Goal: Task Accomplishment & Management: Manage account settings

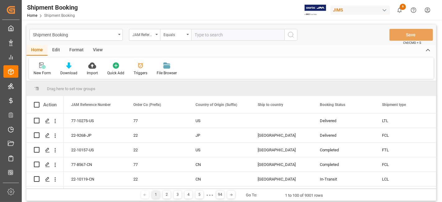
click at [209, 33] on input "text" at bounding box center [237, 35] width 93 height 12
paste input "77-9319-VN"
type input "77-9319-VN"
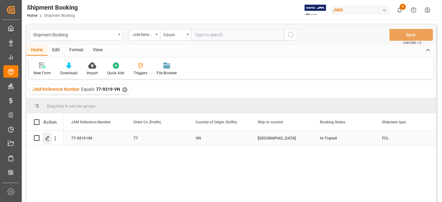
click at [44, 133] on div "Press SPACE to select this row." at bounding box center [47, 139] width 9 height 12
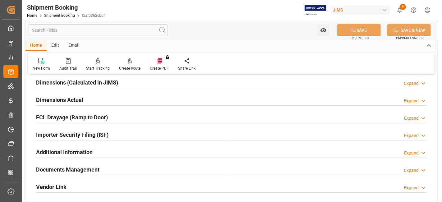
scroll to position [173, 0]
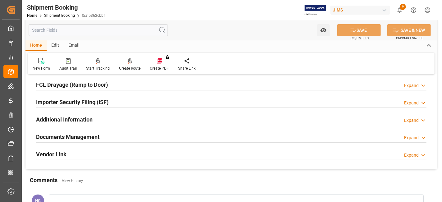
click at [88, 135] on h2 "Documents Management" at bounding box center [67, 137] width 63 height 8
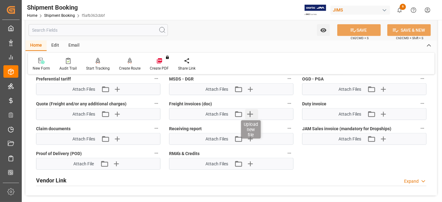
scroll to position [380, 0]
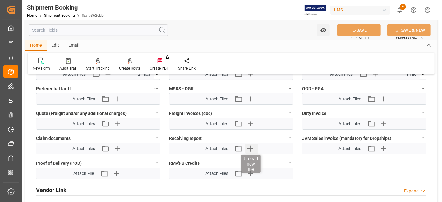
click at [249, 144] on icon "button" at bounding box center [250, 149] width 10 height 10
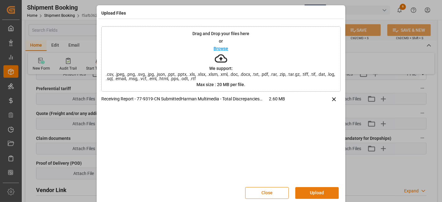
click at [312, 190] on button "Upload" at bounding box center [317, 193] width 44 height 12
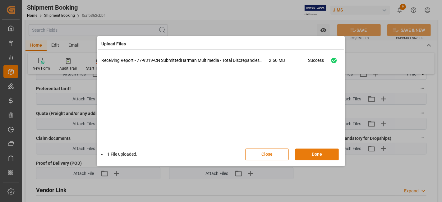
click at [326, 152] on button "Done" at bounding box center [317, 155] width 44 height 12
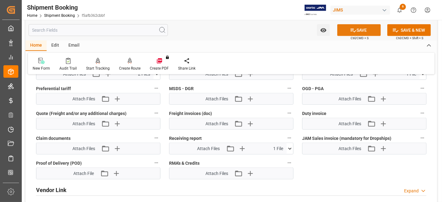
click at [348, 32] on button "SAVE" at bounding box center [359, 30] width 44 height 12
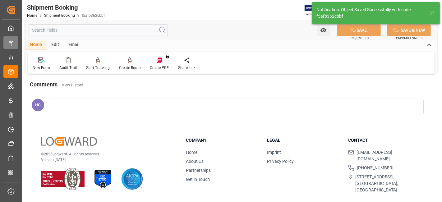
scroll to position [139, 0]
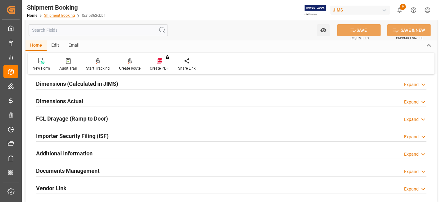
click at [58, 16] on link "Shipment Booking" at bounding box center [59, 15] width 31 height 4
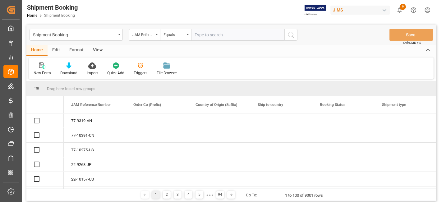
click at [215, 38] on input "text" at bounding box center [237, 35] width 93 height 12
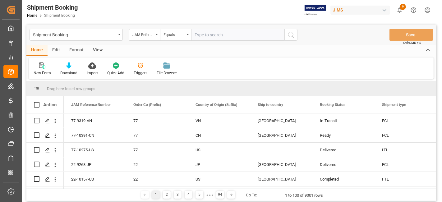
type input "77-9357-CN"
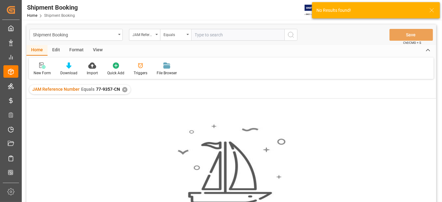
click at [123, 88] on div "✕" at bounding box center [124, 89] width 5 height 5
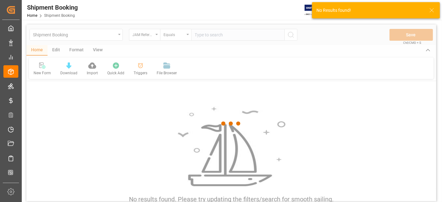
click at [207, 34] on div at bounding box center [231, 124] width 410 height 198
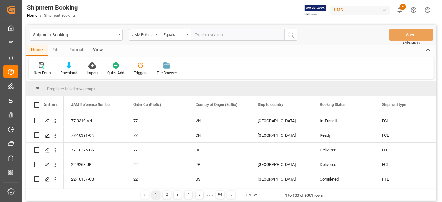
click at [207, 34] on input "text" at bounding box center [237, 35] width 93 height 12
type input "77-9357-vn"
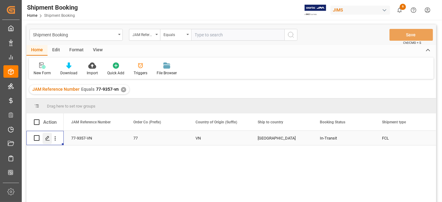
click at [45, 135] on div "Press SPACE to select this row." at bounding box center [47, 139] width 9 height 12
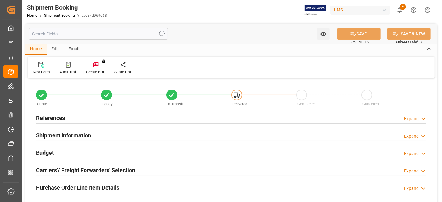
type input "3"
type input "13-06-2025 00:00"
type input "20-06-2025"
type input "15-07-2025 00:00"
click at [48, 117] on h2 "References" at bounding box center [50, 118] width 29 height 8
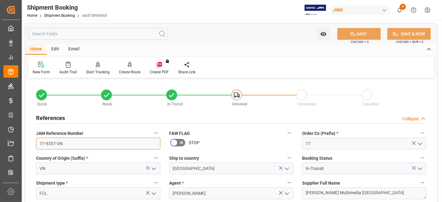
drag, startPoint x: 75, startPoint y: 143, endPoint x: 32, endPoint y: 142, distance: 42.3
click at [32, 142] on div "JAM Reference Number 77-9357-VN" at bounding box center [98, 139] width 133 height 25
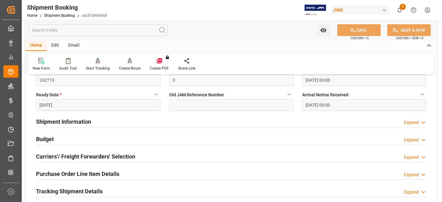
scroll to position [276, 0]
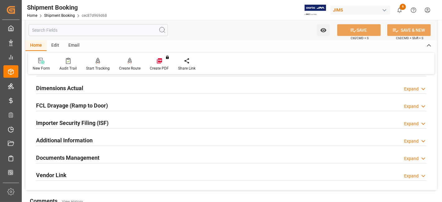
click at [96, 156] on h2 "Documents Management" at bounding box center [67, 158] width 63 height 8
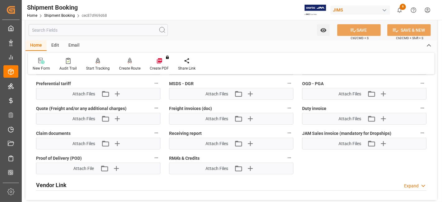
scroll to position [518, 0]
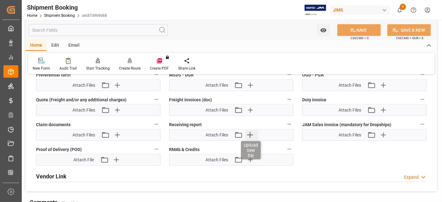
click at [248, 130] on icon "button" at bounding box center [250, 135] width 10 height 10
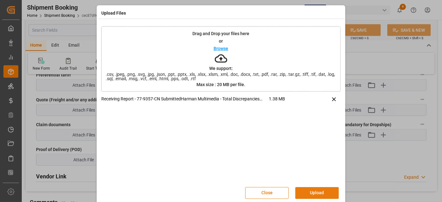
click at [315, 190] on button "Upload" at bounding box center [317, 193] width 44 height 12
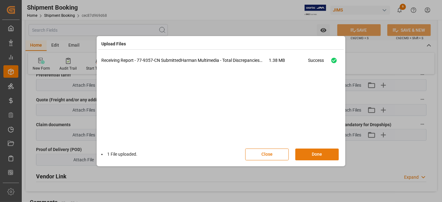
click at [320, 149] on button "Done" at bounding box center [317, 155] width 44 height 12
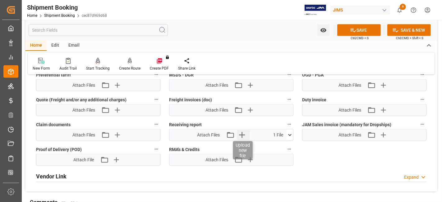
click at [243, 130] on icon "button" at bounding box center [242, 135] width 10 height 10
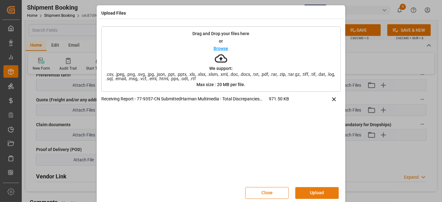
click at [310, 191] on button "Upload" at bounding box center [317, 193] width 44 height 12
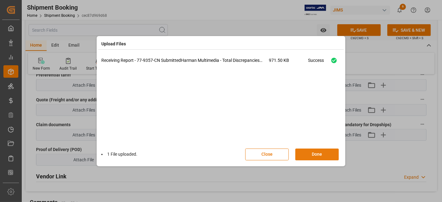
click at [314, 152] on button "Done" at bounding box center [317, 155] width 44 height 12
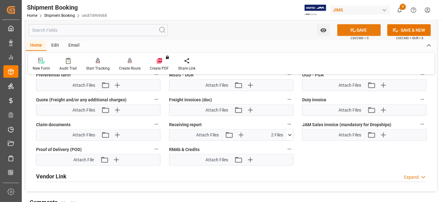
click at [352, 27] on icon at bounding box center [353, 30] width 7 height 7
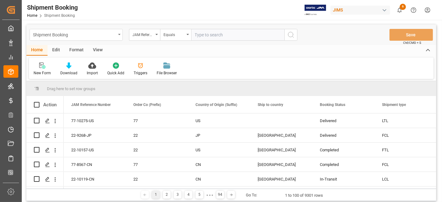
click at [91, 35] on div "Shipment Booking" at bounding box center [74, 34] width 83 height 8
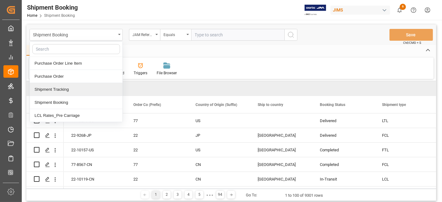
click at [67, 90] on div "Shipment Tracking" at bounding box center [76, 89] width 93 height 13
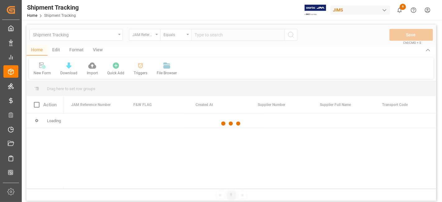
click at [225, 36] on div at bounding box center [231, 124] width 410 height 198
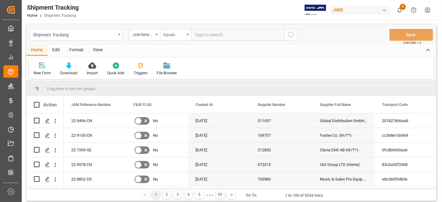
click at [225, 33] on input "text" at bounding box center [237, 35] width 93 height 12
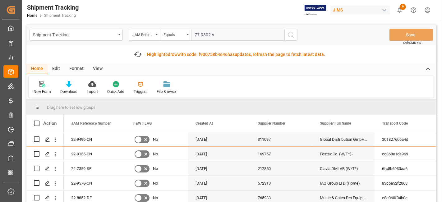
type input "77-9302-vn"
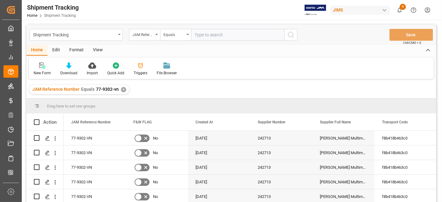
click at [96, 52] on div "View" at bounding box center [97, 50] width 19 height 11
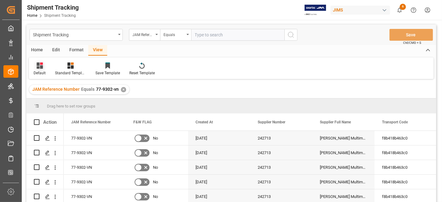
click at [41, 73] on div "Default" at bounding box center [40, 73] width 12 height 6
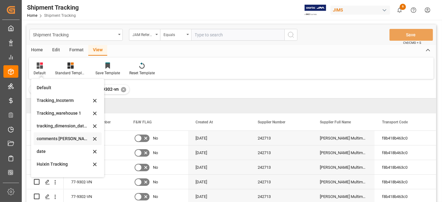
scroll to position [69, 0]
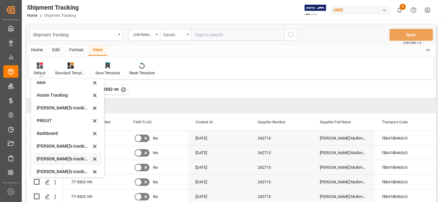
click at [67, 162] on div "[PERSON_NAME]'s tracking all # _5" at bounding box center [64, 159] width 54 height 7
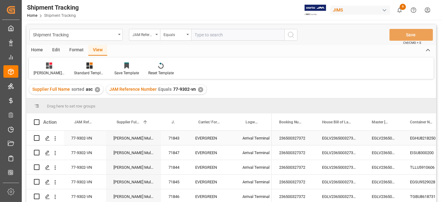
click at [335, 140] on div "EGLV236500327372" at bounding box center [340, 138] width 50 height 14
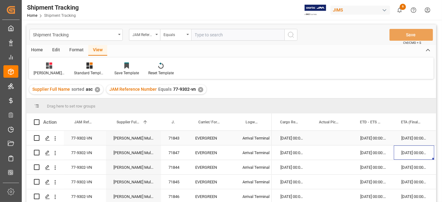
scroll to position [1, 0]
click at [199, 87] on div "✕" at bounding box center [200, 89] width 5 height 5
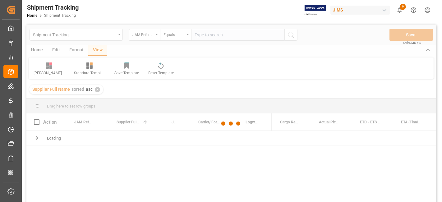
click at [206, 35] on div at bounding box center [231, 124] width 410 height 198
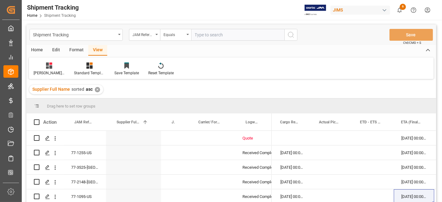
click at [206, 35] on input "text" at bounding box center [237, 35] width 93 height 12
type input "77-9227-vn"
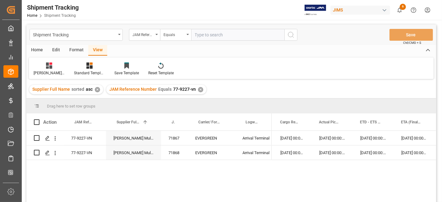
click at [198, 89] on div "✕" at bounding box center [200, 89] width 5 height 5
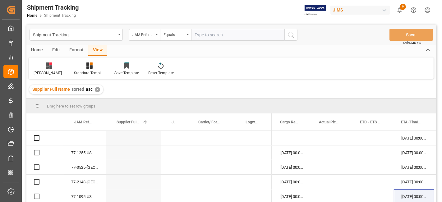
click at [201, 35] on input "text" at bounding box center [237, 35] width 93 height 12
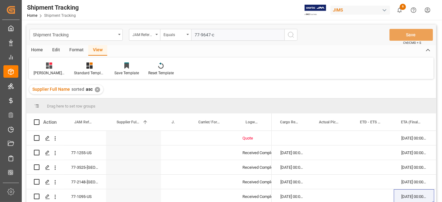
type input "77-9647-cn"
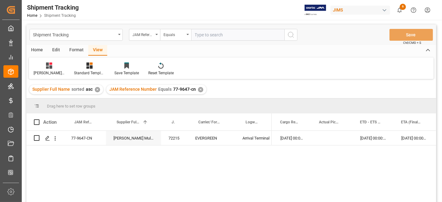
click at [200, 89] on div "✕" at bounding box center [200, 89] width 5 height 5
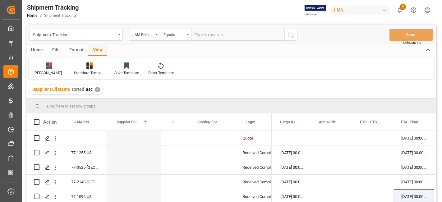
click at [200, 35] on input "text" at bounding box center [237, 35] width 93 height 12
type input "77-9357-vn"
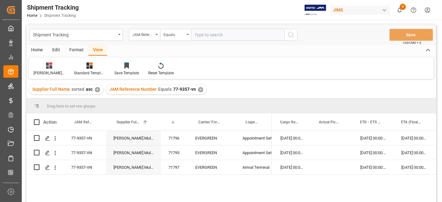
click at [198, 88] on div "✕" at bounding box center [200, 89] width 5 height 5
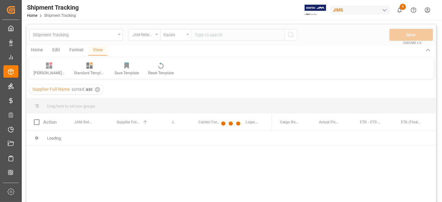
click at [208, 36] on div at bounding box center [231, 124] width 410 height 198
click at [208, 33] on div at bounding box center [231, 124] width 410 height 198
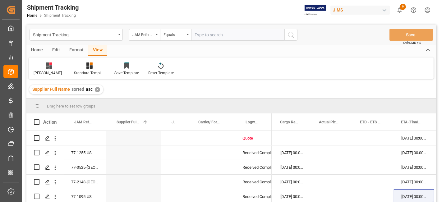
click at [208, 33] on input "text" at bounding box center [237, 35] width 93 height 12
click at [210, 32] on input "text" at bounding box center [237, 35] width 93 height 12
paste input "77-9319-CN"
type input "77-9319-CN"
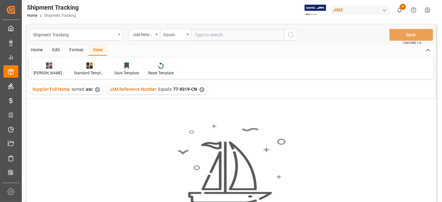
click at [202, 88] on div "JAM Reference Number Equals 77-9319-CN ✕" at bounding box center [156, 89] width 101 height 9
click at [219, 45] on div "Home Edit Format View" at bounding box center [231, 50] width 410 height 11
click at [196, 89] on div "JAM Reference Number Equals 77-9319-CN ✕" at bounding box center [156, 89] width 101 height 9
click at [199, 89] on div "✕" at bounding box center [201, 89] width 5 height 5
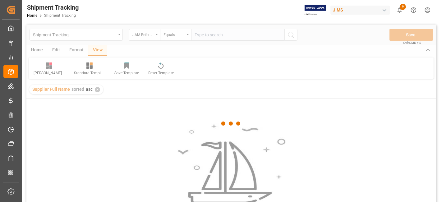
click at [203, 33] on div at bounding box center [231, 124] width 410 height 198
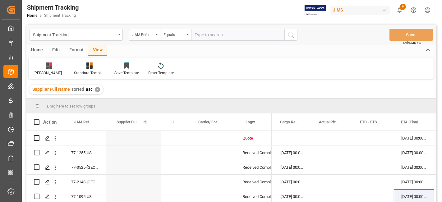
click at [203, 33] on input "text" at bounding box center [237, 35] width 93 height 12
type input "77-9319-cn"
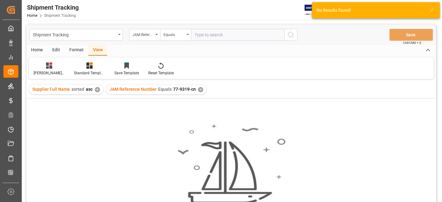
click at [199, 88] on div "✕" at bounding box center [200, 89] width 5 height 5
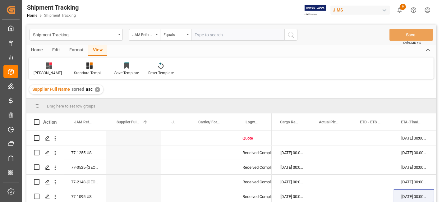
click at [210, 34] on input "text" at bounding box center [237, 35] width 93 height 12
type input "77-9319-vn"
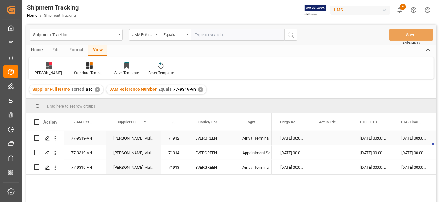
click at [418, 140] on div "[DATE] 00:00:00" at bounding box center [414, 138] width 40 height 14
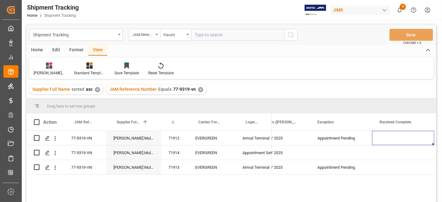
scroll to position [0, 607]
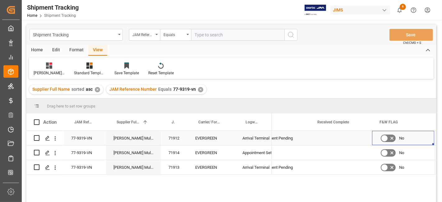
click at [336, 140] on div "Press SPACE to select this row." at bounding box center [341, 138] width 62 height 14
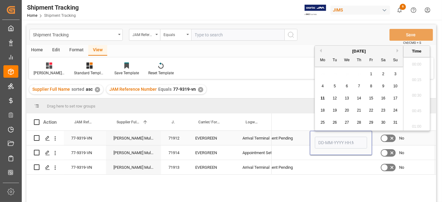
scroll to position [499, 0]
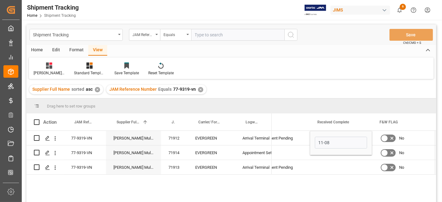
type input "[DATE] 00:00"
click at [333, 158] on div "Press SPACE to select this row." at bounding box center [341, 152] width 62 height 14
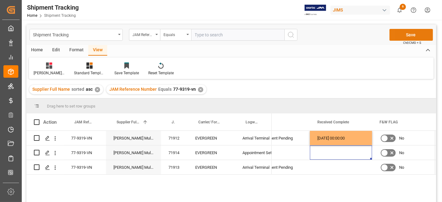
click at [398, 32] on button "Save" at bounding box center [411, 35] width 44 height 12
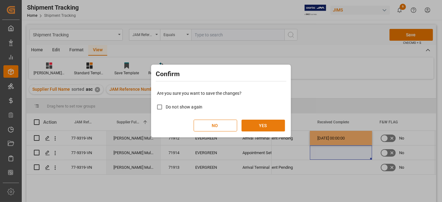
click at [249, 124] on button "YES" at bounding box center [264, 126] width 44 height 12
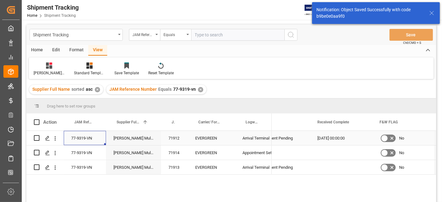
click at [82, 138] on div "77-9319-VN" at bounding box center [85, 138] width 42 height 14
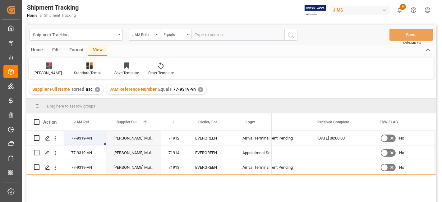
click at [198, 88] on div "✕" at bounding box center [200, 89] width 5 height 5
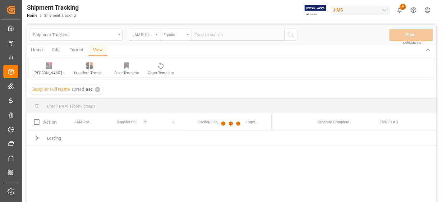
click at [206, 34] on div at bounding box center [231, 124] width 410 height 198
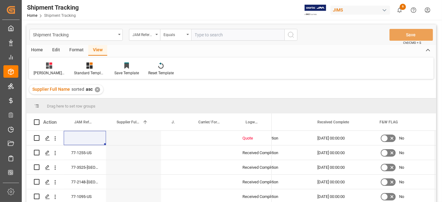
click at [206, 34] on input "text" at bounding box center [237, 35] width 93 height 12
paste input "77-9357-VN"
type input "77-9357-VN"
click at [290, 36] on icon "search button" at bounding box center [290, 34] width 7 height 7
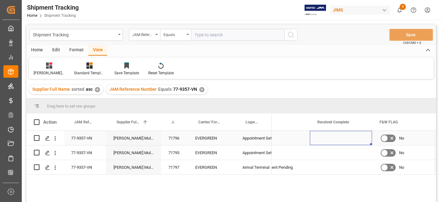
click at [327, 141] on div "Press SPACE to select this row." at bounding box center [341, 138] width 62 height 14
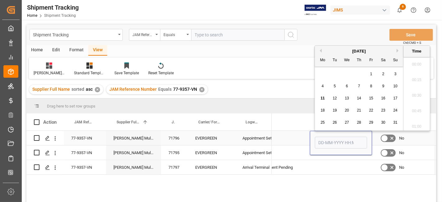
click at [327, 141] on input "Press SPACE to select this row." at bounding box center [341, 143] width 52 height 12
click at [321, 98] on span "11" at bounding box center [322, 98] width 4 height 4
type input "[DATE] 00:00"
click at [321, 98] on span "11" at bounding box center [322, 98] width 4 height 4
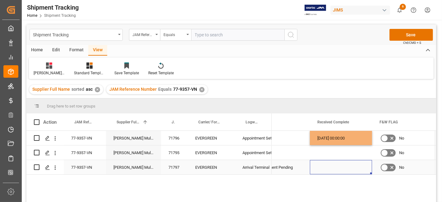
click at [320, 171] on div "Press SPACE to select this row." at bounding box center [341, 167] width 62 height 14
click at [407, 34] on button "Save" at bounding box center [411, 35] width 44 height 12
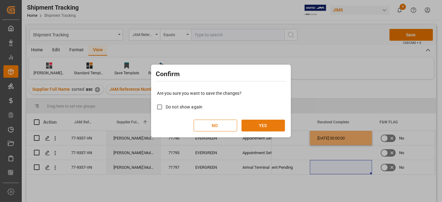
click at [254, 124] on button "YES" at bounding box center [264, 126] width 44 height 12
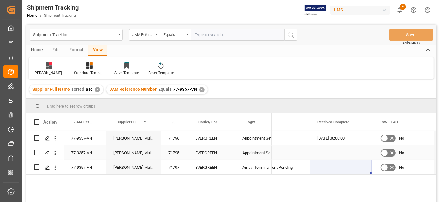
drag, startPoint x: 325, startPoint y: 150, endPoint x: 327, endPoint y: 147, distance: 3.5
click at [325, 150] on div "Press SPACE to select this row." at bounding box center [341, 152] width 62 height 14
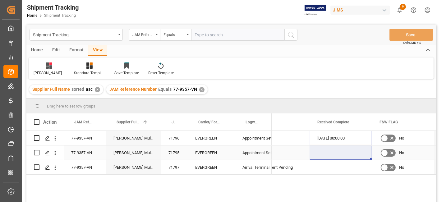
drag, startPoint x: 332, startPoint y: 137, endPoint x: 331, endPoint y: 146, distance: 8.4
click at [331, 146] on div "MULTIMEDIA HOLIDAY 2025 [DATE] 00:00:00 No [DATE] MULTIMEDIA HOLIDAY 2025 No [D…" at bounding box center [81, 153] width 832 height 44
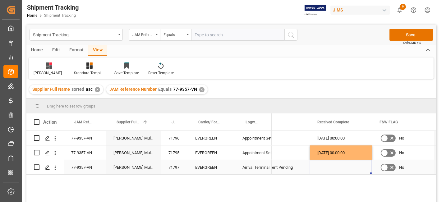
click at [325, 169] on div "Press SPACE to select this row." at bounding box center [341, 167] width 62 height 14
click at [406, 35] on button "Save" at bounding box center [411, 35] width 44 height 12
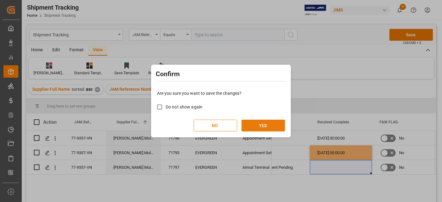
click at [257, 123] on button "YES" at bounding box center [264, 126] width 44 height 12
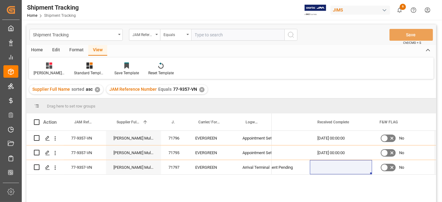
click at [199, 88] on div "✕" at bounding box center [201, 89] width 5 height 5
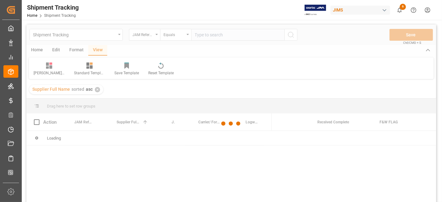
click at [203, 35] on div at bounding box center [231, 124] width 410 height 198
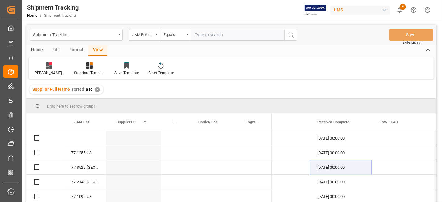
click at [203, 35] on input "text" at bounding box center [237, 35] width 93 height 12
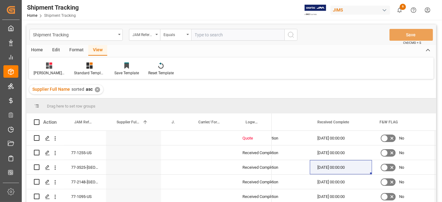
paste input "77-9317-CN"
type input "77-9317-CN"
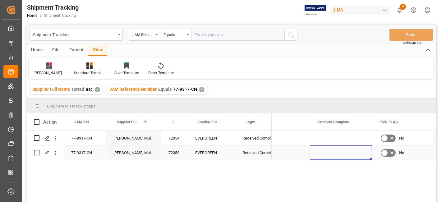
click at [325, 157] on div "Press SPACE to select this row." at bounding box center [341, 152] width 62 height 14
click at [321, 154] on div "Press SPACE to select this row." at bounding box center [341, 152] width 62 height 14
click at [327, 150] on input "Press SPACE to select this row." at bounding box center [341, 147] width 52 height 12
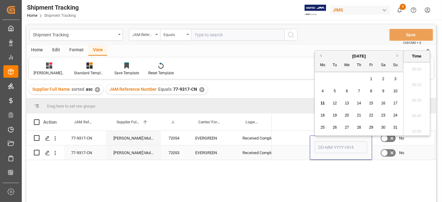
scroll to position [499, 0]
type input "[DATE] 00:00"
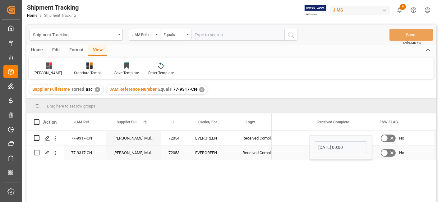
click at [292, 150] on div "Press SPACE to select this row." at bounding box center [279, 152] width 62 height 14
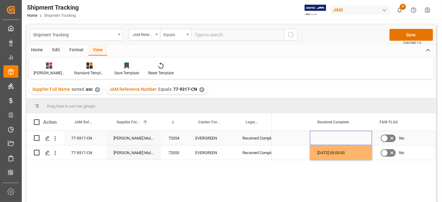
click at [333, 133] on div "Press SPACE to select this row." at bounding box center [341, 138] width 62 height 14
click at [402, 32] on button "Save" at bounding box center [411, 35] width 44 height 12
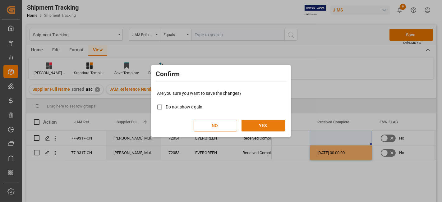
click at [266, 125] on button "YES" at bounding box center [264, 126] width 44 height 12
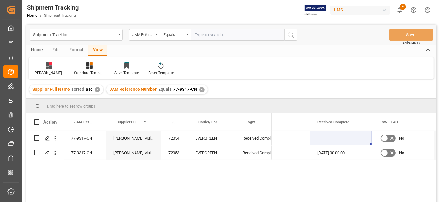
click at [199, 88] on div "✕" at bounding box center [201, 89] width 5 height 5
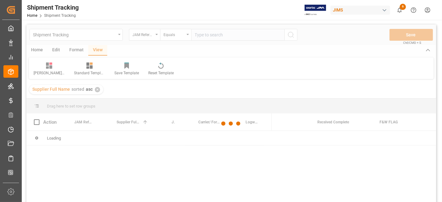
click at [200, 36] on div at bounding box center [231, 124] width 410 height 198
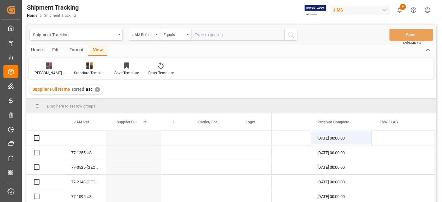
click at [202, 35] on input "text" at bounding box center [237, 35] width 93 height 12
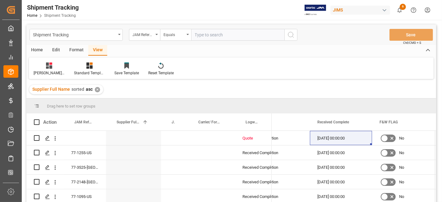
paste input "77-9418-CN"
type input "77-9418-CN"
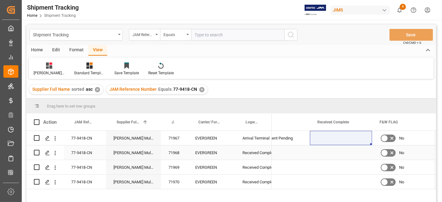
click at [334, 152] on div "Press SPACE to select this row." at bounding box center [341, 152] width 62 height 14
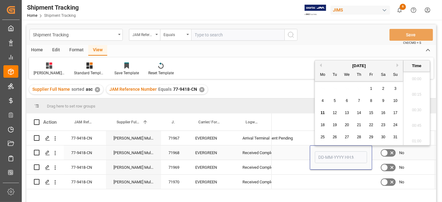
click at [334, 152] on input "Press SPACE to select this row." at bounding box center [341, 157] width 52 height 12
type input "[DATE] 00:00"
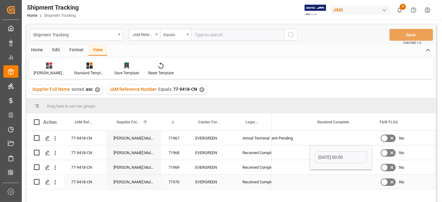
click at [332, 178] on div "Press SPACE to select this row." at bounding box center [341, 182] width 62 height 14
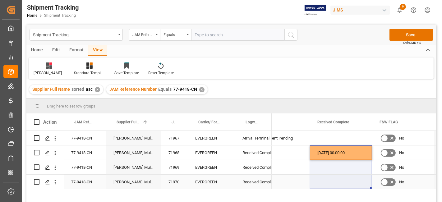
drag, startPoint x: 339, startPoint y: 153, endPoint x: 337, endPoint y: 180, distance: 26.8
click at [337, 180] on div "MULTIMEDIA HOLIDAY 2025 Appointment Pending No [DATE] MULTIMEDIA HOLIDAY 2025 […" at bounding box center [81, 160] width 832 height 58
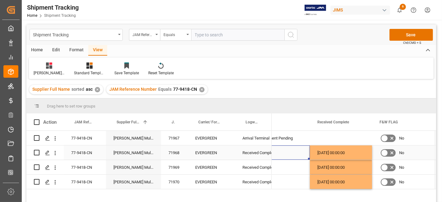
click at [296, 158] on div "Press SPACE to select this row." at bounding box center [279, 152] width 62 height 14
click at [403, 37] on button "Save" at bounding box center [411, 35] width 44 height 12
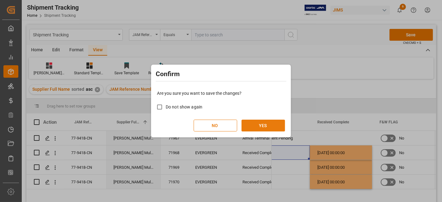
click at [261, 126] on button "YES" at bounding box center [264, 126] width 44 height 12
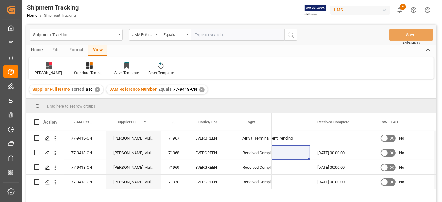
click at [201, 88] on div "✕" at bounding box center [201, 89] width 5 height 5
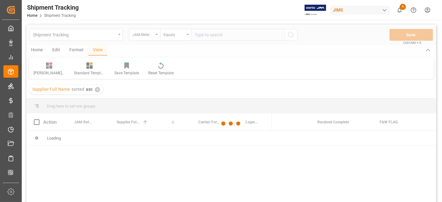
click at [203, 33] on div at bounding box center [231, 124] width 410 height 198
click at [203, 35] on div at bounding box center [231, 124] width 410 height 198
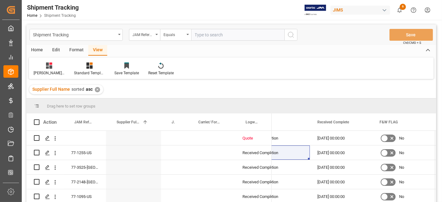
click at [203, 35] on input "text" at bounding box center [237, 35] width 93 height 12
paste input "77-10513-CN"
type input "77-10513-CN"
click at [294, 34] on icon "search button" at bounding box center [290, 34] width 7 height 7
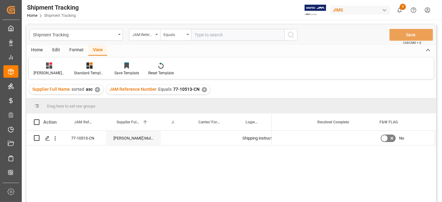
click at [96, 51] on div "View" at bounding box center [97, 50] width 19 height 11
click at [327, 144] on div "No [DATE]" at bounding box center [354, 168] width 164 height 75
click at [323, 141] on div "Press SPACE to select this row." at bounding box center [341, 138] width 62 height 14
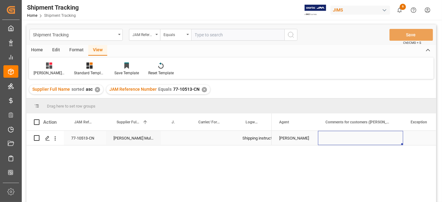
click at [343, 137] on div "Press SPACE to select this row." at bounding box center [360, 138] width 85 height 14
click at [408, 139] on div "Press SPACE to select this row." at bounding box center [434, 138] width 62 height 14
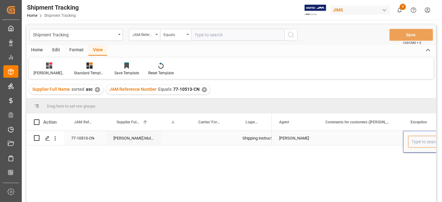
click at [408, 139] on input "Press SPACE to select this row." at bounding box center [434, 142] width 52 height 12
click at [416, 154] on div "No Exception" at bounding box center [434, 160] width 52 height 22
type input "No Exception"
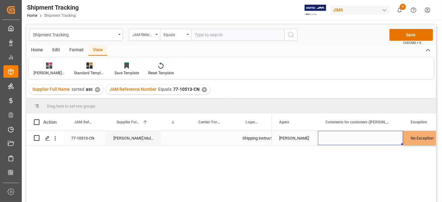
click at [358, 137] on div "Press SPACE to select this row." at bounding box center [360, 138] width 85 height 14
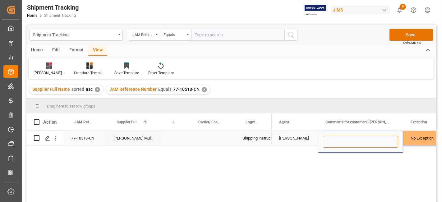
click at [353, 140] on input "Press SPACE to select this row." at bounding box center [360, 142] width 75 height 12
paste input "MULTIMEDIA HOLIDAY 2025"
type input "MULTIMEDIA HOLIDAY 2025"
click at [414, 37] on button "Save" at bounding box center [411, 35] width 44 height 12
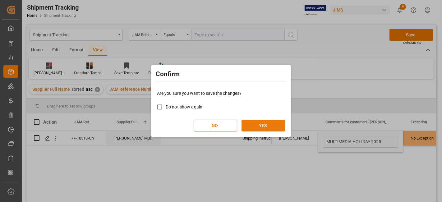
click at [256, 123] on button "YES" at bounding box center [264, 126] width 44 height 12
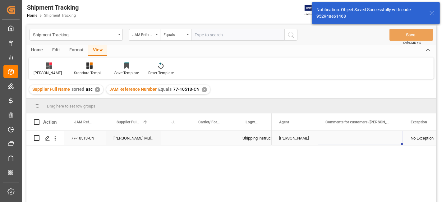
click at [346, 140] on div "Press SPACE to select this row." at bounding box center [360, 138] width 85 height 14
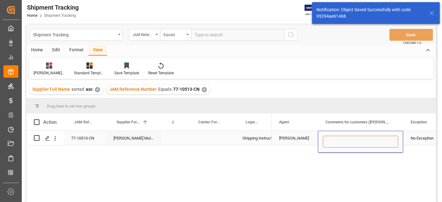
click at [346, 140] on input "Press SPACE to select this row." at bounding box center [360, 142] width 75 height 12
paste input "MULTIMEDIA HOLIDAY 2025"
type input "MULTIMEDIA HOLIDAY 2025"
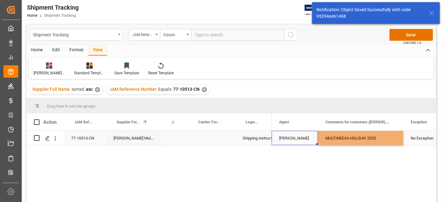
click at [295, 140] on div "[PERSON_NAME]" at bounding box center [294, 138] width 31 height 14
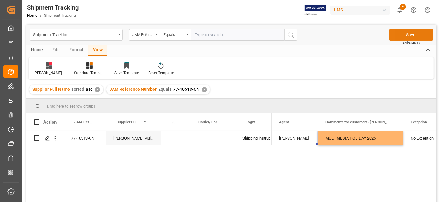
click at [400, 33] on button "Save" at bounding box center [411, 35] width 44 height 12
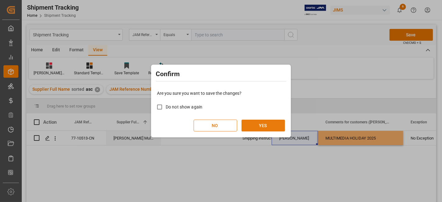
click at [254, 123] on button "YES" at bounding box center [264, 126] width 44 height 12
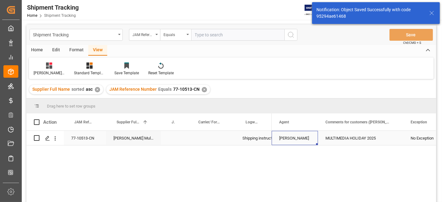
click at [288, 139] on div "[PERSON_NAME]" at bounding box center [294, 138] width 31 height 14
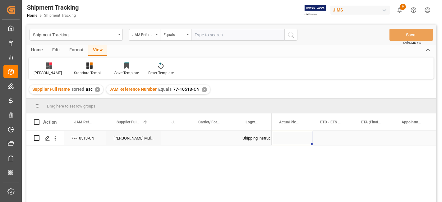
scroll to position [0, 249]
click at [302, 136] on div "Press SPACE to select this row." at bounding box center [291, 138] width 39 height 14
click at [301, 135] on div "Press SPACE to select this row." at bounding box center [291, 138] width 39 height 14
click at [289, 140] on div "Press SPACE to select this row." at bounding box center [291, 138] width 39 height 14
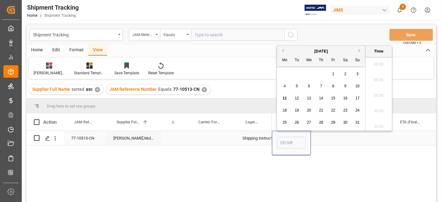
scroll to position [530, 0]
click at [309, 120] on span "27" at bounding box center [309, 122] width 4 height 4
type input "[DATE] 00:00"
click at [336, 142] on div "Press SPACE to select this row." at bounding box center [331, 138] width 41 height 14
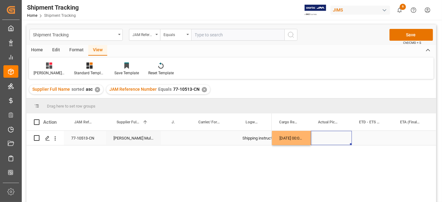
click at [369, 138] on div "Press SPACE to select this row." at bounding box center [372, 138] width 41 height 14
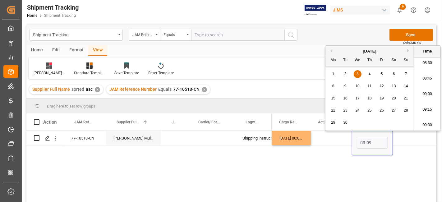
type input "[DATE] 00:00"
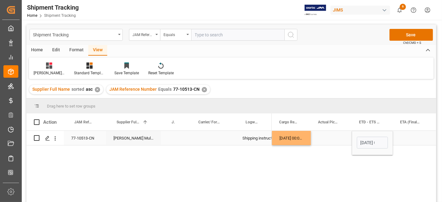
click at [406, 140] on div "Press SPACE to select this row." at bounding box center [413, 138] width 40 height 14
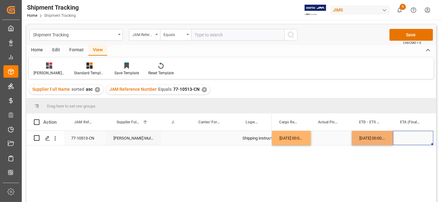
click at [406, 140] on div "Press SPACE to select this row." at bounding box center [413, 138] width 40 height 14
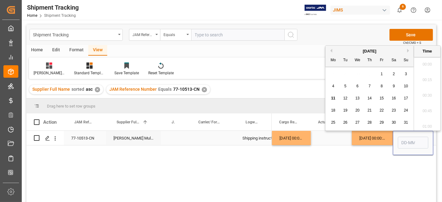
click at [406, 140] on input "Press SPACE to select this row." at bounding box center [413, 143] width 30 height 12
drag, startPoint x: 416, startPoint y: 143, endPoint x: 390, endPoint y: 141, distance: 25.9
click at [390, 141] on div "10-12 HuiXin Gao [DATE] 00:00:00 [DATE] 00:00:00" at bounding box center [439, 138] width 832 height 15
type input "[DATE] 00:00"
click at [418, 143] on input "[DATE] 00:00" at bounding box center [413, 143] width 30 height 12
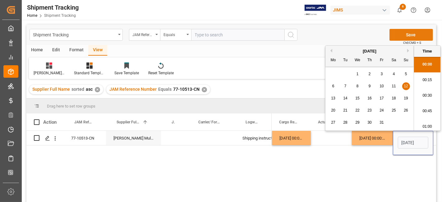
click at [414, 34] on button "Save" at bounding box center [411, 35] width 44 height 12
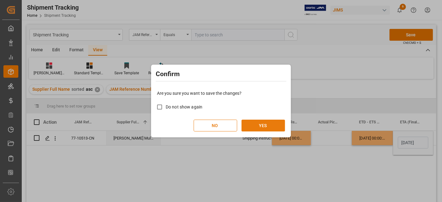
click at [259, 121] on button "YES" at bounding box center [264, 126] width 44 height 12
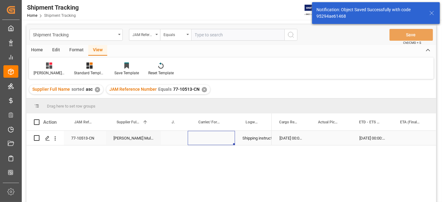
click at [210, 140] on div "Press SPACE to select this row." at bounding box center [211, 138] width 47 height 14
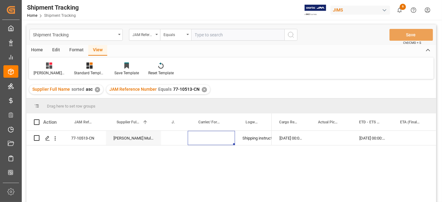
click at [202, 88] on div "✕" at bounding box center [204, 89] width 5 height 5
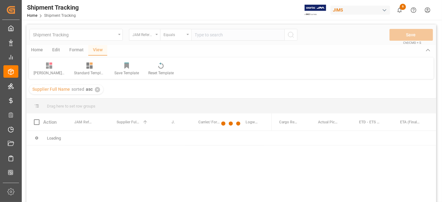
click at [202, 27] on div at bounding box center [231, 124] width 410 height 198
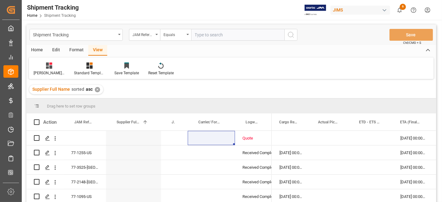
click at [197, 34] on input "text" at bounding box center [237, 35] width 93 height 12
type input "77-10514-vn"
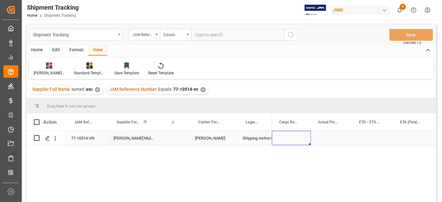
click at [299, 135] on div "Press SPACE to select this row." at bounding box center [291, 138] width 39 height 14
click at [364, 133] on div "Press SPACE to select this row." at bounding box center [372, 138] width 41 height 14
click at [330, 133] on div "Press SPACE to select this row." at bounding box center [331, 138] width 41 height 14
click at [294, 135] on div "Press SPACE to select this row." at bounding box center [291, 138] width 39 height 14
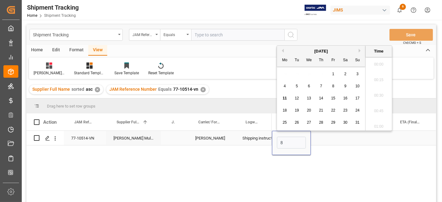
scroll to position [561, 0]
click at [297, 145] on input "[DATE] 00:00" at bounding box center [291, 143] width 29 height 12
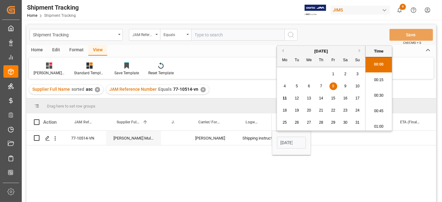
click at [283, 111] on span "18" at bounding box center [285, 110] width 4 height 4
type input "[DATE] 00:00"
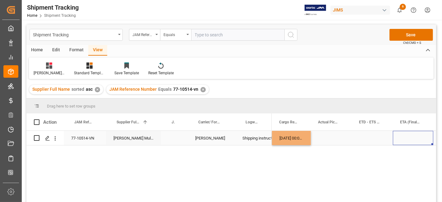
click at [401, 141] on div "Press SPACE to select this row." at bounding box center [413, 138] width 40 height 14
click at [369, 139] on div "Press SPACE to select this row." at bounding box center [372, 138] width 41 height 14
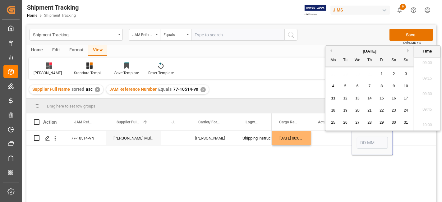
click at [369, 123] on span "28" at bounding box center [369, 122] width 4 height 4
type input "[DATE] 00:00"
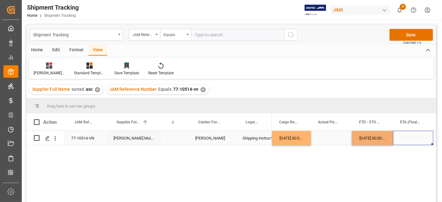
click at [414, 138] on div "Press SPACE to select this row." at bounding box center [413, 138] width 40 height 14
click at [410, 138] on div "Press SPACE to select this row." at bounding box center [413, 138] width 40 height 14
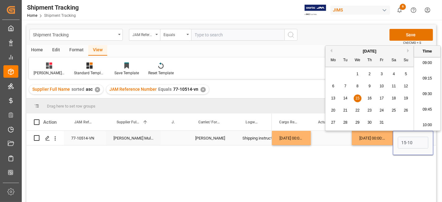
type input "[DATE] 00:00"
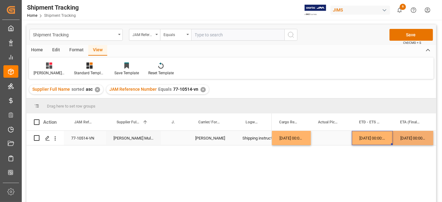
click at [379, 143] on div "[DATE] 00:00:00" at bounding box center [372, 138] width 41 height 14
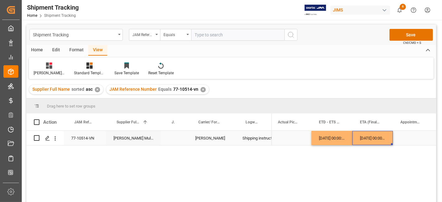
click at [382, 137] on div "[DATE] 00:00:00" at bounding box center [372, 138] width 40 height 14
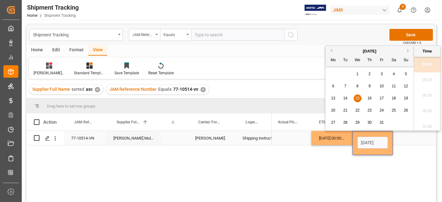
scroll to position [0, 20]
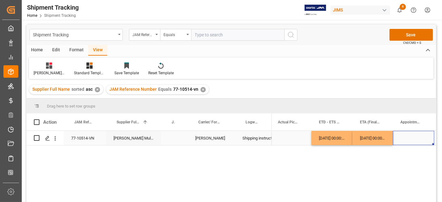
click at [407, 139] on div "Press SPACE to select this row." at bounding box center [413, 138] width 41 height 14
click at [403, 39] on button "Save" at bounding box center [411, 35] width 44 height 12
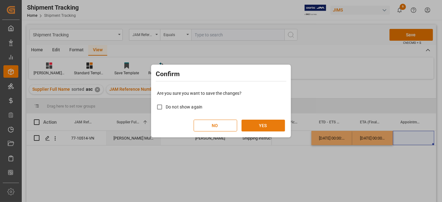
click at [257, 126] on button "YES" at bounding box center [264, 126] width 44 height 12
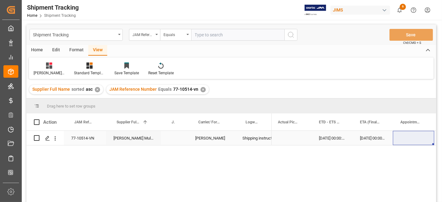
click at [407, 140] on div "Press SPACE to select this row." at bounding box center [413, 138] width 41 height 14
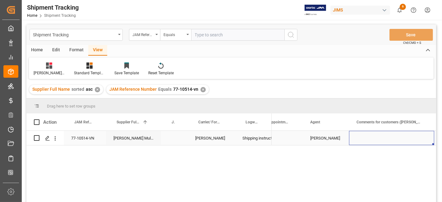
click at [396, 139] on div "Press SPACE to select this row." at bounding box center [391, 138] width 85 height 14
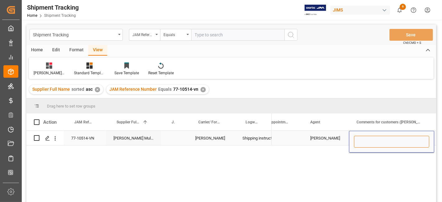
click at [396, 139] on input "Press SPACE to select this row." at bounding box center [391, 142] width 75 height 12
paste input "MULTIMEDIA HOLIDAY 2025"
type input "MULTIMEDIA HOLIDAY 2025"
click at [332, 132] on div "[PERSON_NAME]" at bounding box center [325, 138] width 31 height 14
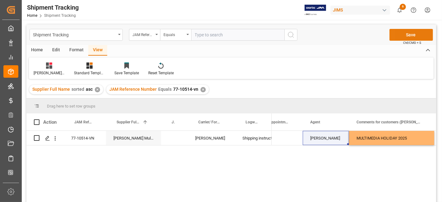
click at [398, 34] on button "Save" at bounding box center [411, 35] width 44 height 12
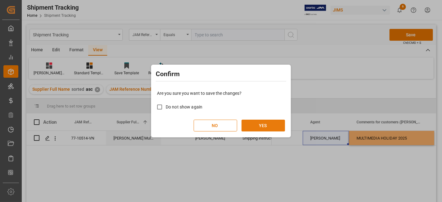
click at [256, 127] on button "YES" at bounding box center [264, 126] width 44 height 12
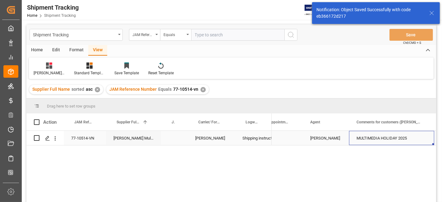
click at [357, 137] on div "MULTIMEDIA HOLIDAY 2025" at bounding box center [391, 138] width 85 height 14
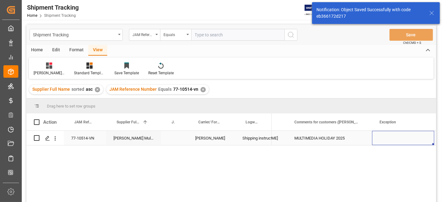
scroll to position [0, 545]
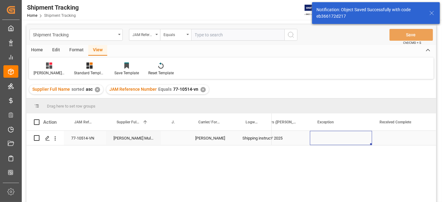
click at [322, 137] on div "Press SPACE to select this row." at bounding box center [341, 138] width 62 height 14
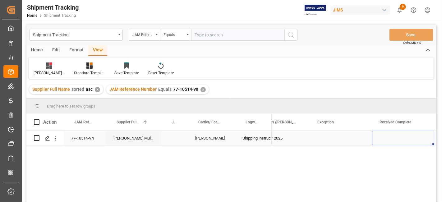
click at [395, 136] on div "Press SPACE to select this row." at bounding box center [403, 138] width 62 height 14
click at [200, 86] on div "JAM Reference Number Equals 77-10514-vn ✕" at bounding box center [157, 89] width 103 height 9
click at [201, 89] on div "✕" at bounding box center [202, 89] width 5 height 5
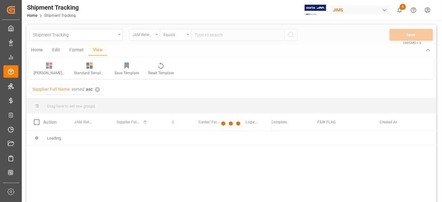
click at [205, 35] on div at bounding box center [231, 124] width 410 height 198
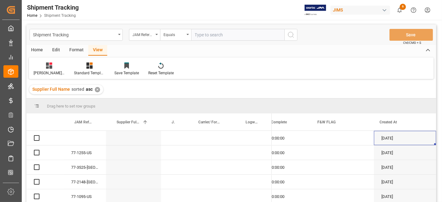
click at [203, 34] on input "text" at bounding box center [237, 35] width 93 height 12
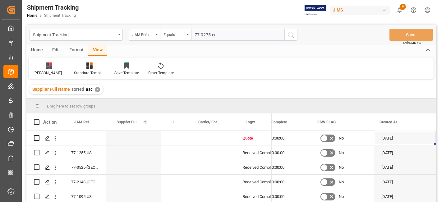
type input "77-9275-cn]"
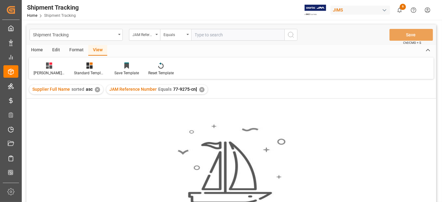
click at [201, 87] on div "JAM Reference Number Equals 77-9275-cn] ✕" at bounding box center [156, 89] width 101 height 9
click at [199, 90] on div "✕" at bounding box center [201, 89] width 5 height 5
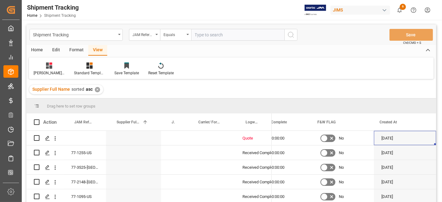
click at [198, 33] on input "text" at bounding box center [237, 35] width 93 height 12
type input "77-9275-cn"
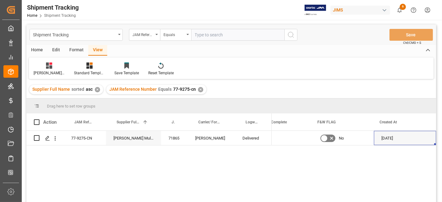
click at [198, 88] on div "✕" at bounding box center [200, 89] width 5 height 5
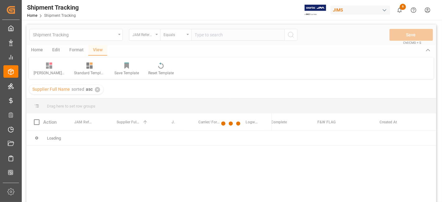
click at [198, 36] on div at bounding box center [231, 124] width 410 height 198
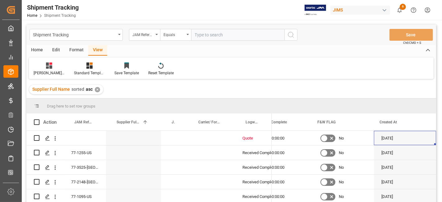
click at [199, 36] on input "text" at bounding box center [237, 35] width 93 height 12
paste input "77-9227-VN"
type input "77-9227-VN"
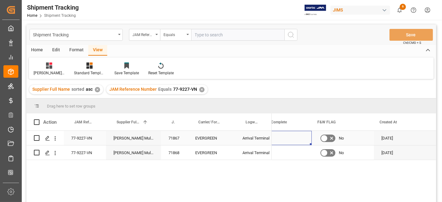
click at [288, 141] on div "Press SPACE to select this row." at bounding box center [281, 138] width 62 height 14
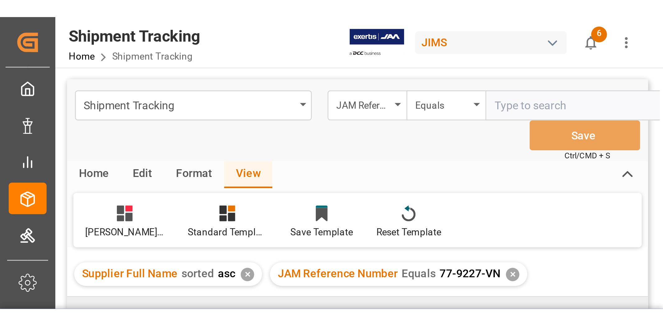
scroll to position [0, 370]
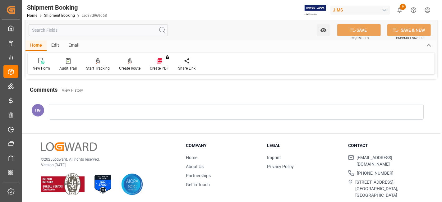
scroll to position [194, 0]
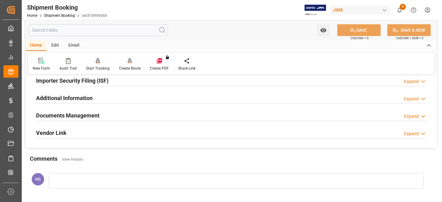
click at [73, 114] on h2 "Documents Management" at bounding box center [67, 115] width 63 height 8
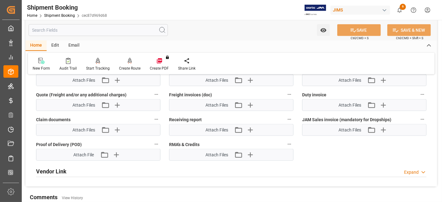
scroll to position [401, 0]
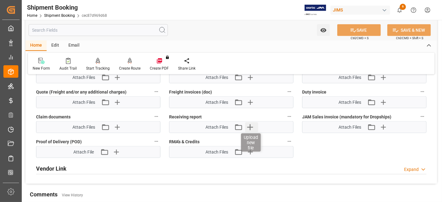
click at [250, 124] on icon "button" at bounding box center [250, 127] width 6 height 6
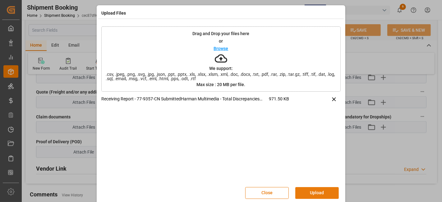
click at [307, 191] on button "Upload" at bounding box center [317, 193] width 44 height 12
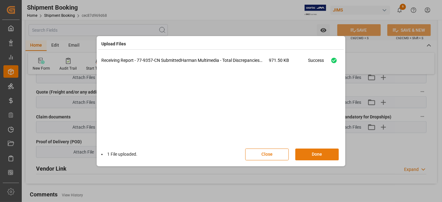
click at [316, 153] on button "Done" at bounding box center [317, 155] width 44 height 12
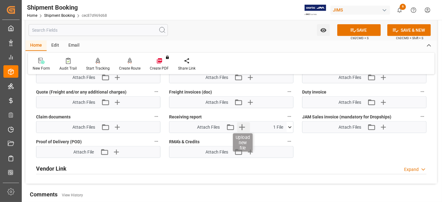
click at [243, 123] on icon "button" at bounding box center [242, 127] width 10 height 10
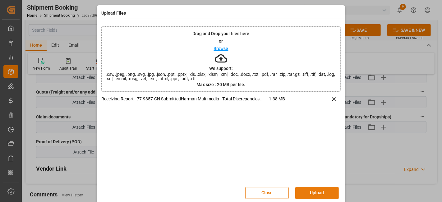
click at [308, 193] on button "Upload" at bounding box center [317, 193] width 44 height 12
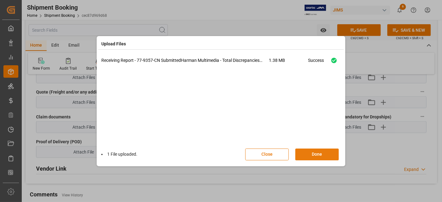
click at [311, 154] on button "Done" at bounding box center [317, 155] width 44 height 12
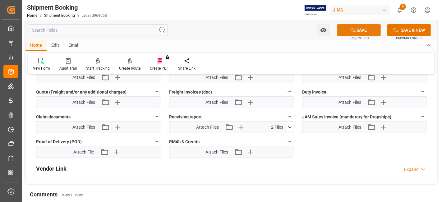
click at [355, 30] on button "SAVE" at bounding box center [359, 30] width 44 height 12
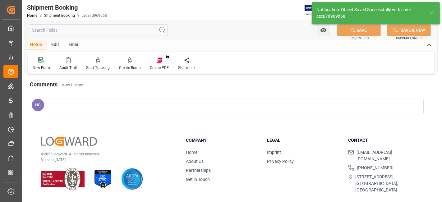
scroll to position [160, 0]
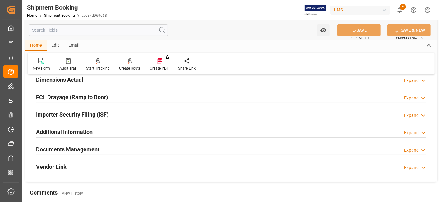
click at [67, 18] on div "Home Shipment Booking cec87d969d68" at bounding box center [67, 15] width 80 height 7
click at [65, 16] on link "Shipment Booking" at bounding box center [59, 15] width 31 height 4
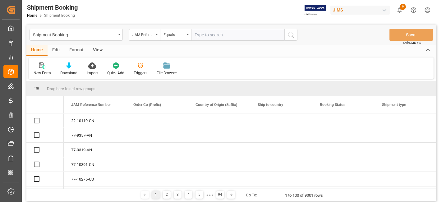
click at [211, 36] on input "text" at bounding box center [237, 35] width 93 height 12
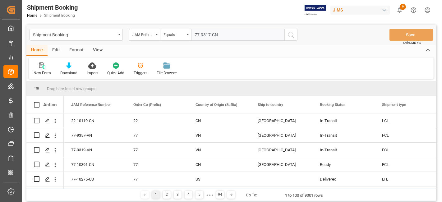
type input "77-9317-CN"
click at [290, 35] on icon "search button" at bounding box center [290, 34] width 7 height 7
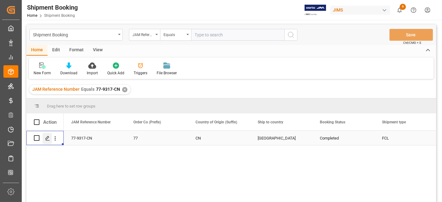
click at [47, 139] on icon "Press SPACE to select this row." at bounding box center [47, 138] width 5 height 5
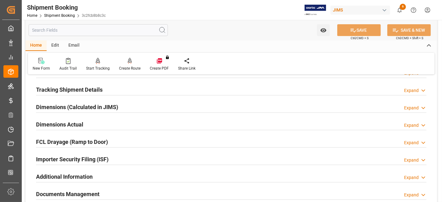
scroll to position [173, 0]
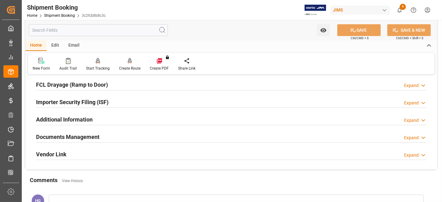
click at [78, 137] on h2 "Documents Management" at bounding box center [67, 137] width 63 height 8
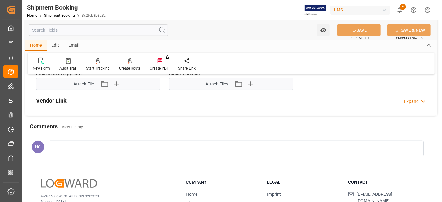
scroll to position [435, 0]
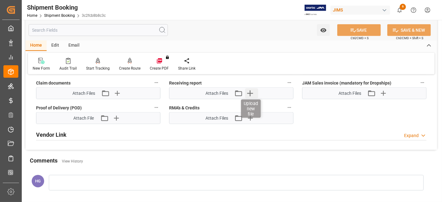
click at [249, 89] on icon "button" at bounding box center [250, 93] width 10 height 10
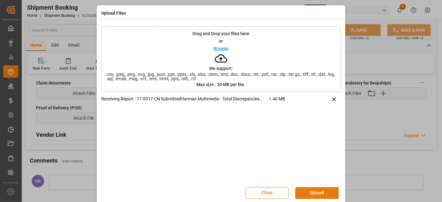
click at [318, 190] on button "Upload" at bounding box center [317, 193] width 44 height 12
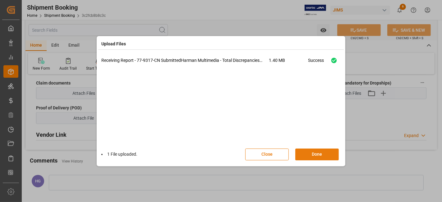
click at [327, 153] on button "Done" at bounding box center [317, 155] width 44 height 12
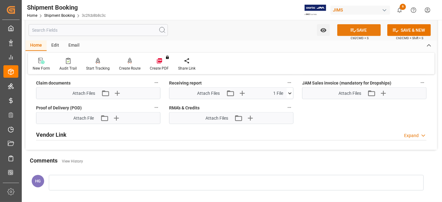
click at [347, 29] on button "SAVE" at bounding box center [359, 30] width 44 height 12
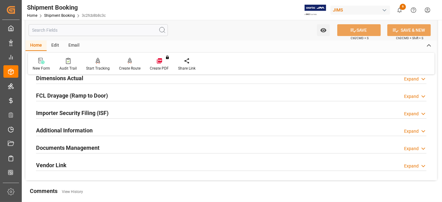
scroll to position [125, 0]
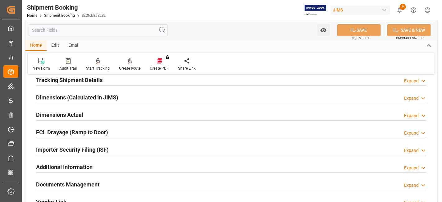
click at [74, 45] on div "Email" at bounding box center [74, 45] width 21 height 11
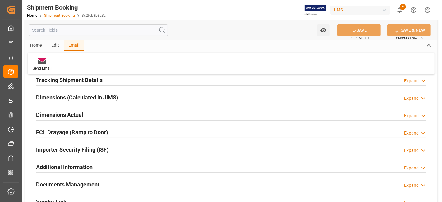
click at [69, 16] on link "Shipment Booking" at bounding box center [59, 15] width 31 height 4
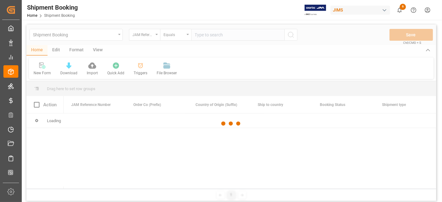
click at [209, 37] on div at bounding box center [231, 124] width 410 height 198
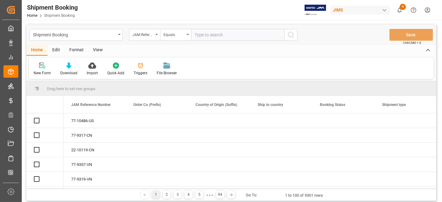
click at [208, 33] on input "text" at bounding box center [237, 35] width 93 height 12
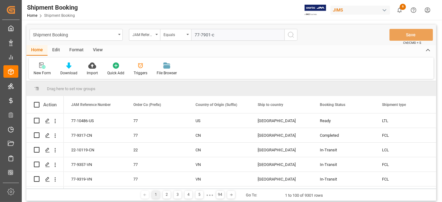
type input "77-7901-cn"
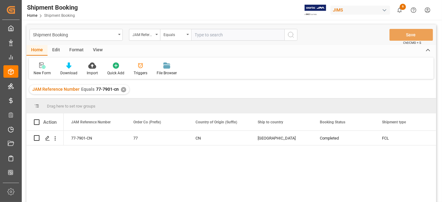
click at [121, 88] on div "✕" at bounding box center [123, 89] width 5 height 5
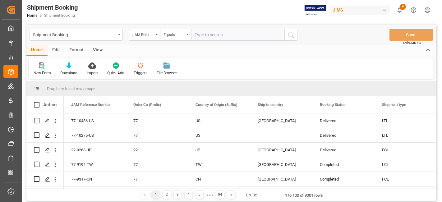
click at [216, 35] on input "text" at bounding box center [237, 35] width 93 height 12
type input "77-9418-cn"
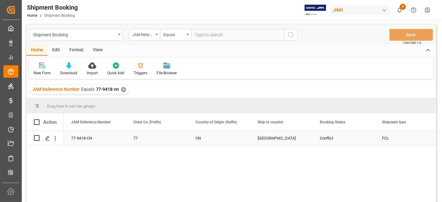
click at [89, 134] on div "77-9418-CN" at bounding box center [95, 138] width 62 height 14
click at [45, 138] on icon "Press SPACE to select this row." at bounding box center [47, 138] width 5 height 5
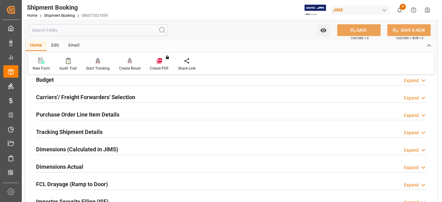
scroll to position [138, 0]
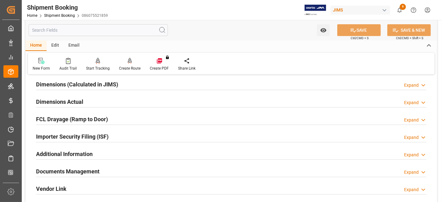
click at [90, 165] on div "Documents Management" at bounding box center [67, 171] width 63 height 12
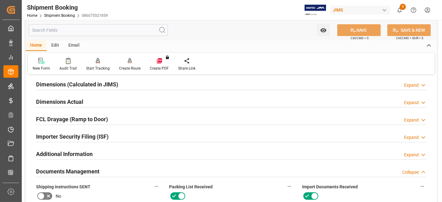
scroll to position [380, 0]
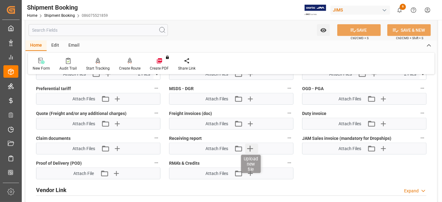
click at [253, 145] on icon "button" at bounding box center [250, 149] width 10 height 10
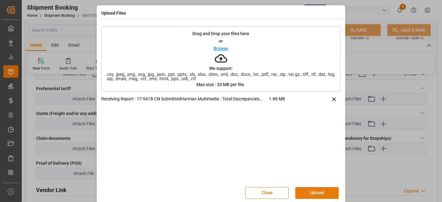
click at [316, 192] on button "Upload" at bounding box center [317, 193] width 44 height 12
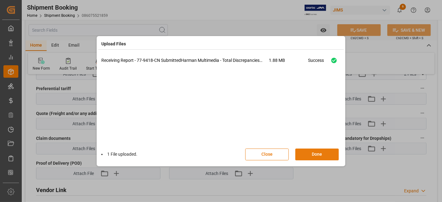
click at [309, 157] on button "Done" at bounding box center [317, 155] width 44 height 12
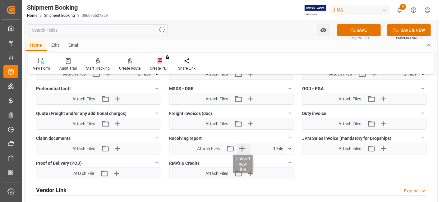
click at [243, 144] on icon "button" at bounding box center [242, 149] width 10 height 10
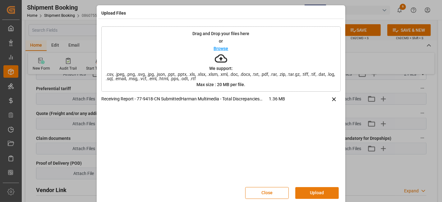
click at [314, 189] on button "Upload" at bounding box center [317, 193] width 44 height 12
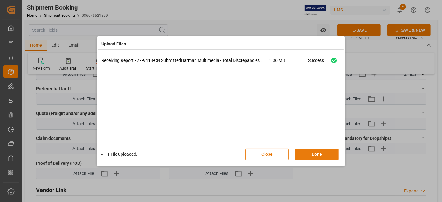
click at [308, 152] on button "Done" at bounding box center [317, 155] width 44 height 12
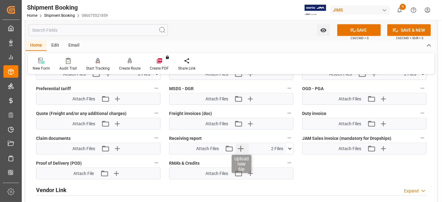
click at [240, 147] on icon "button" at bounding box center [241, 149] width 10 height 10
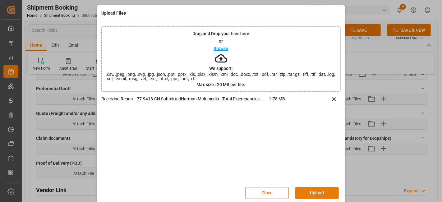
click at [322, 190] on button "Upload" at bounding box center [317, 193] width 44 height 12
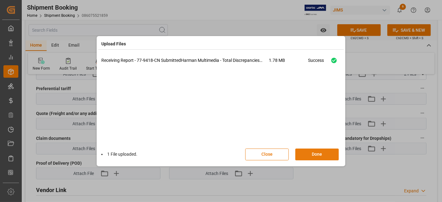
click at [315, 152] on button "Done" at bounding box center [317, 155] width 44 height 12
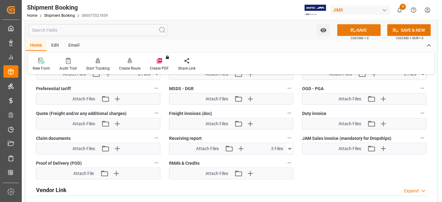
click at [355, 29] on button "SAVE" at bounding box center [359, 30] width 44 height 12
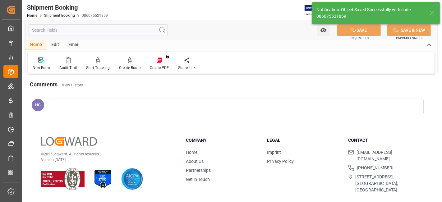
scroll to position [139, 0]
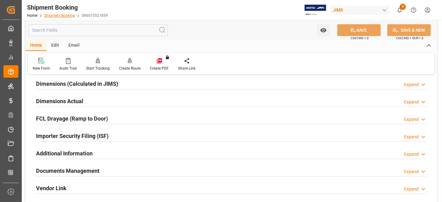
click at [62, 14] on link "Shipment Booking" at bounding box center [59, 15] width 31 height 4
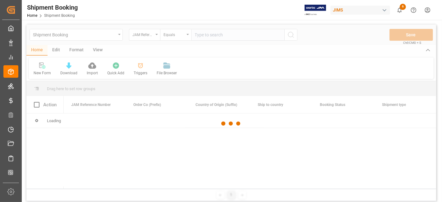
click at [205, 34] on div at bounding box center [231, 124] width 410 height 198
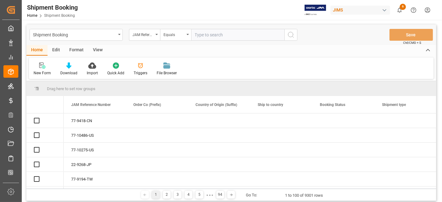
click at [201, 33] on input "text" at bounding box center [237, 35] width 93 height 12
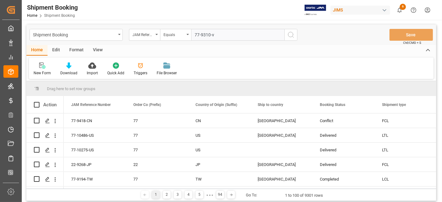
type input "77-9310-vn"
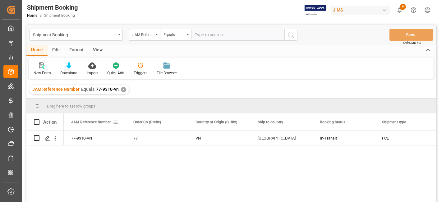
click at [115, 120] on span at bounding box center [116, 122] width 6 height 6
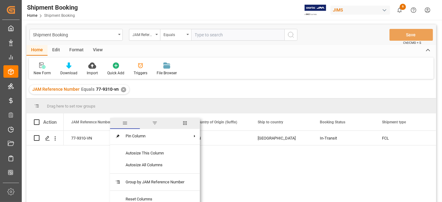
click at [187, 123] on span "columns" at bounding box center [185, 123] width 6 height 6
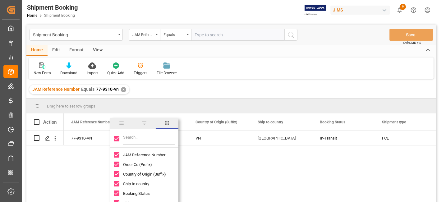
click at [117, 137] on input "Toggle Select All Columns" at bounding box center [117, 139] width 6 height 6
checkbox input "false"
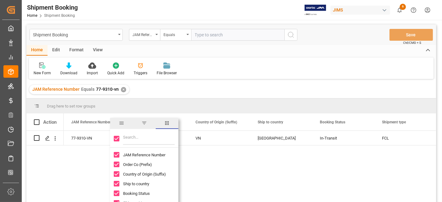
checkbox input "false"
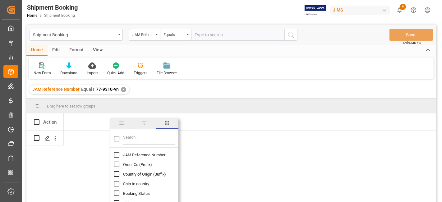
click at [125, 139] on input "Filter Columns Input" at bounding box center [149, 138] width 52 height 12
type input "custo"
click at [131, 174] on span "Customs entry number" at bounding box center [143, 174] width 40 height 5
checkbox input "false"
checkbox input "true"
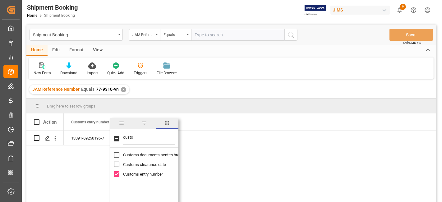
click at [121, 89] on div "✕" at bounding box center [123, 89] width 5 height 5
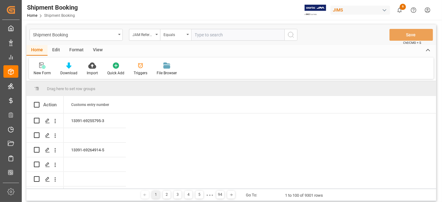
click at [95, 51] on div "View" at bounding box center [97, 50] width 19 height 11
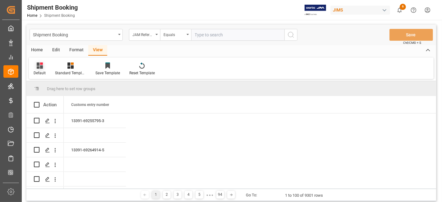
click at [35, 70] on div "Default" at bounding box center [40, 73] width 12 height 6
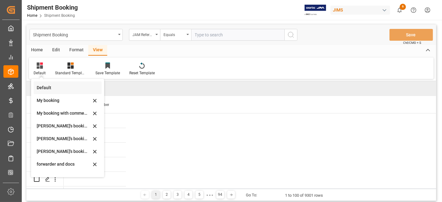
click at [46, 85] on div "Default" at bounding box center [64, 88] width 54 height 7
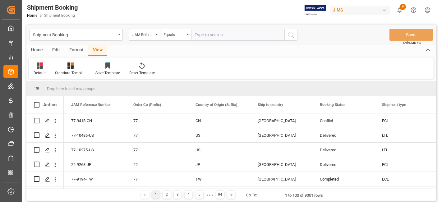
click at [199, 31] on input "text" at bounding box center [237, 35] width 93 height 12
type input "77-9563-cn"
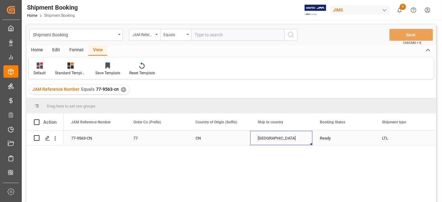
click at [298, 135] on div "[GEOGRAPHIC_DATA]" at bounding box center [281, 138] width 47 height 14
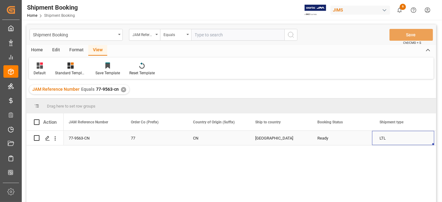
scroll to position [0, 65]
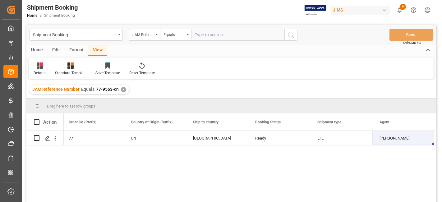
click at [189, 61] on div "Default Standard Templates Save Template Reset Template" at bounding box center [231, 68] width 405 height 21
click at [122, 89] on div "✕" at bounding box center [123, 89] width 5 height 5
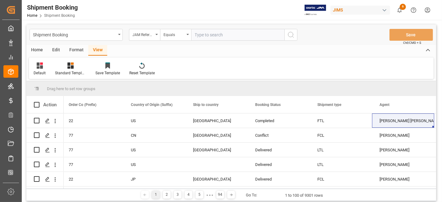
click at [218, 32] on input "text" at bounding box center [237, 35] width 93 height 12
type input "77-10266-ie"
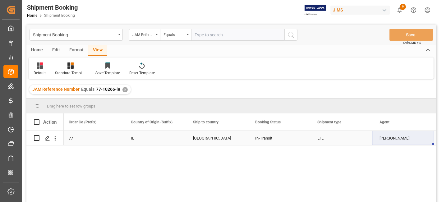
click at [321, 141] on div "LTL" at bounding box center [340, 138] width 47 height 14
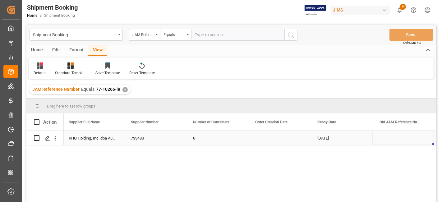
scroll to position [0, 500]
click at [98, 49] on div "View" at bounding box center [97, 50] width 19 height 11
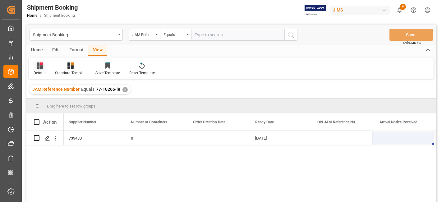
click at [41, 72] on div "Default" at bounding box center [40, 73] width 12 height 6
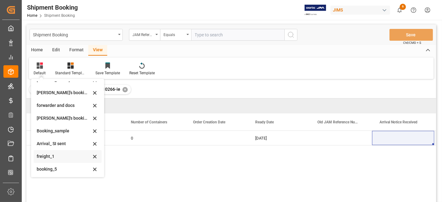
scroll to position [59, 0]
click at [52, 168] on div "booking_5" at bounding box center [64, 168] width 54 height 7
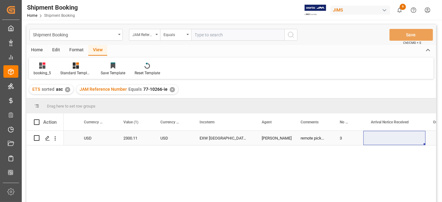
click at [143, 141] on div "2300.11" at bounding box center [134, 138] width 37 height 14
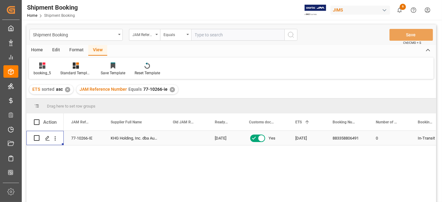
click at [339, 139] on div "883358806491" at bounding box center [346, 138] width 43 height 14
click at [39, 51] on div "Home" at bounding box center [36, 50] width 21 height 11
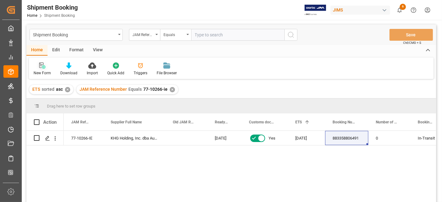
click at [46, 72] on div "New Form" at bounding box center [42, 73] width 17 height 6
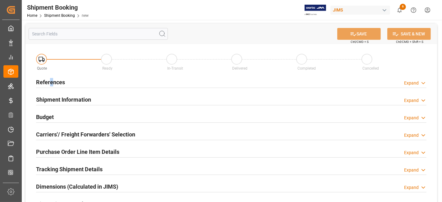
click at [52, 84] on h2 "References" at bounding box center [50, 82] width 29 height 8
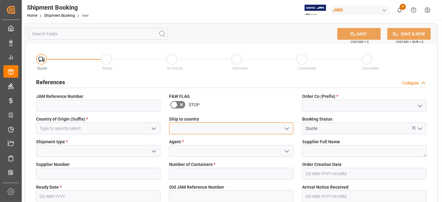
click at [198, 128] on input at bounding box center [231, 128] width 124 height 12
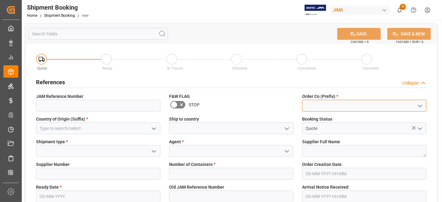
click at [329, 105] on input at bounding box center [364, 106] width 124 height 12
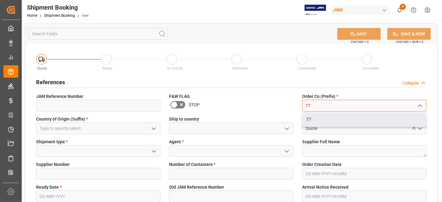
click at [308, 117] on div "77" at bounding box center [364, 120] width 124 height 14
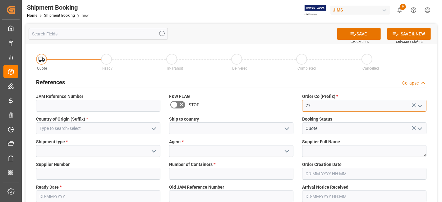
type input "77"
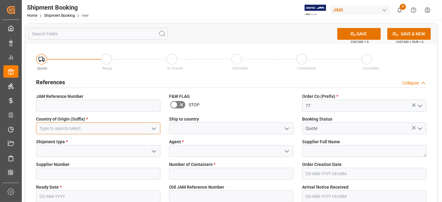
click at [116, 127] on input at bounding box center [98, 128] width 124 height 12
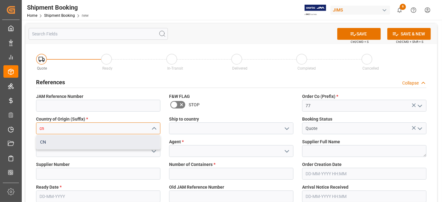
click at [77, 144] on div "CN" at bounding box center [98, 142] width 124 height 14
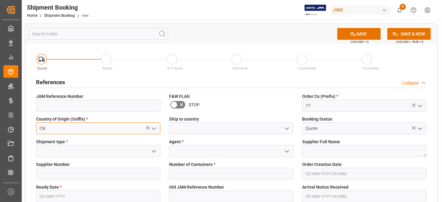
type input "CN"
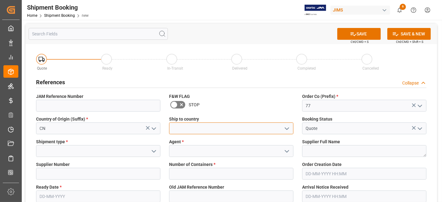
click at [207, 130] on input at bounding box center [231, 128] width 124 height 12
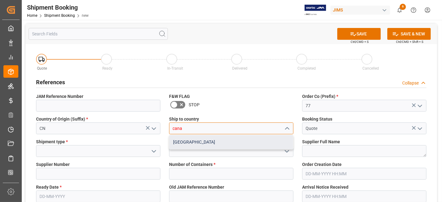
click at [193, 138] on div "[GEOGRAPHIC_DATA]" at bounding box center [231, 142] width 124 height 14
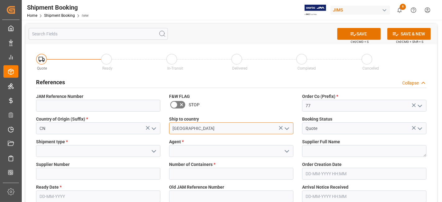
type input "[GEOGRAPHIC_DATA]"
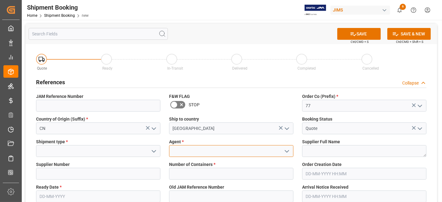
click at [187, 148] on input at bounding box center [231, 151] width 124 height 12
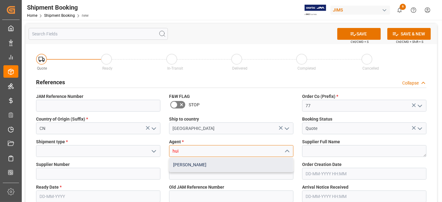
click at [180, 165] on div "[PERSON_NAME]" at bounding box center [231, 165] width 124 height 14
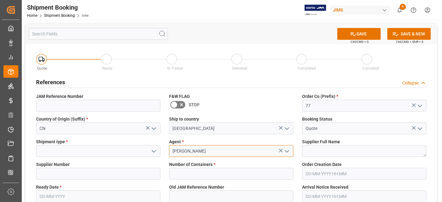
type input "[PERSON_NAME]"
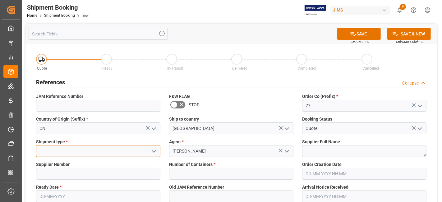
click at [105, 153] on input at bounding box center [98, 151] width 124 height 12
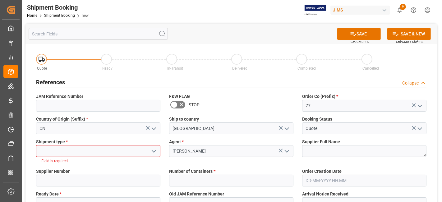
click at [158, 152] on div at bounding box center [98, 151] width 124 height 12
click at [143, 154] on input at bounding box center [98, 151] width 124 height 12
click at [154, 150] on icon "open menu" at bounding box center [153, 151] width 7 height 7
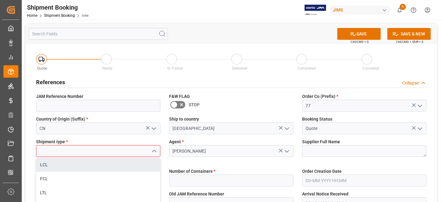
click at [53, 164] on div "LCL" at bounding box center [98, 165] width 124 height 14
type input "LCL"
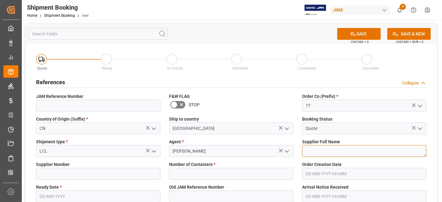
click at [314, 150] on textarea at bounding box center [364, 151] width 124 height 12
type textarea "h"
type textarea "[PERSON_NAME] Multimedia [GEOGRAPHIC_DATA]"
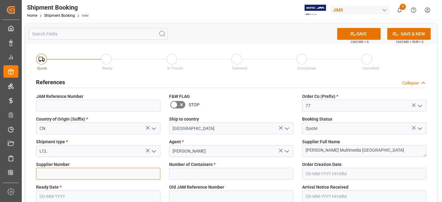
click at [105, 171] on input at bounding box center [98, 174] width 124 height 12
type input "242713"
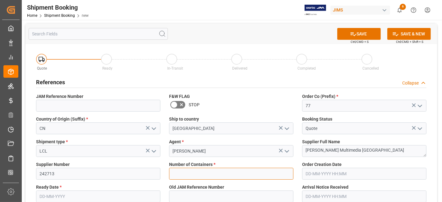
click at [186, 173] on input "text" at bounding box center [231, 174] width 124 height 12
type input "0"
click at [101, 195] on input "text" at bounding box center [98, 197] width 124 height 12
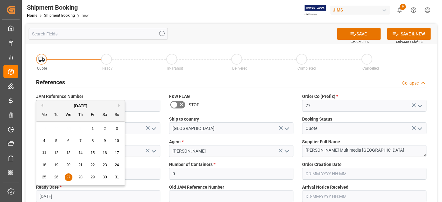
type input "27-08-2025"
click at [67, 176] on span "27" at bounding box center [68, 177] width 4 height 4
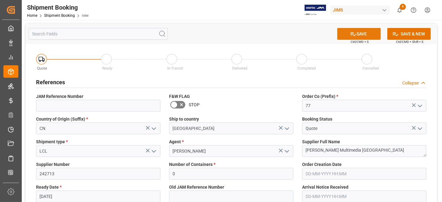
click at [355, 33] on icon at bounding box center [353, 34] width 7 height 7
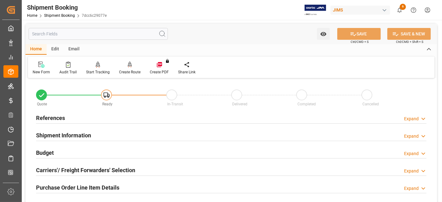
type input "0"
type input "27-08-2025"
click at [48, 115] on h2 "References" at bounding box center [50, 118] width 29 height 8
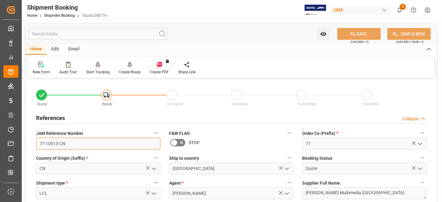
drag, startPoint x: 74, startPoint y: 142, endPoint x: 24, endPoint y: 140, distance: 49.8
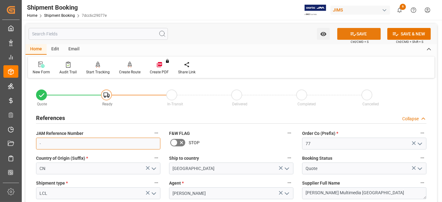
type input "-"
click at [361, 34] on button "SAVE" at bounding box center [359, 34] width 44 height 12
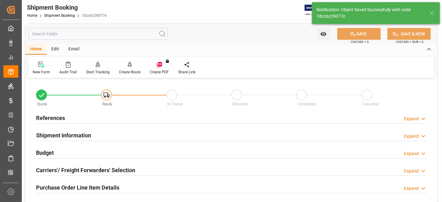
click at [58, 120] on h2 "References" at bounding box center [50, 118] width 29 height 8
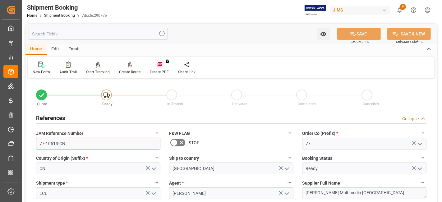
drag, startPoint x: 68, startPoint y: 142, endPoint x: 34, endPoint y: 136, distance: 34.7
click at [34, 136] on div "JAM Reference Number 77-10513-CN" at bounding box center [98, 139] width 133 height 25
click at [220, 53] on div "Home Edit Email" at bounding box center [231, 49] width 412 height 11
click at [74, 142] on input "77-10513-CN" at bounding box center [98, 144] width 124 height 12
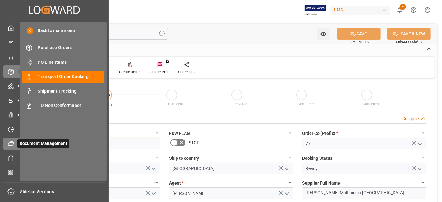
drag, startPoint x: 74, startPoint y: 142, endPoint x: 6, endPoint y: 142, distance: 68.1
click at [6, 142] on div "Created by potrace 1.15, written by Peter Selinger 2001-2017 Created by potrace…" at bounding box center [221, 101] width 442 height 202
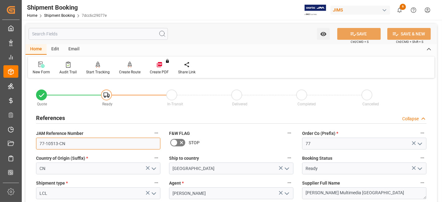
click at [85, 145] on input "77-10513-CN" at bounding box center [98, 144] width 124 height 12
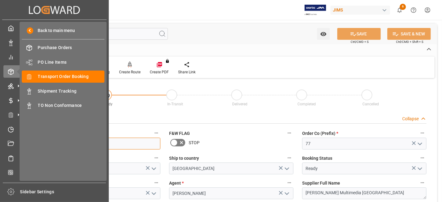
drag, startPoint x: 85, startPoint y: 145, endPoint x: 0, endPoint y: 134, distance: 85.2
click at [0, 134] on div "Created by potrace 1.15, written by Peter Selinger 2001-2017 Created by potrace…" at bounding box center [221, 101] width 442 height 202
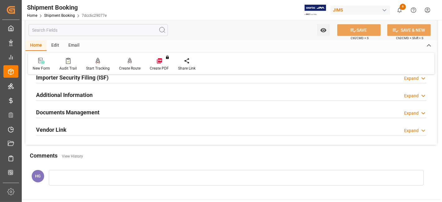
scroll to position [311, 0]
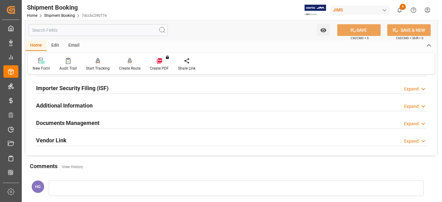
drag, startPoint x: 86, startPoint y: 122, endPoint x: 139, endPoint y: 124, distance: 53.2
click at [86, 122] on h2 "Documents Management" at bounding box center [67, 123] width 63 height 8
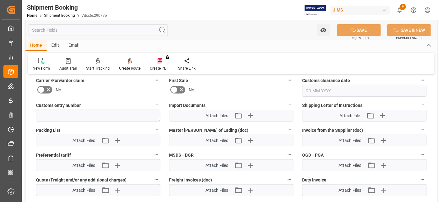
scroll to position [414, 0]
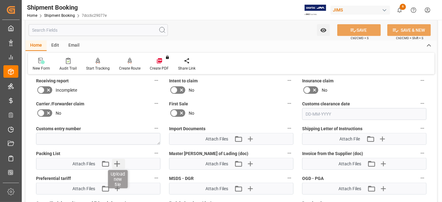
click at [119, 159] on icon "button" at bounding box center [117, 164] width 10 height 10
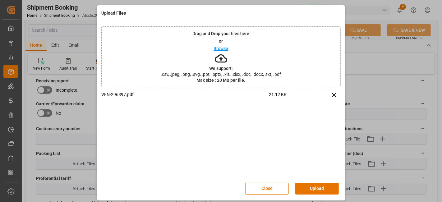
click at [312, 186] on button "Upload" at bounding box center [317, 189] width 44 height 12
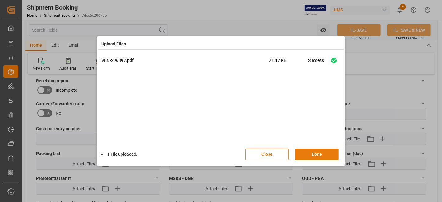
click at [307, 156] on button "Done" at bounding box center [317, 155] width 44 height 12
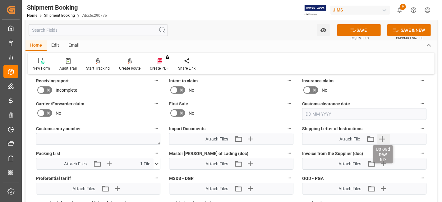
click at [385, 136] on icon "button" at bounding box center [382, 139] width 10 height 10
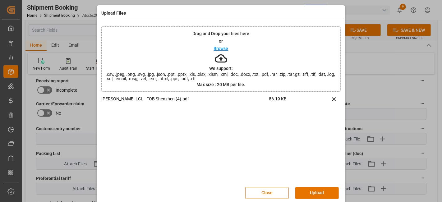
click at [308, 191] on button "Upload" at bounding box center [317, 193] width 44 height 12
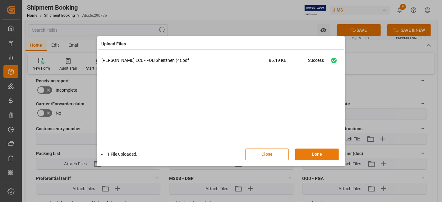
click at [307, 155] on button "Done" at bounding box center [317, 155] width 44 height 12
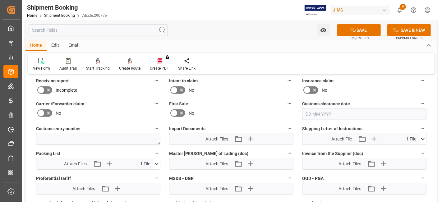
drag, startPoint x: 348, startPoint y: 28, endPoint x: 314, endPoint y: 51, distance: 40.6
click at [348, 28] on button "SAVE" at bounding box center [359, 30] width 44 height 12
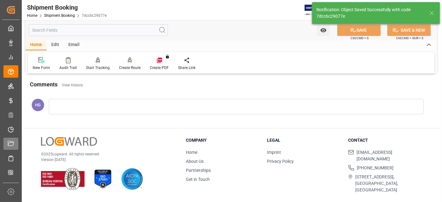
scroll to position [263, 0]
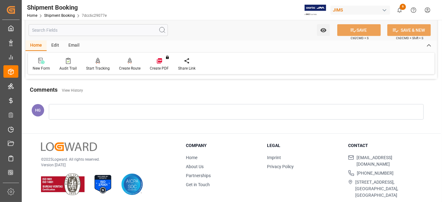
click at [170, 134] on div "© 2025 Logward. All rights reserved. Version 1.1.84 Company Home About Us Partn…" at bounding box center [231, 171] width 419 height 74
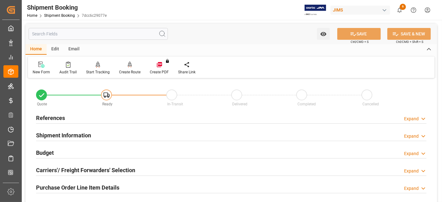
scroll to position [207, 0]
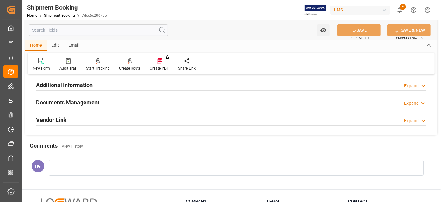
click at [89, 99] on h2 "Documents Management" at bounding box center [67, 102] width 63 height 8
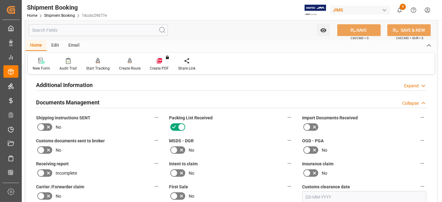
scroll to position [0, 0]
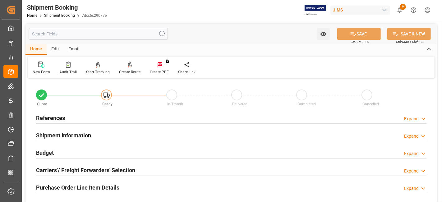
click at [76, 49] on div "Email" at bounding box center [74, 49] width 21 height 11
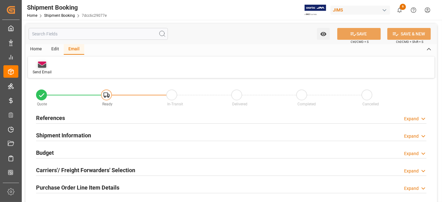
click at [40, 69] on div "Send Email" at bounding box center [42, 68] width 28 height 14
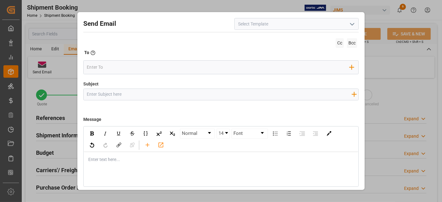
click at [258, 26] on input at bounding box center [296, 24] width 124 height 12
click at [352, 22] on icon "open menu" at bounding box center [351, 24] width 7 height 7
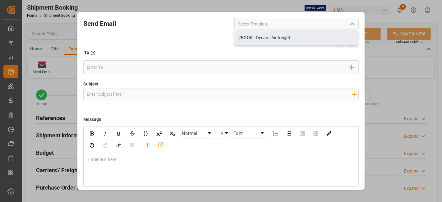
click at [254, 38] on div "2BOOK - Ocean - Air freight" at bounding box center [297, 38] width 124 height 14
type input "2BOOK - Ocean - Air freight"
type input "2BOOK {{jamReferenceNumber}} {{supplierFullName}} Ship from: {{country}} Ship t…"
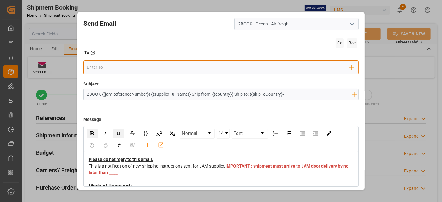
click at [121, 68] on input "email" at bounding box center [218, 67] width 263 height 9
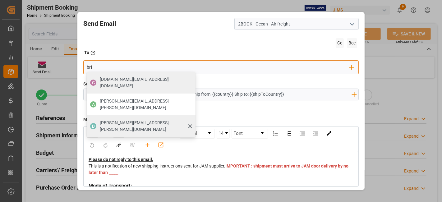
type input "bri"
click at [108, 120] on span "[PERSON_NAME][EMAIL_ADDRESS][PERSON_NAME][DOMAIN_NAME]" at bounding box center [145, 126] width 91 height 13
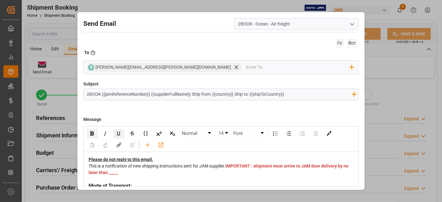
click at [246, 171] on div "This is a notification of new shipping instructions sent for JAM supplier. IMPO…" at bounding box center [221, 173] width 265 height 20
click at [245, 172] on span "IMPORTANT : shipment must arrive to JAM door delivery by no later than Oct 16 2…" at bounding box center [219, 169] width 261 height 12
click at [278, 170] on div "This is a notification of new shipping instructions sent for JAM supplier. IMPO…" at bounding box center [221, 173] width 265 height 20
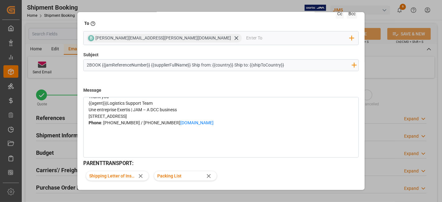
scroll to position [48, 0]
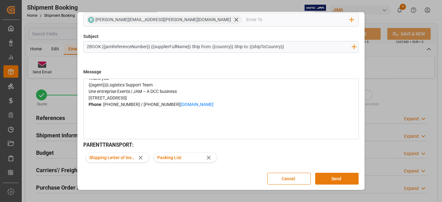
click at [343, 177] on button "Send" at bounding box center [337, 179] width 44 height 12
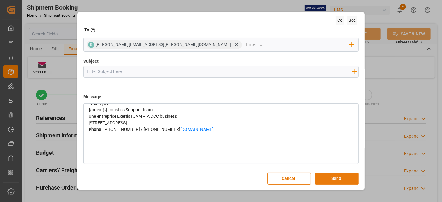
scroll to position [0, 0]
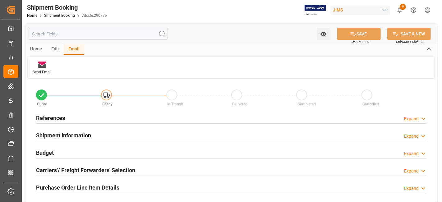
click at [53, 120] on h2 "References" at bounding box center [50, 118] width 29 height 8
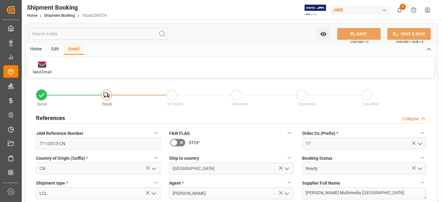
click at [36, 47] on div "Home" at bounding box center [35, 49] width 21 height 11
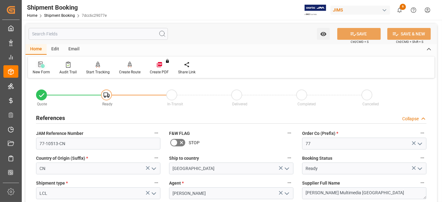
click at [39, 69] on div "New Form" at bounding box center [41, 68] width 27 height 14
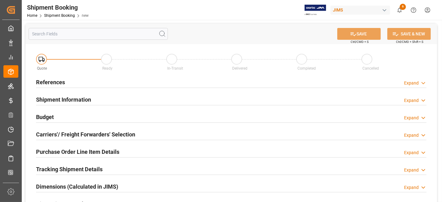
click at [58, 82] on h2 "References" at bounding box center [50, 82] width 29 height 8
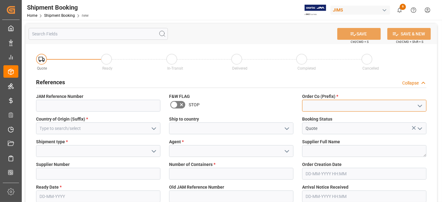
click at [323, 103] on input at bounding box center [364, 106] width 124 height 12
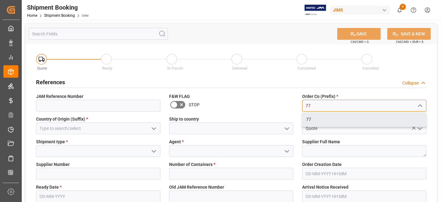
click at [311, 117] on div "77" at bounding box center [364, 120] width 124 height 14
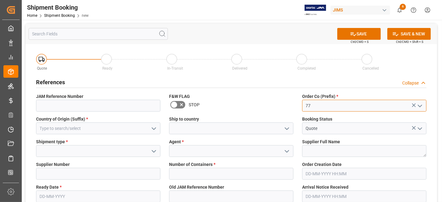
type input "77"
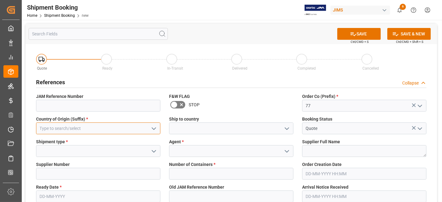
click at [112, 127] on input at bounding box center [98, 128] width 124 height 12
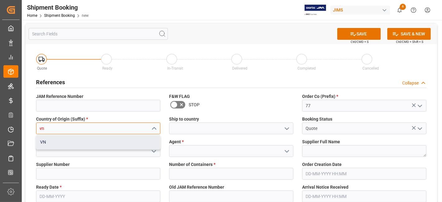
click at [108, 145] on div "VN" at bounding box center [98, 142] width 124 height 14
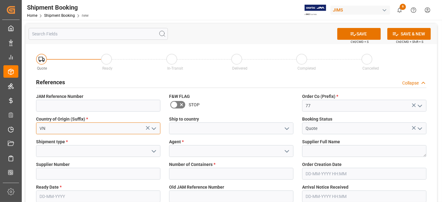
type input "VN"
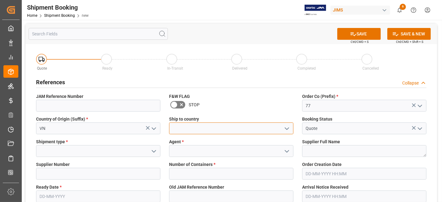
click at [187, 129] on input at bounding box center [231, 128] width 124 height 12
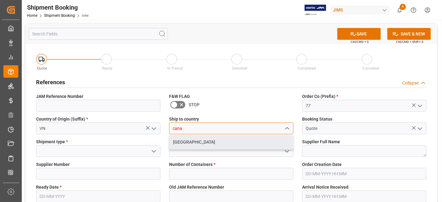
click at [185, 140] on div "[GEOGRAPHIC_DATA]" at bounding box center [231, 142] width 124 height 14
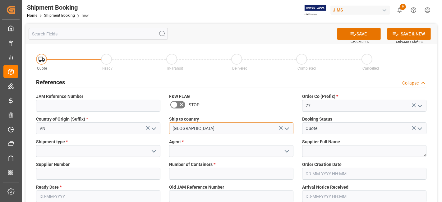
type input "[GEOGRAPHIC_DATA]"
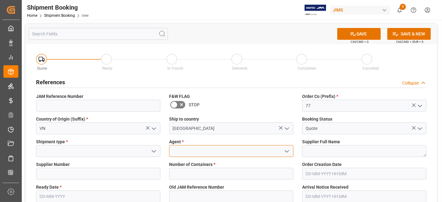
click at [181, 148] on input at bounding box center [231, 151] width 124 height 12
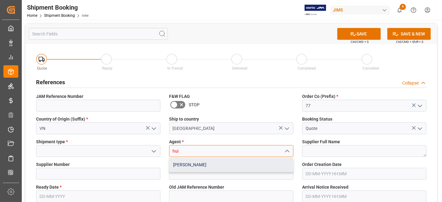
click at [184, 163] on div "[PERSON_NAME]" at bounding box center [231, 165] width 124 height 14
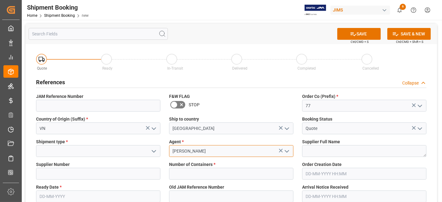
type input "[PERSON_NAME]"
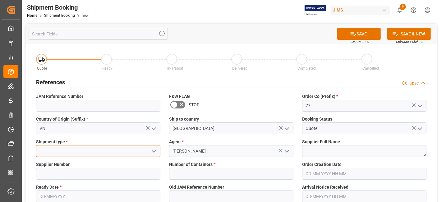
click at [115, 153] on input at bounding box center [98, 151] width 124 height 12
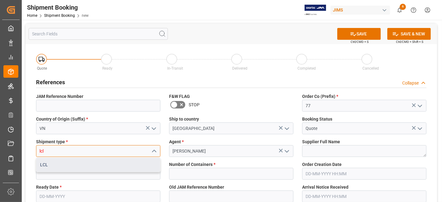
click at [113, 167] on div "LCL" at bounding box center [98, 165] width 124 height 14
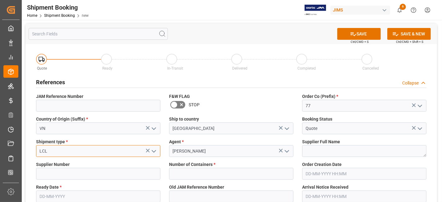
type input "LCL"
click at [315, 145] on span "Supplier Full Name" at bounding box center [321, 142] width 38 height 7
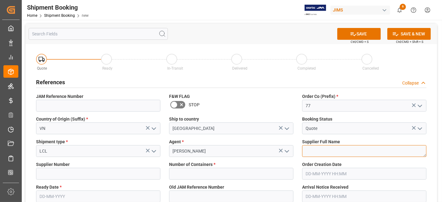
click at [315, 150] on textarea at bounding box center [364, 151] width 124 height 12
type textarea "[PERSON_NAME] Multimedia [GEOGRAPHIC_DATA]"
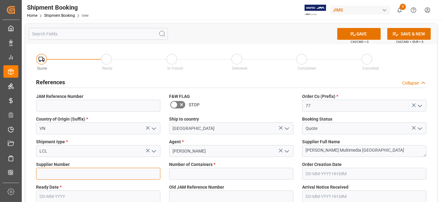
click at [79, 172] on input at bounding box center [98, 174] width 124 height 12
type input "242713"
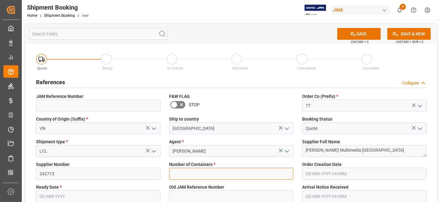
click at [184, 173] on input "text" at bounding box center [231, 174] width 124 height 12
type input "0"
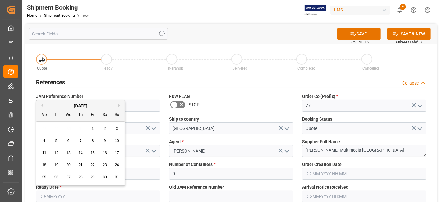
click at [126, 194] on input "text" at bounding box center [98, 197] width 124 height 12
click at [45, 165] on span "18" at bounding box center [44, 165] width 4 height 4
type input "18-08-2025"
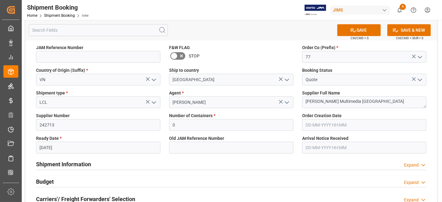
scroll to position [69, 0]
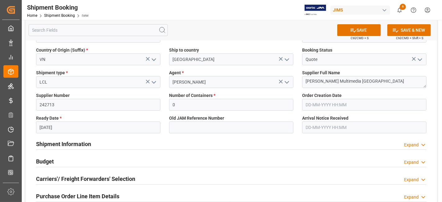
click at [275, 159] on div "Budget Expand" at bounding box center [231, 161] width 390 height 12
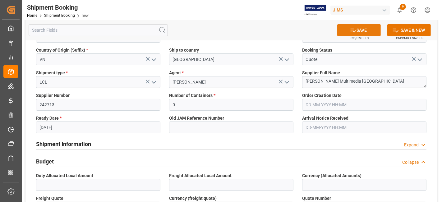
click at [368, 26] on button "SAVE" at bounding box center [359, 30] width 44 height 12
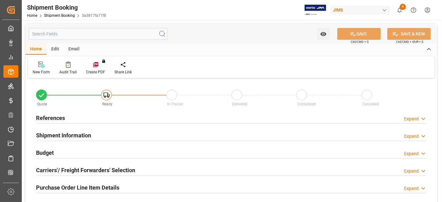
type input "0"
type input "[DATE]"
click at [45, 118] on h2 "References" at bounding box center [50, 118] width 29 height 8
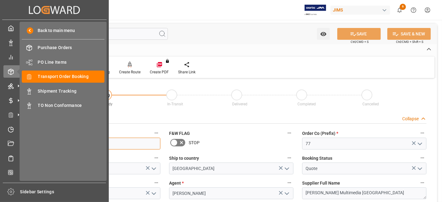
drag, startPoint x: 68, startPoint y: 142, endPoint x: 2, endPoint y: 144, distance: 66.6
click at [2, 144] on div "Created by potrace 1.15, written by [PERSON_NAME] [DATE]-[DATE] Created by potr…" at bounding box center [221, 101] width 442 height 202
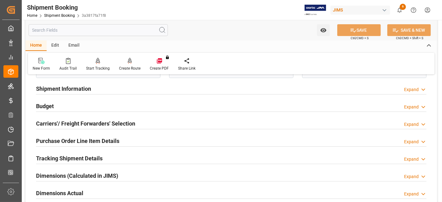
scroll to position [173, 0]
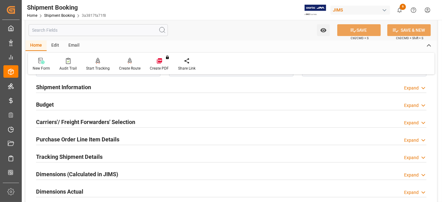
click at [89, 122] on h2 "Carriers'/ Freight Forwarders' Selection" at bounding box center [85, 122] width 99 height 8
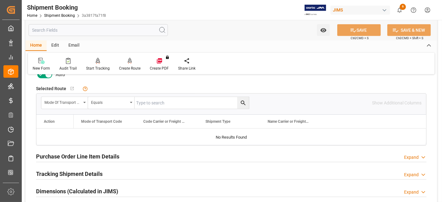
scroll to position [276, 0]
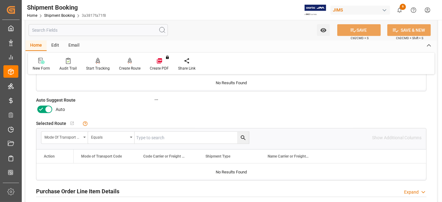
click at [41, 107] on icon at bounding box center [40, 109] width 7 height 7
click at [0, 0] on input "checkbox" at bounding box center [0, 0] width 0 height 0
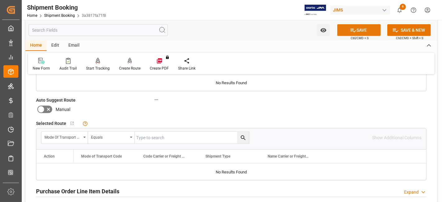
click at [378, 25] on button "SAVE" at bounding box center [359, 30] width 44 height 12
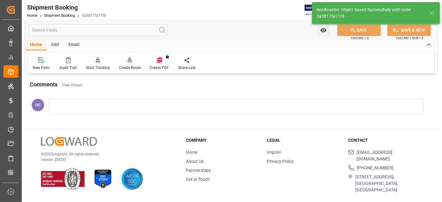
click at [129, 66] on div "Create Route" at bounding box center [129, 68] width 21 height 6
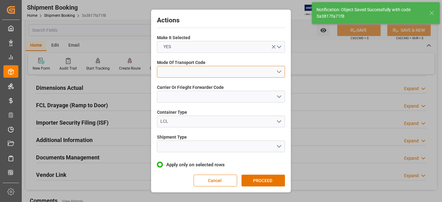
click at [173, 66] on button "open menu" at bounding box center [221, 72] width 128 height 12
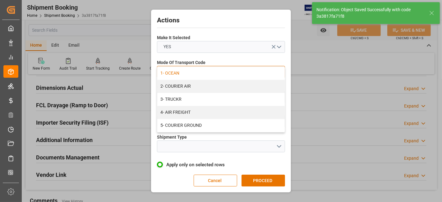
click at [177, 73] on div "1- OCEAN" at bounding box center [220, 73] width 127 height 13
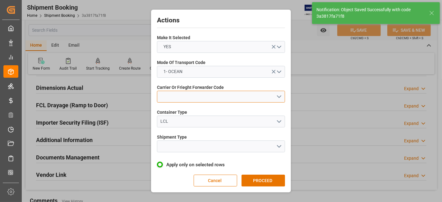
click at [182, 94] on button "open menu" at bounding box center [221, 97] width 128 height 12
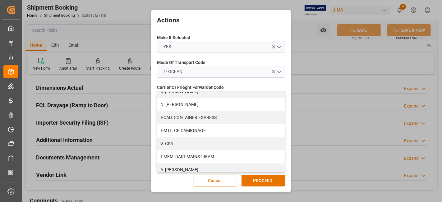
scroll to position [69, 0]
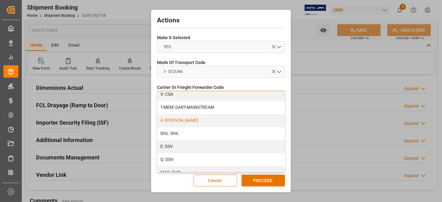
click at [187, 118] on div "A: DELMAR" at bounding box center [220, 120] width 127 height 13
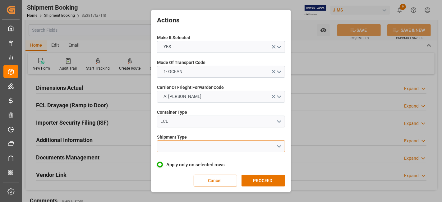
click at [192, 148] on button "open menu" at bounding box center [221, 146] width 128 height 12
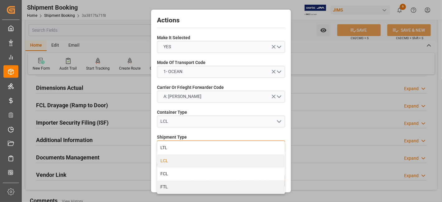
click at [179, 161] on div "LCL" at bounding box center [220, 160] width 127 height 13
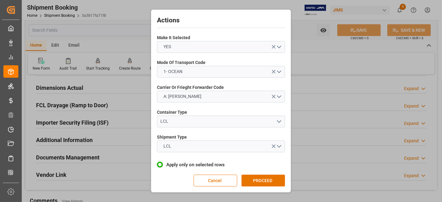
click at [255, 179] on button "PROCEED" at bounding box center [264, 181] width 44 height 12
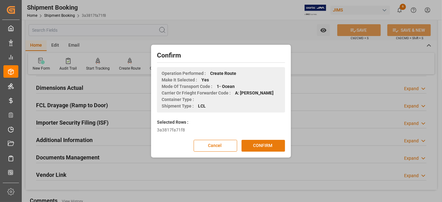
click at [258, 144] on button "CONFIRM" at bounding box center [264, 146] width 44 height 12
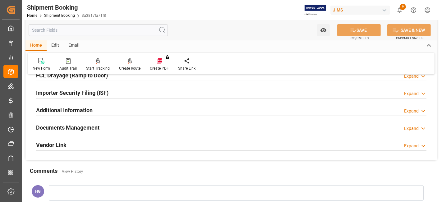
scroll to position [207, 0]
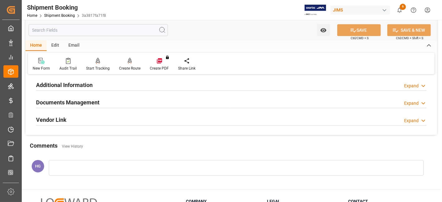
click at [62, 102] on h2 "Documents Management" at bounding box center [67, 102] width 63 height 8
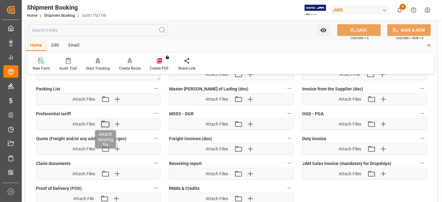
scroll to position [345, 0]
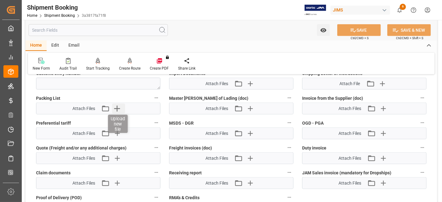
click at [120, 104] on icon "button" at bounding box center [117, 109] width 10 height 10
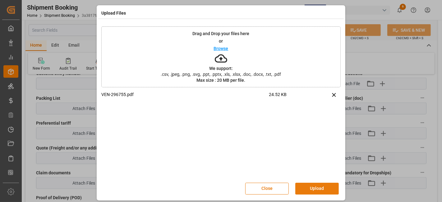
click at [315, 183] on button "Upload" at bounding box center [317, 189] width 44 height 12
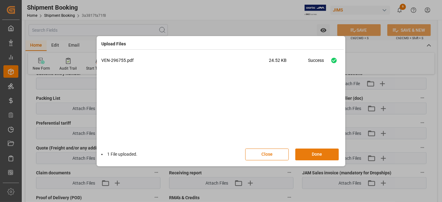
click at [322, 153] on button "Done" at bounding box center [317, 155] width 44 height 12
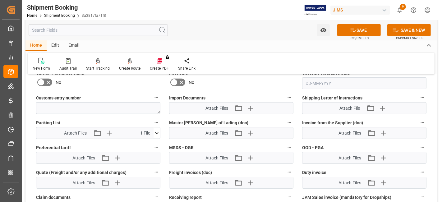
scroll to position [311, 0]
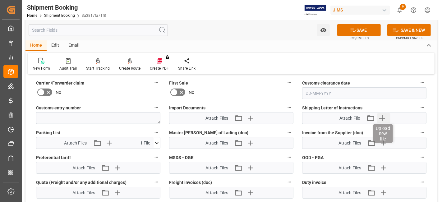
click at [382, 115] on icon "button" at bounding box center [382, 118] width 6 height 6
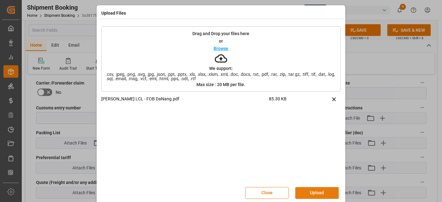
click at [325, 190] on button "Upload" at bounding box center [317, 193] width 44 height 12
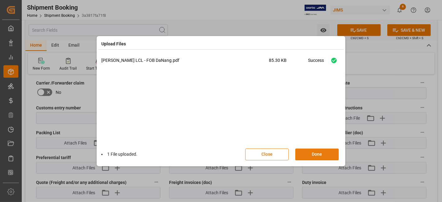
click at [308, 153] on button "Done" at bounding box center [317, 155] width 44 height 12
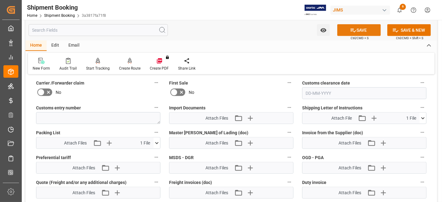
click at [348, 27] on button "SAVE" at bounding box center [359, 30] width 44 height 12
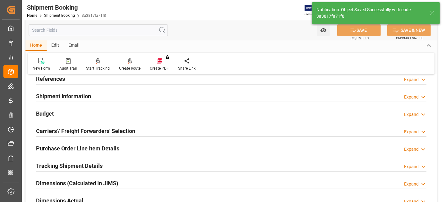
scroll to position [0, 0]
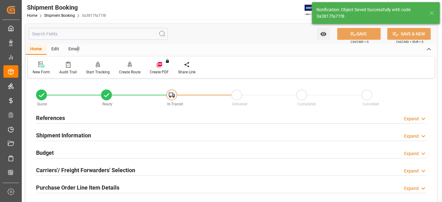
click at [77, 47] on div "Email" at bounding box center [74, 49] width 21 height 11
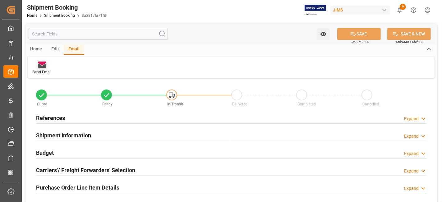
click at [44, 67] on icon at bounding box center [42, 65] width 8 height 4
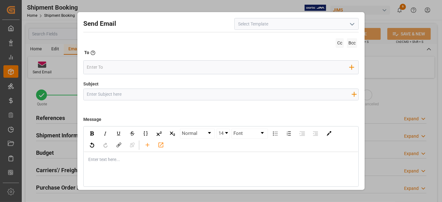
click at [245, 27] on input at bounding box center [296, 24] width 124 height 12
click at [246, 26] on input at bounding box center [296, 24] width 124 height 12
click at [354, 23] on div at bounding box center [296, 24] width 124 height 12
click at [355, 22] on input at bounding box center [296, 24] width 124 height 12
click at [350, 22] on icon "open menu" at bounding box center [351, 24] width 7 height 7
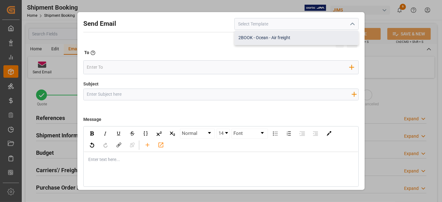
click at [269, 39] on div "2BOOK - Ocean - Air freight" at bounding box center [297, 38] width 124 height 14
type input "2BOOK - Ocean - Air freight"
type input "2BOOK {{jamReferenceNumber}} {{supplierFullName}} Ship from: {{country}} Ship t…"
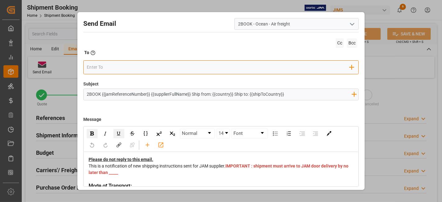
click at [98, 67] on input "email" at bounding box center [218, 67] width 263 height 9
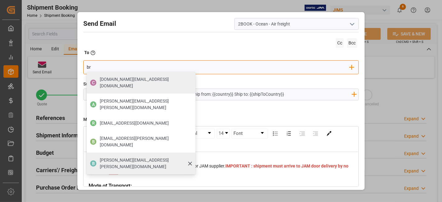
type input "br"
click at [110, 157] on span "boisvert.brigitte@delmarcargo.com" at bounding box center [145, 163] width 91 height 13
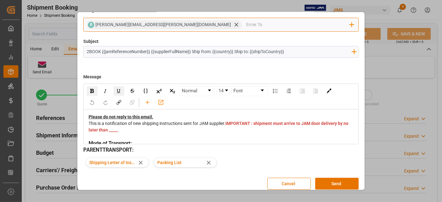
scroll to position [48, 0]
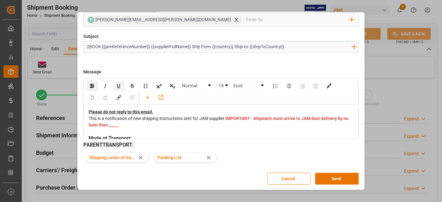
click at [246, 124] on div "This is a notification of new shipping instructions sent for JAM supplier. IMPO…" at bounding box center [221, 125] width 265 height 20
drag, startPoint x: 247, startPoint y: 124, endPoint x: 236, endPoint y: 123, distance: 10.6
click at [236, 123] on div "This is a notification of new shipping instructions sent for JAM supplier. IMPO…" at bounding box center [221, 125] width 265 height 20
click at [299, 130] on div "Mode of Transport:" at bounding box center [221, 132] width 265 height 8
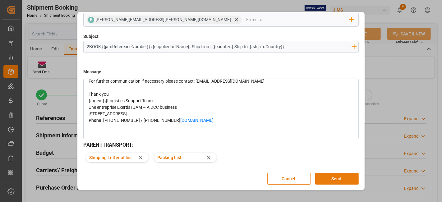
click at [338, 177] on button "Send" at bounding box center [337, 179] width 44 height 12
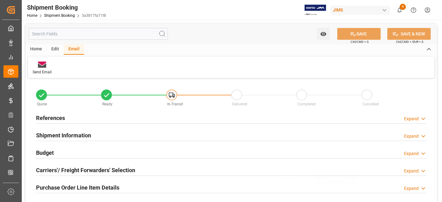
scroll to position [0, 0]
click at [62, 16] on link "Shipment Booking" at bounding box center [59, 15] width 31 height 4
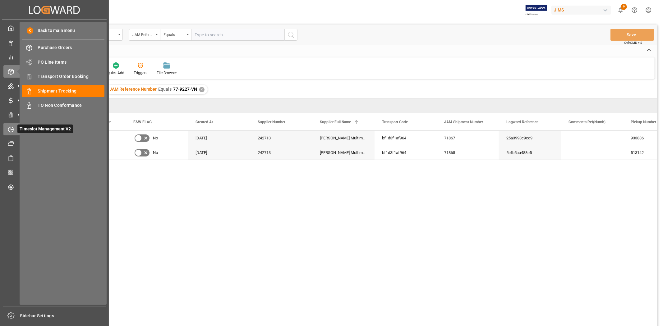
click at [10, 129] on icon at bounding box center [11, 130] width 6 height 6
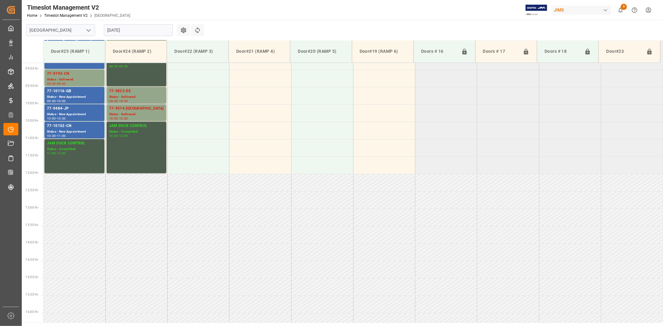
scroll to position [309, 0]
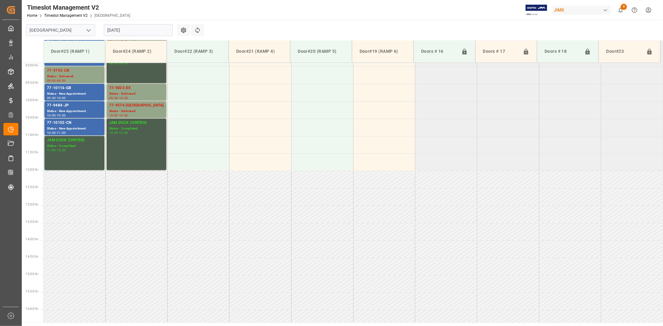
click at [90, 32] on icon "open menu" at bounding box center [88, 30] width 7 height 7
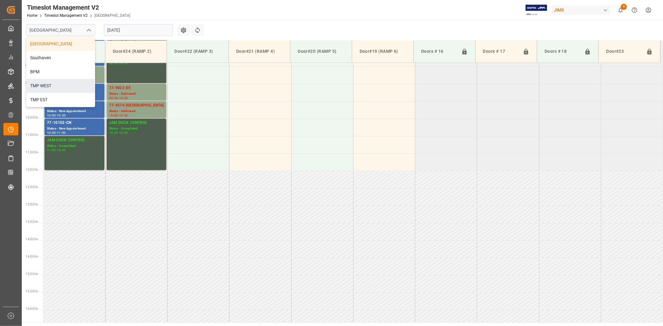
click at [47, 79] on div "TMP WEST" at bounding box center [60, 86] width 68 height 14
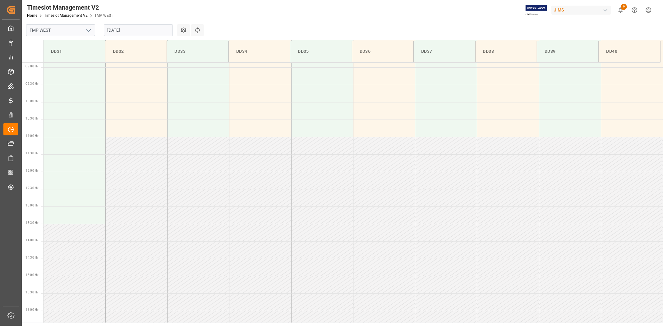
scroll to position [309, 0]
click at [89, 30] on polyline "open menu" at bounding box center [89, 31] width 4 height 2
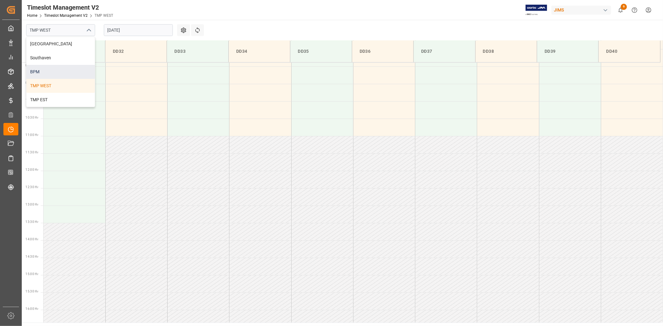
click at [55, 71] on div "BPM" at bounding box center [60, 72] width 68 height 14
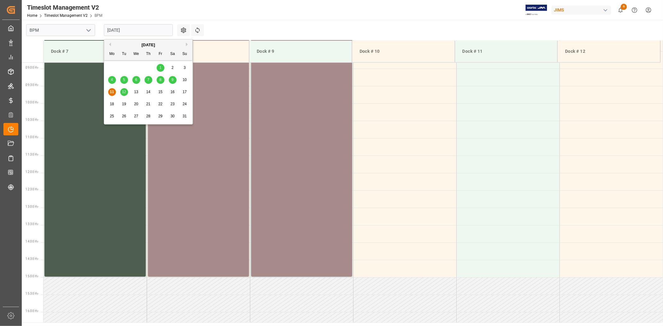
click at [134, 30] on input "[DATE]" at bounding box center [138, 30] width 69 height 12
click at [137, 92] on span "13" at bounding box center [136, 92] width 4 height 4
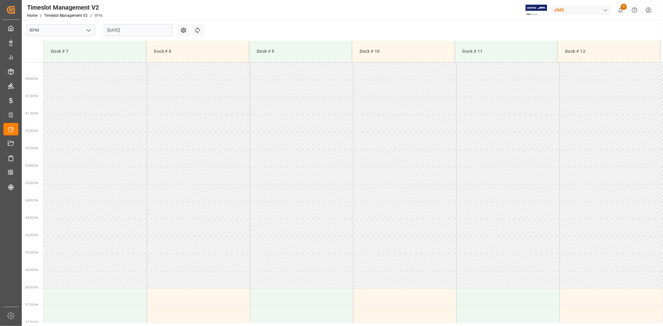
scroll to position [0, 0]
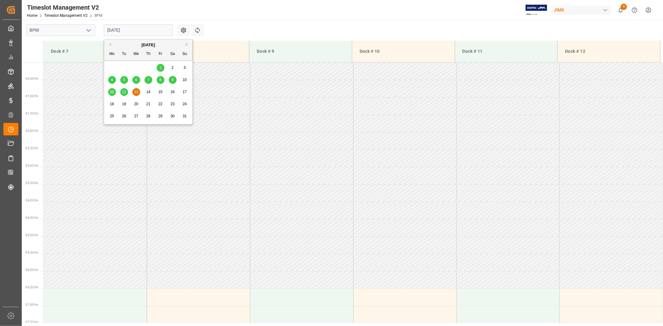
click at [113, 31] on input "[DATE]" at bounding box center [138, 30] width 69 height 12
click at [121, 93] on div "12" at bounding box center [124, 92] width 8 height 7
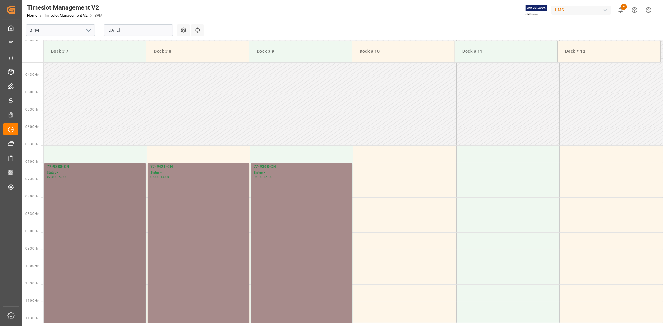
scroll to position [137, 0]
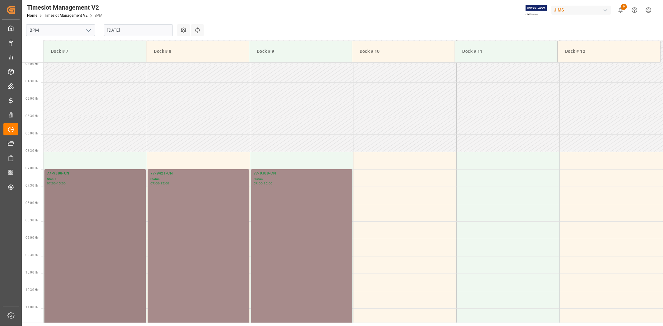
click at [70, 179] on div "Status -" at bounding box center [95, 179] width 96 height 5
click at [68, 177] on div "Status -" at bounding box center [95, 179] width 96 height 5
drag, startPoint x: 70, startPoint y: 177, endPoint x: 35, endPoint y: 173, distance: 35.5
click at [173, 174] on div "77-9421-CN" at bounding box center [198, 174] width 96 height 6
drag, startPoint x: 178, startPoint y: 174, endPoint x: 147, endPoint y: 172, distance: 31.1
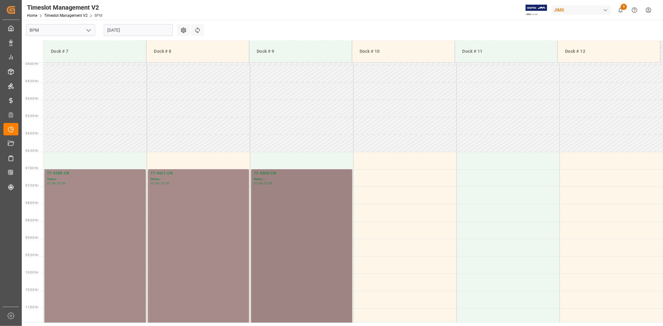
click at [267, 175] on div "77-9308-CN" at bounding box center [302, 174] width 96 height 6
drag, startPoint x: 275, startPoint y: 174, endPoint x: 254, endPoint y: 169, distance: 22.4
click at [309, 130] on td at bounding box center [301, 125] width 103 height 17
click at [89, 31] on polyline "open menu" at bounding box center [89, 31] width 4 height 2
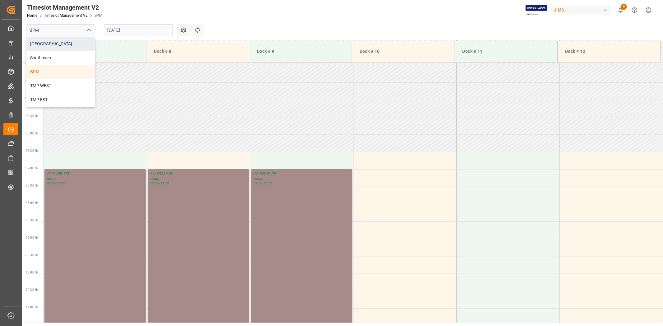
click at [61, 45] on div "[GEOGRAPHIC_DATA]" at bounding box center [60, 44] width 68 height 14
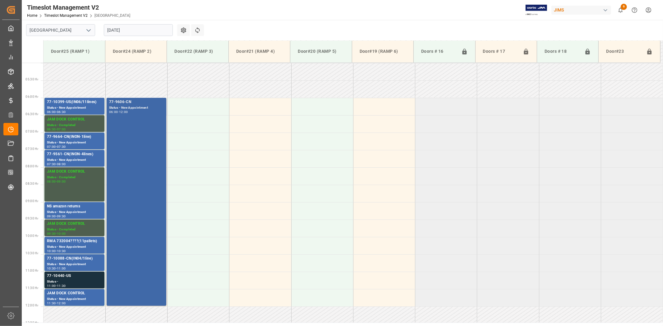
scroll to position [171, 0]
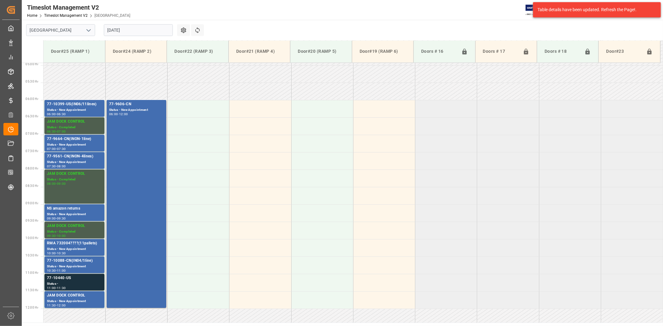
click at [88, 28] on icon "open menu" at bounding box center [88, 30] width 7 height 7
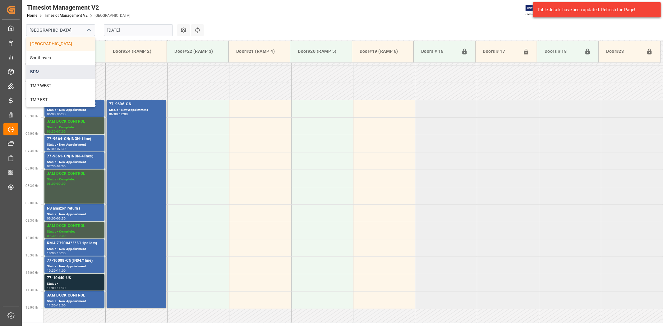
click at [48, 76] on div "BPM" at bounding box center [60, 72] width 68 height 14
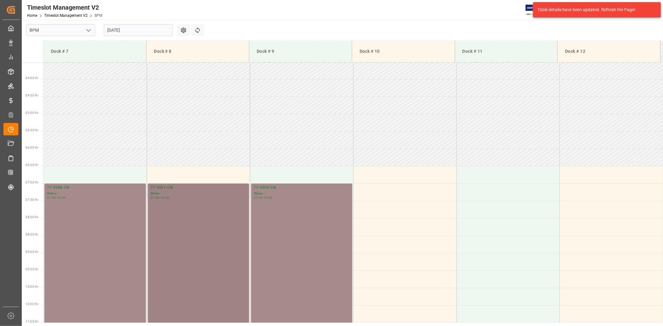
scroll to position [102, 0]
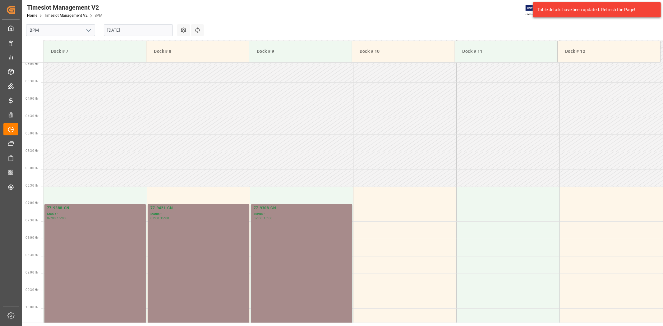
click at [156, 117] on td at bounding box center [198, 125] width 103 height 17
click at [116, 33] on input "[DATE]" at bounding box center [138, 30] width 69 height 12
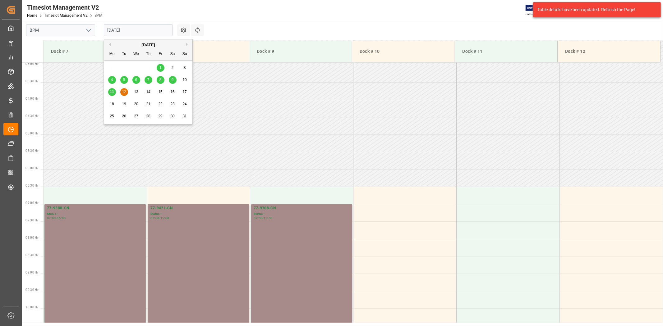
click at [136, 93] on span "13" at bounding box center [136, 92] width 4 height 4
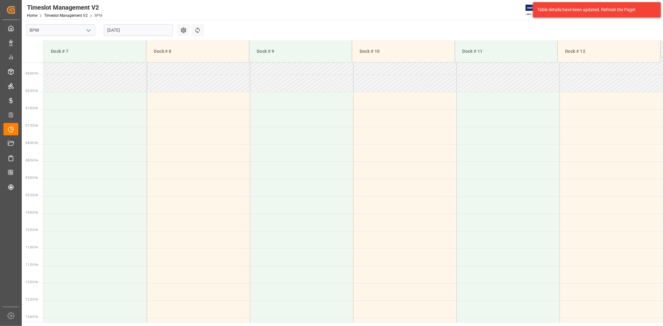
scroll to position [171, 0]
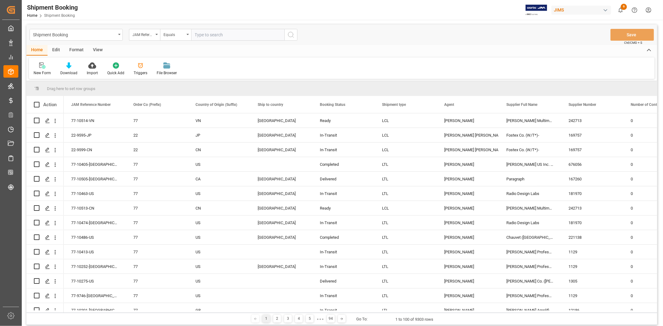
click at [204, 37] on input "text" at bounding box center [237, 35] width 93 height 12
type input "77-9898-cn"
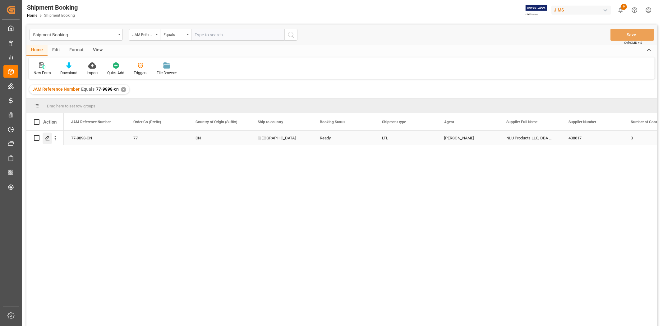
click at [50, 137] on icon "Press SPACE to select this row." at bounding box center [47, 138] width 5 height 5
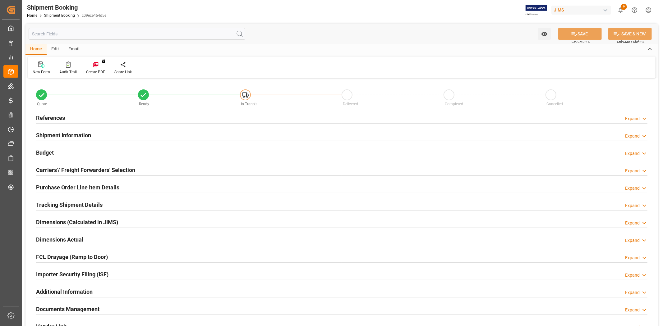
type input "0"
type input "[DATE]"
click at [57, 119] on h2 "References" at bounding box center [50, 118] width 29 height 8
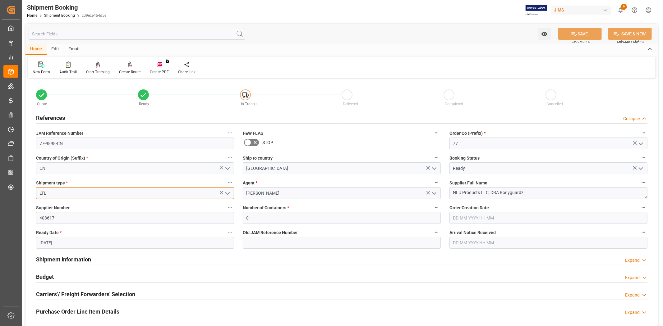
click at [108, 195] on input "LTL" at bounding box center [135, 193] width 198 height 12
click at [227, 194] on polyline "open menu" at bounding box center [228, 194] width 4 height 2
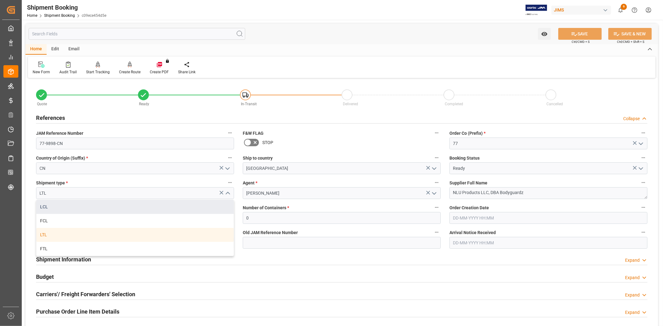
click at [58, 207] on div "LCL" at bounding box center [134, 207] width 197 height 14
type input "LCL"
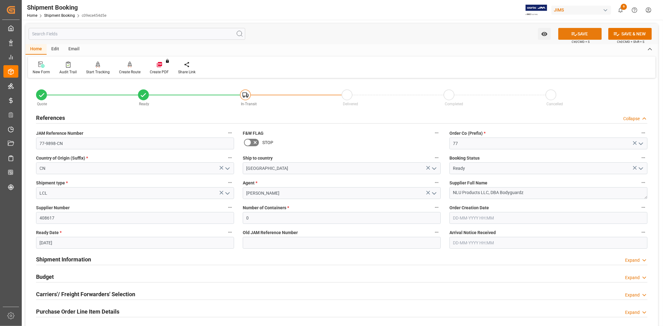
click at [578, 32] on button "SAVE" at bounding box center [580, 34] width 44 height 12
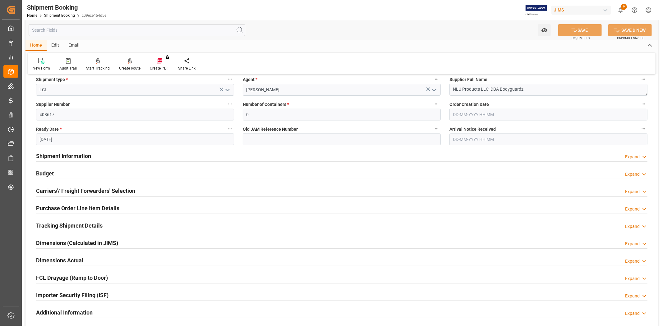
click at [69, 154] on h2 "Shipment Information" at bounding box center [63, 156] width 55 height 8
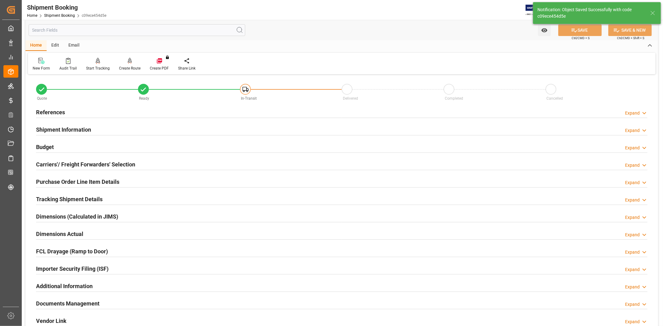
scroll to position [0, 0]
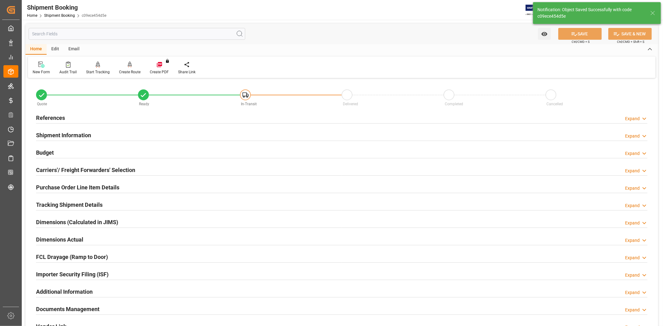
click at [78, 169] on h2 "Carriers'/ Freight Forwarders' Selection" at bounding box center [85, 170] width 99 height 8
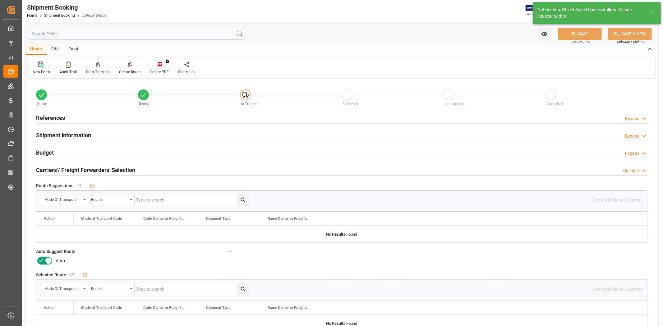
click at [38, 261] on icon at bounding box center [40, 260] width 7 height 7
click at [0, 0] on input "checkbox" at bounding box center [0, 0] width 0 height 0
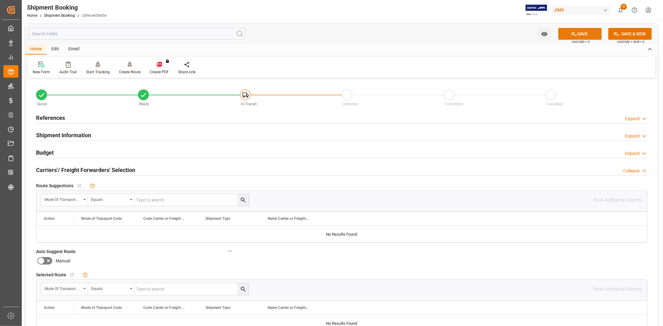
click at [576, 36] on button "SAVE" at bounding box center [580, 34] width 44 height 12
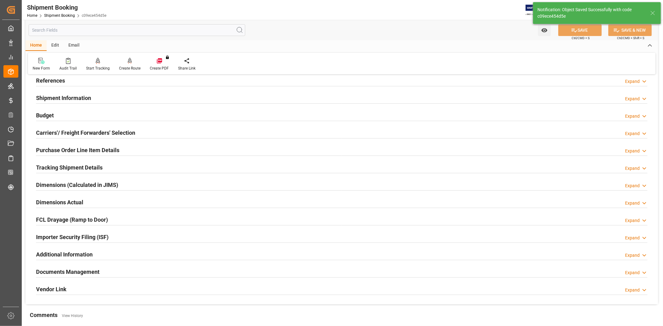
scroll to position [35, 0]
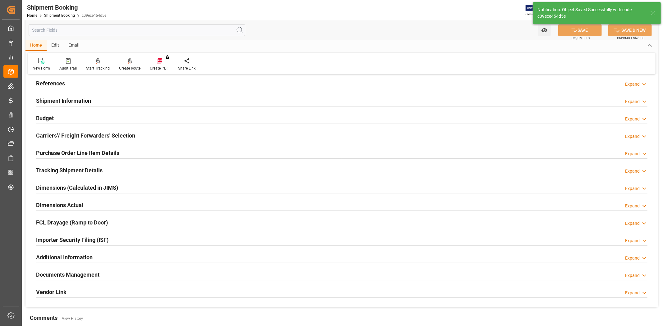
click at [62, 133] on h2 "Carriers'/ Freight Forwarders' Selection" at bounding box center [85, 135] width 99 height 8
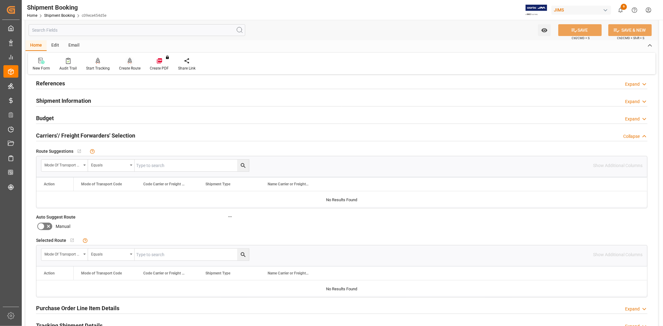
click at [131, 66] on div "Create Route" at bounding box center [129, 69] width 21 height 6
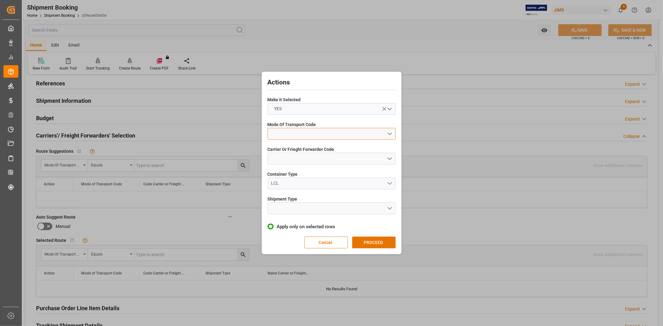
click at [281, 134] on button "open menu" at bounding box center [332, 134] width 128 height 12
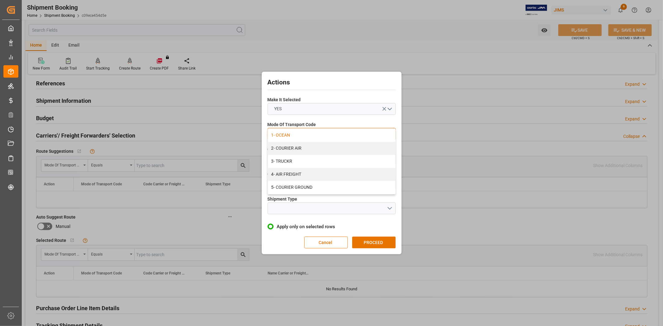
click at [285, 136] on div "1- OCEAN" at bounding box center [331, 135] width 127 height 13
click at [289, 159] on button "open menu" at bounding box center [332, 159] width 128 height 12
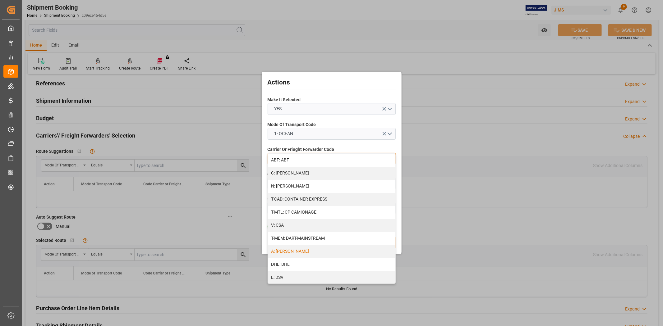
click at [304, 253] on div "A: DELMAR" at bounding box center [331, 251] width 127 height 13
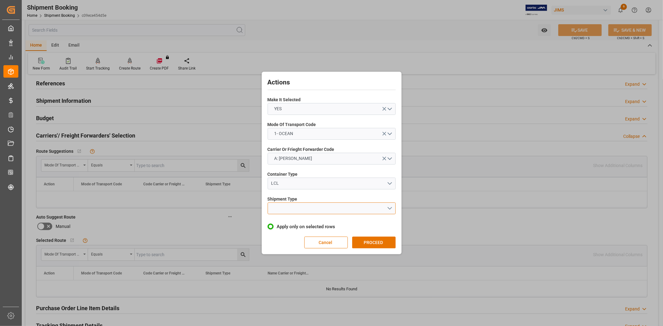
click at [291, 210] on button "open menu" at bounding box center [332, 209] width 128 height 12
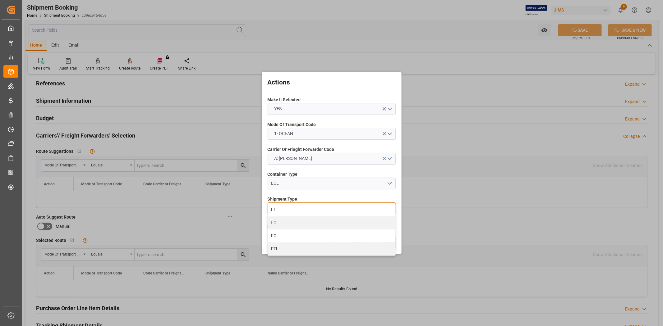
click at [283, 222] on div "LCL" at bounding box center [331, 223] width 127 height 13
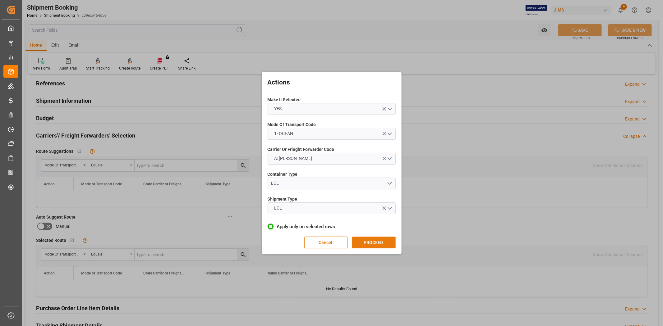
click at [365, 240] on button "PROCEED" at bounding box center [374, 243] width 44 height 12
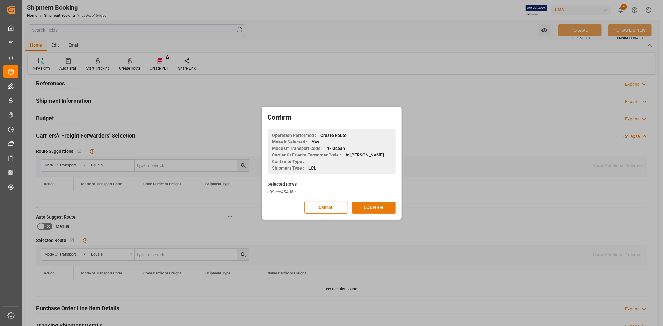
click at [367, 208] on button "CONFIRM" at bounding box center [374, 208] width 44 height 12
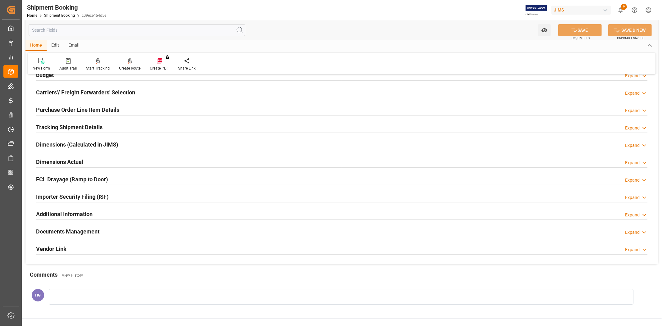
scroll to position [104, 0]
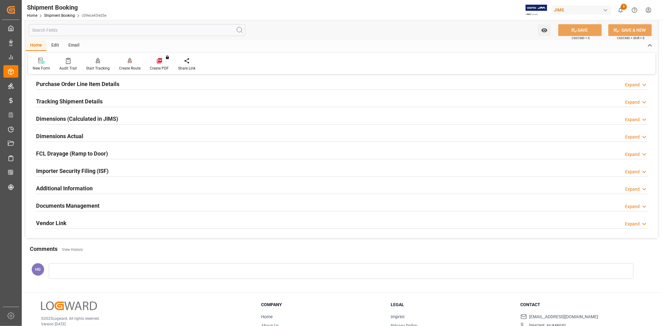
click at [86, 204] on h2 "Documents Management" at bounding box center [67, 206] width 63 height 8
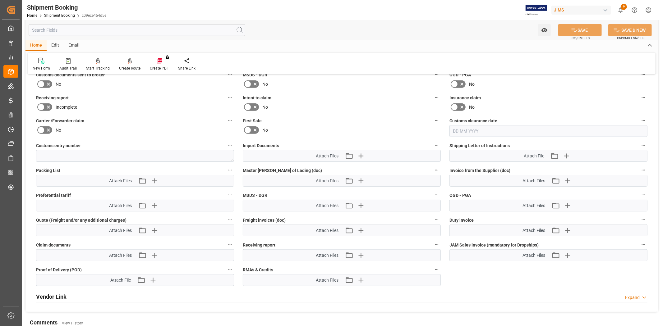
scroll to position [311, 0]
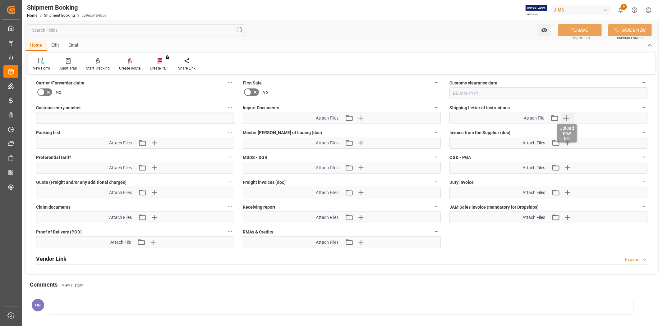
click at [568, 116] on icon "button" at bounding box center [566, 118] width 10 height 10
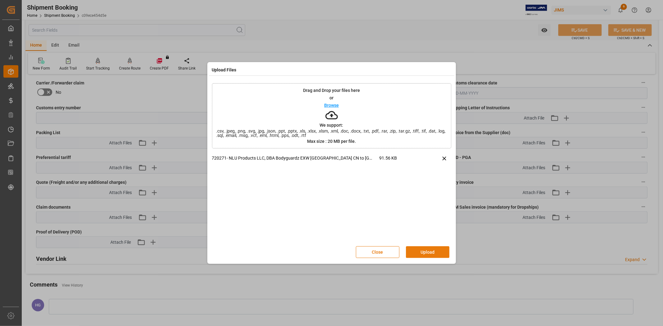
drag, startPoint x: 425, startPoint y: 253, endPoint x: 420, endPoint y: 249, distance: 6.2
click at [425, 253] on button "Upload" at bounding box center [428, 252] width 44 height 12
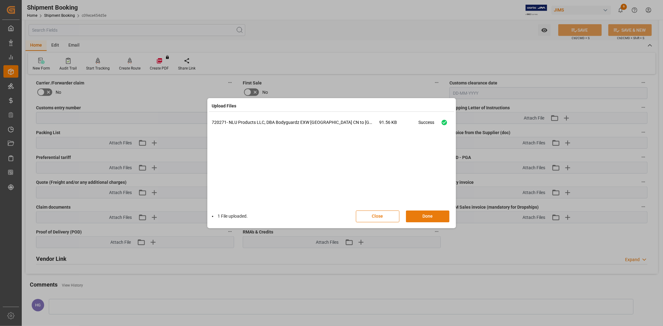
click at [417, 217] on button "Done" at bounding box center [428, 217] width 44 height 12
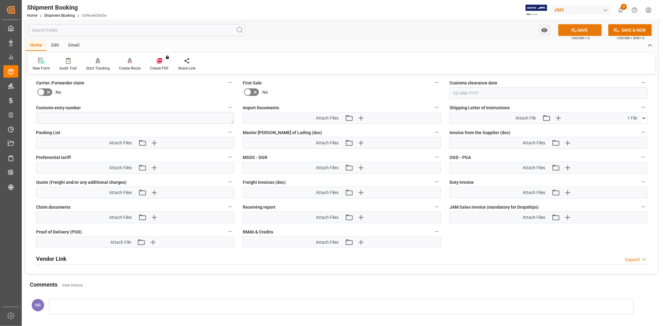
click at [571, 29] on icon at bounding box center [574, 30] width 7 height 7
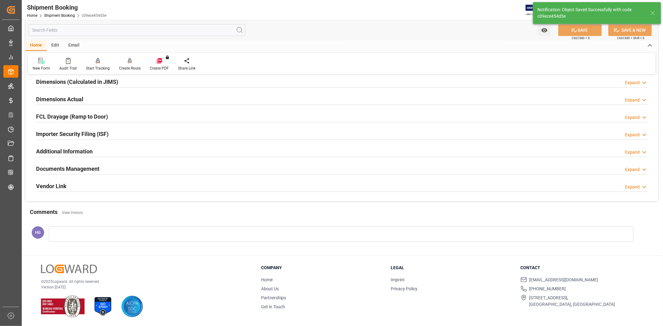
scroll to position [69, 0]
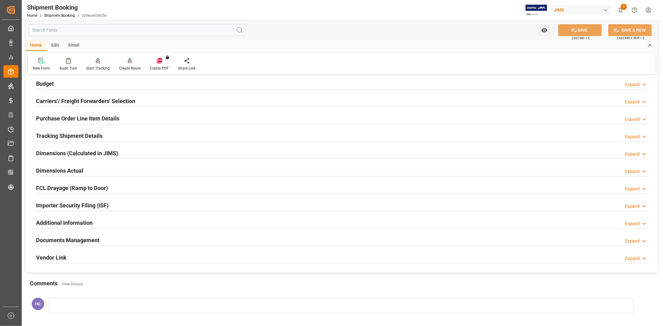
click at [75, 239] on h2 "Documents Management" at bounding box center [67, 240] width 63 height 8
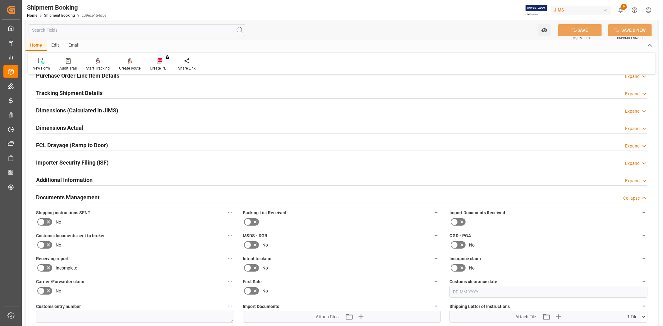
scroll to position [0, 0]
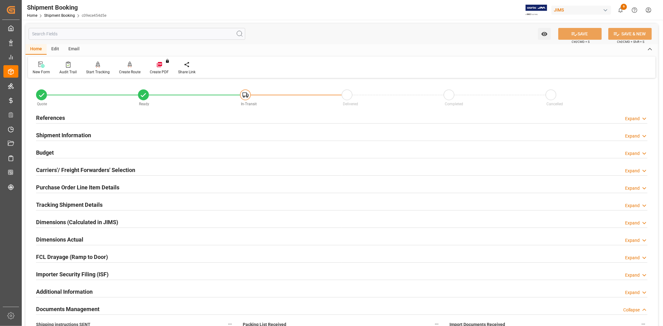
click at [74, 47] on div "Email" at bounding box center [74, 49] width 21 height 11
click at [44, 70] on div "Send Email" at bounding box center [42, 72] width 19 height 6
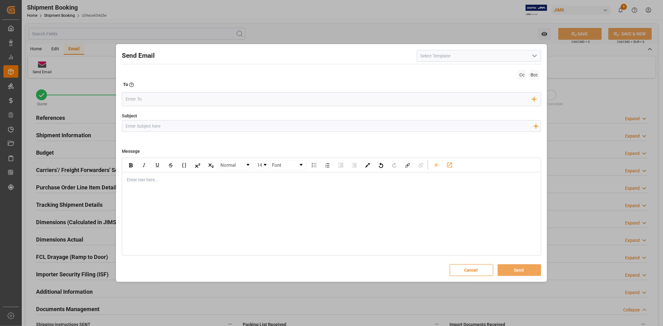
click at [533, 56] on icon "open menu" at bounding box center [534, 55] width 7 height 7
click at [458, 67] on div "2BOOK - Ocean - Air freight" at bounding box center [479, 70] width 124 height 14
type input "2BOOK - Ocean - Air freight"
type input "2BOOK {{jamReferenceNumber}} {{supplierFullName}} Ship from: {{country}} Ship t…"
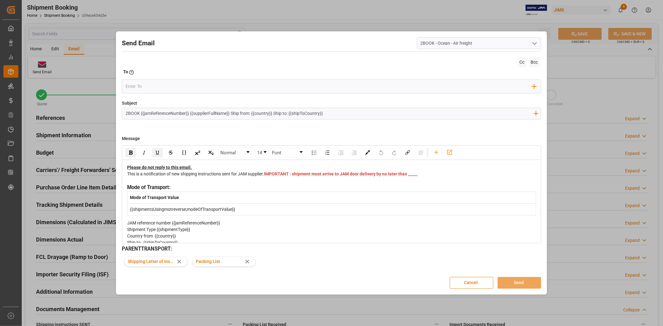
click at [279, 177] on span "IMPORTANT : shipment must arrive to JAM door delivery by no later than _____" at bounding box center [341, 174] width 154 height 5
drag, startPoint x: 284, startPoint y: 182, endPoint x: 271, endPoint y: 180, distance: 12.8
click at [271, 180] on div "This is a notification of new shipping instructions sent for JAM supplier. IMPO…" at bounding box center [331, 177] width 409 height 13
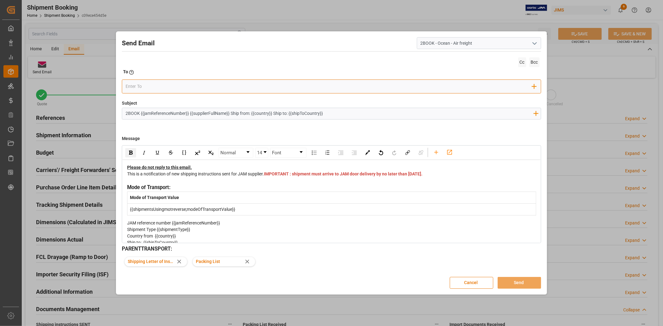
click at [165, 85] on input "email" at bounding box center [329, 86] width 407 height 9
type input "brig"
click at [144, 97] on span "boisvert.brigitte@delmarcargo.com" at bounding box center [184, 102] width 91 height 13
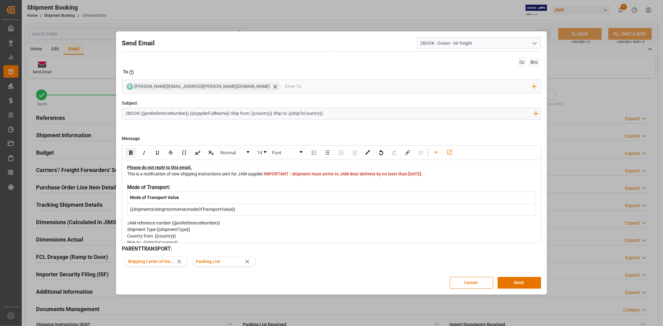
click at [338, 179] on div "This is a notification of new shipping instructions sent for JAM supplier. IMPO…" at bounding box center [331, 177] width 409 height 13
click at [246, 261] on icon at bounding box center [248, 262] width 4 height 4
drag, startPoint x: 521, startPoint y: 278, endPoint x: 518, endPoint y: 280, distance: 4.0
click at [518, 280] on button "Send" at bounding box center [520, 283] width 44 height 12
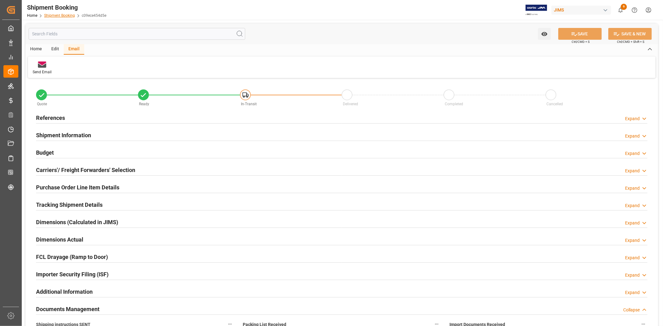
click at [62, 13] on link "Shipment Booking" at bounding box center [59, 15] width 31 height 4
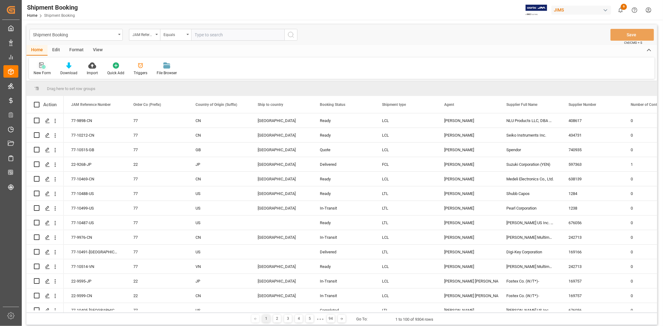
click at [41, 68] on icon at bounding box center [42, 65] width 6 height 6
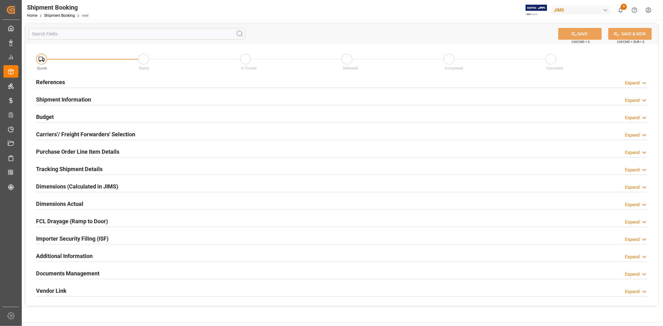
click at [57, 82] on h2 "References" at bounding box center [50, 82] width 29 height 8
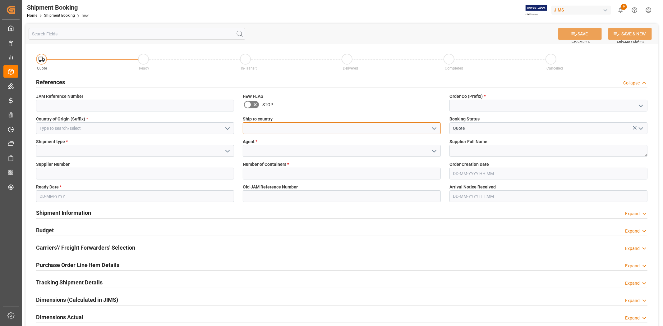
click at [262, 129] on input at bounding box center [342, 128] width 198 height 12
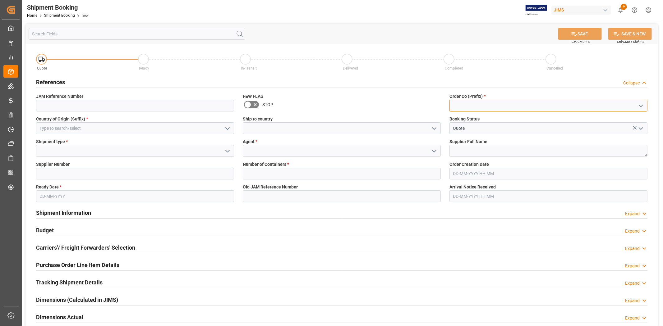
click at [465, 106] on input at bounding box center [548, 106] width 198 height 12
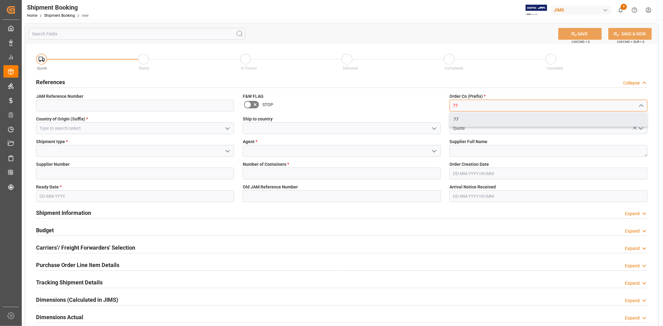
click at [457, 119] on div "77" at bounding box center [548, 120] width 197 height 14
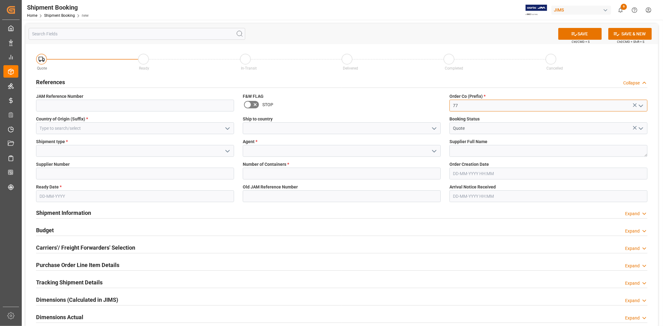
type input "77"
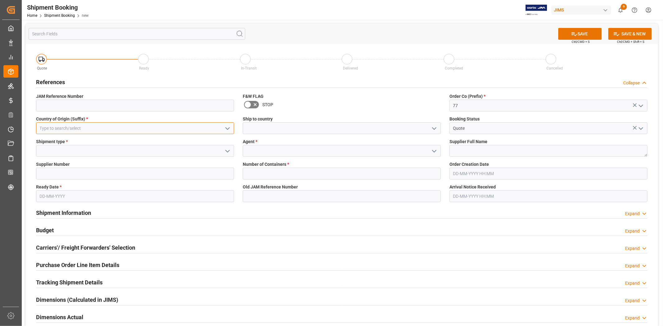
click at [159, 126] on input at bounding box center [135, 128] width 198 height 12
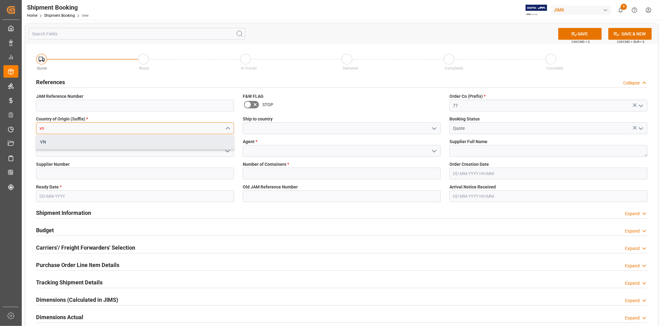
click at [159, 141] on div "VN" at bounding box center [134, 142] width 197 height 14
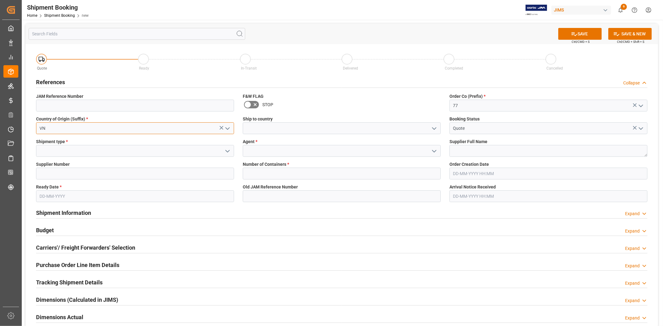
type input "VN"
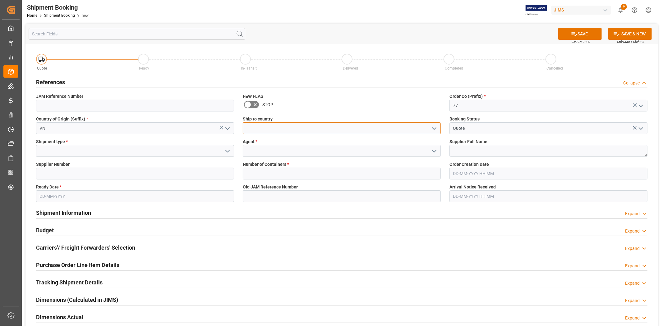
click at [265, 129] on input at bounding box center [342, 128] width 198 height 12
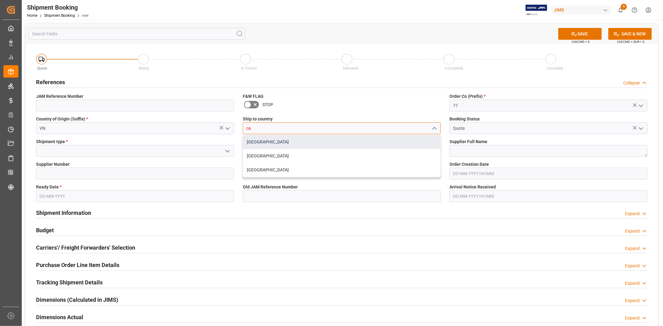
click at [256, 142] on div "Canada" at bounding box center [341, 142] width 197 height 14
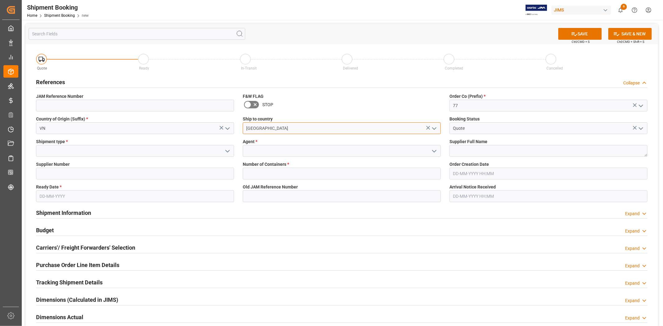
type input "Canada"
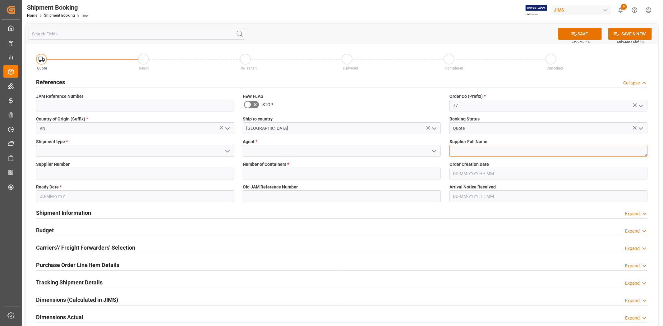
click at [461, 151] on textarea at bounding box center [548, 151] width 198 height 12
type textarea "[PERSON_NAME] Multimedia [GEOGRAPHIC_DATA]"
click at [116, 151] on input at bounding box center [135, 151] width 198 height 12
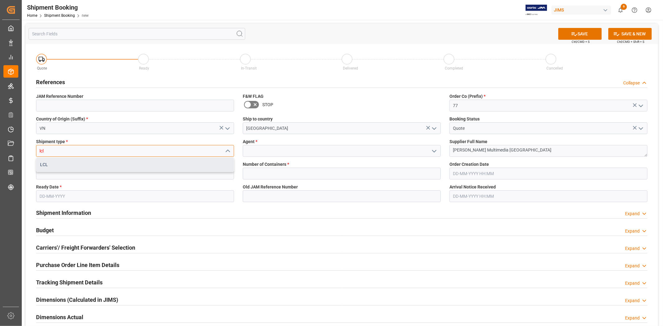
click at [115, 162] on div "LCL" at bounding box center [134, 165] width 197 height 14
type input "LCL"
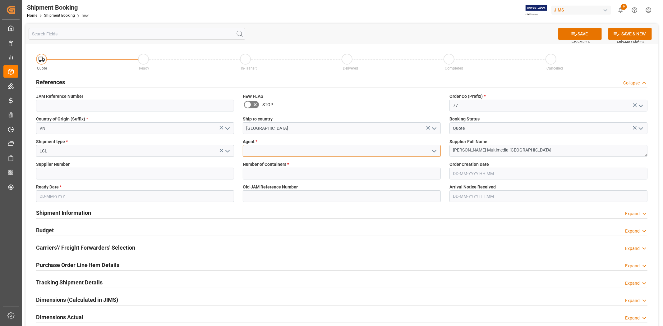
click at [285, 156] on input at bounding box center [342, 151] width 198 height 12
click at [259, 163] on div "[PERSON_NAME]" at bounding box center [341, 165] width 197 height 14
type input "[PERSON_NAME]"
click at [147, 173] on input at bounding box center [135, 174] width 198 height 12
type input "242713"
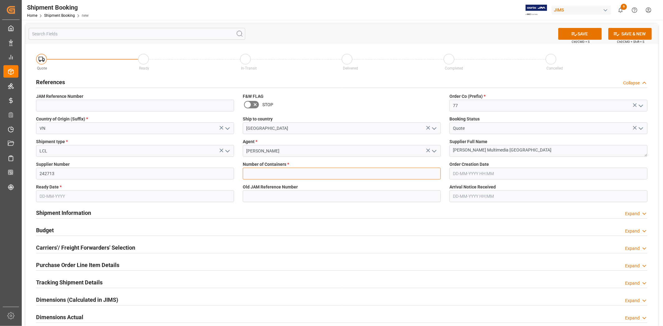
click at [270, 178] on input "text" at bounding box center [342, 174] width 198 height 12
type input "0"
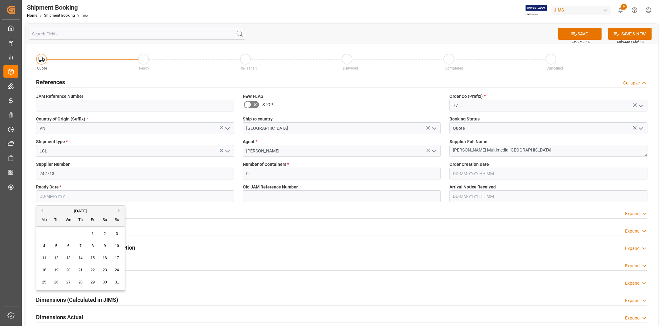
click at [110, 193] on input "text" at bounding box center [135, 197] width 198 height 12
type input "30-08-2025"
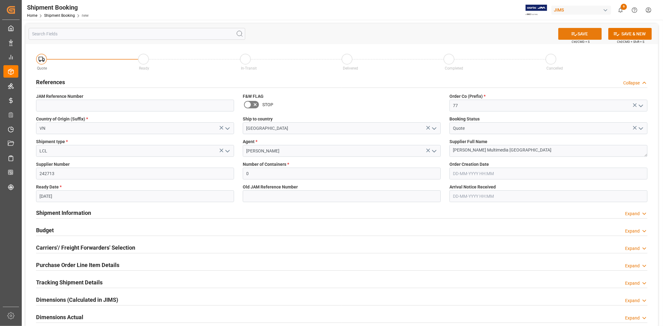
click at [587, 28] on button "SAVE" at bounding box center [580, 34] width 44 height 12
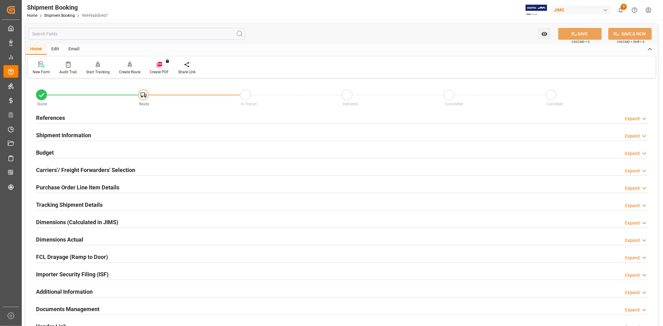
type input "0"
type input "[DATE]"
click at [48, 118] on h2 "References" at bounding box center [50, 118] width 29 height 8
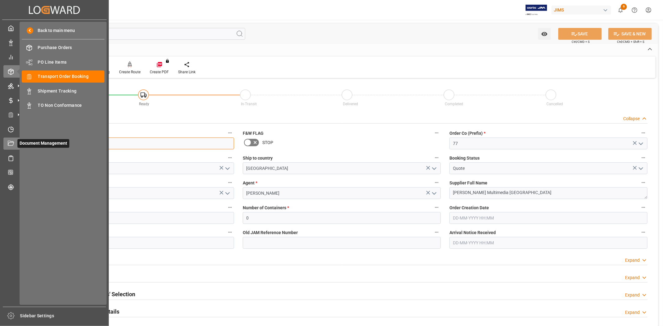
drag, startPoint x: 71, startPoint y: 144, endPoint x: 14, endPoint y: 137, distance: 57.0
click at [15, 137] on div "Created by potrace 1.15, written by [PERSON_NAME] [DATE]-[DATE] Created by potr…" at bounding box center [331, 163] width 663 height 326
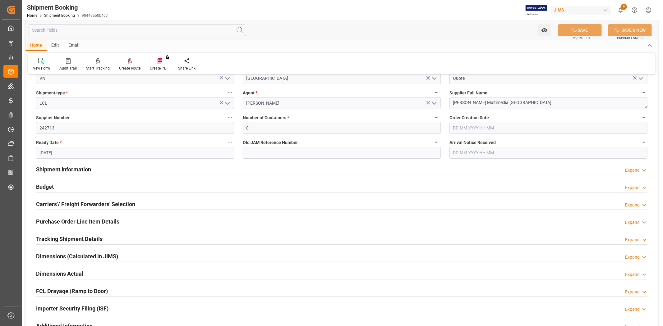
scroll to position [104, 0]
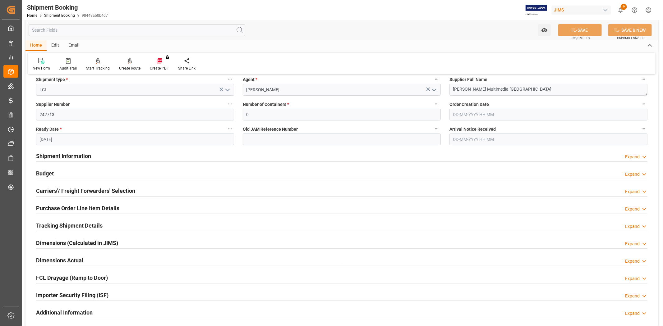
click at [78, 190] on h2 "Carriers'/ Freight Forwarders' Selection" at bounding box center [85, 191] width 99 height 8
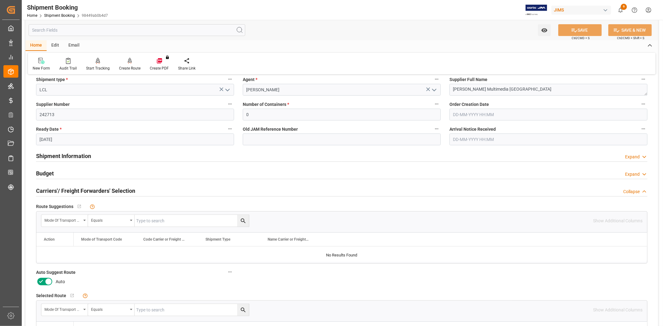
click at [44, 283] on icon at bounding box center [40, 281] width 7 height 7
click at [0, 0] on input "checkbox" at bounding box center [0, 0] width 0 height 0
click at [585, 33] on button "SAVE" at bounding box center [580, 30] width 44 height 12
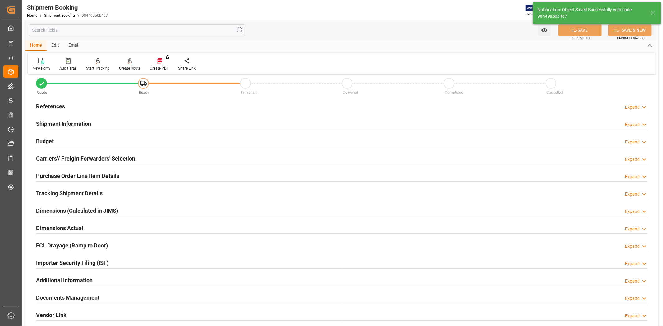
scroll to position [0, 0]
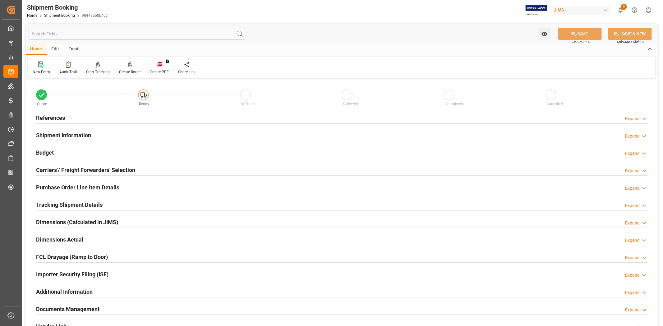
click at [65, 172] on h2 "Carriers'/ Freight Forwarders' Selection" at bounding box center [85, 170] width 99 height 8
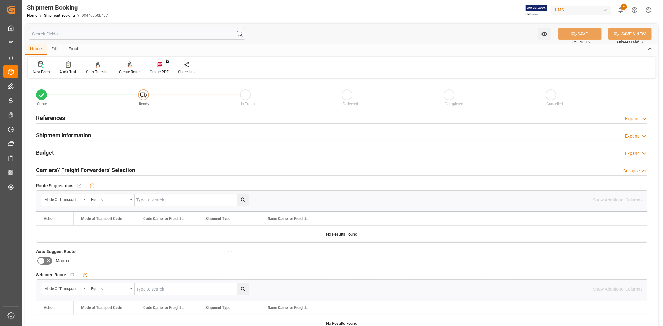
click at [127, 68] on div "Create Route" at bounding box center [129, 68] width 31 height 14
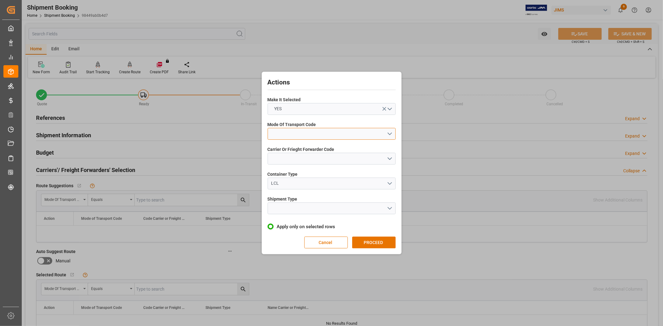
click at [280, 130] on button "open menu" at bounding box center [332, 134] width 128 height 12
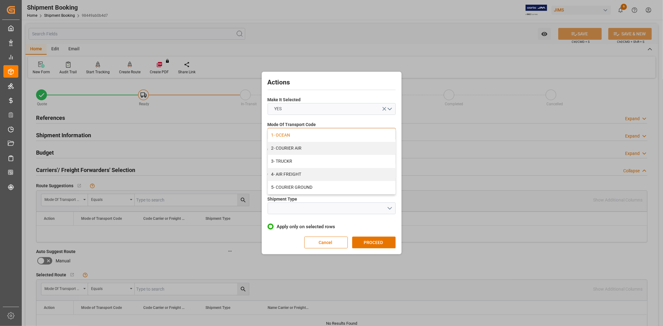
click at [292, 137] on div "1- OCEAN" at bounding box center [331, 135] width 127 height 13
click at [290, 161] on button "open menu" at bounding box center [332, 159] width 128 height 12
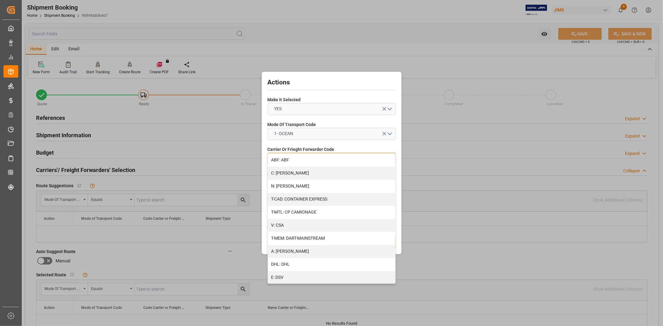
click at [297, 251] on div "A: DELMAR" at bounding box center [331, 251] width 127 height 13
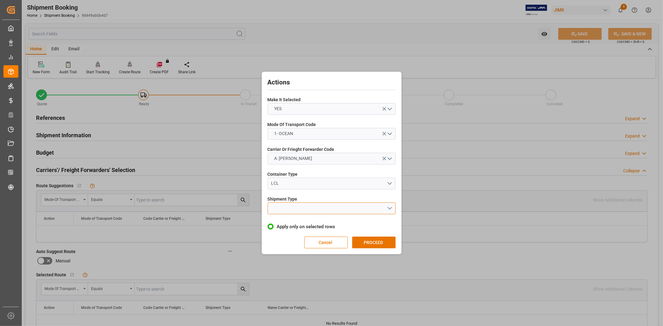
click at [302, 209] on button "open menu" at bounding box center [332, 209] width 128 height 12
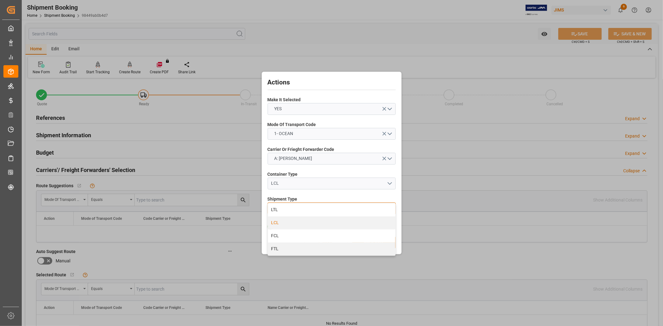
click at [293, 224] on div "LCL" at bounding box center [331, 223] width 127 height 13
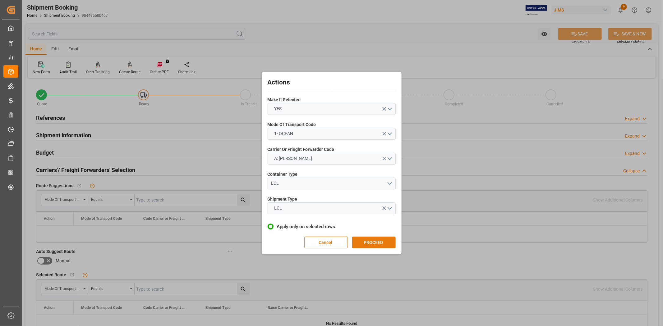
click at [372, 242] on button "PROCEED" at bounding box center [374, 243] width 44 height 12
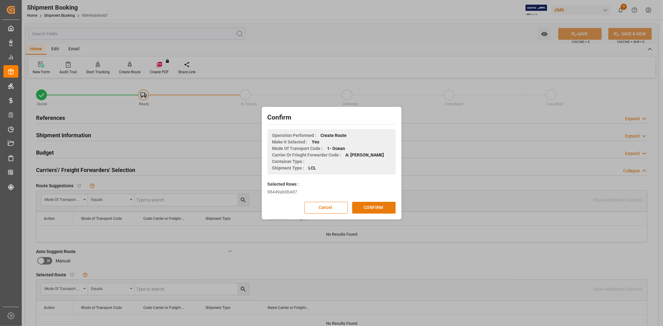
click at [371, 206] on button "CONFIRM" at bounding box center [374, 208] width 44 height 12
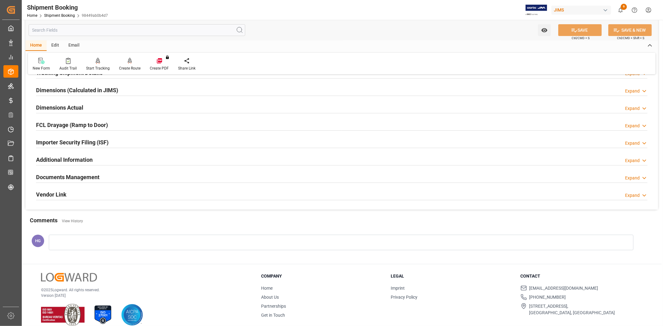
scroll to position [138, 0]
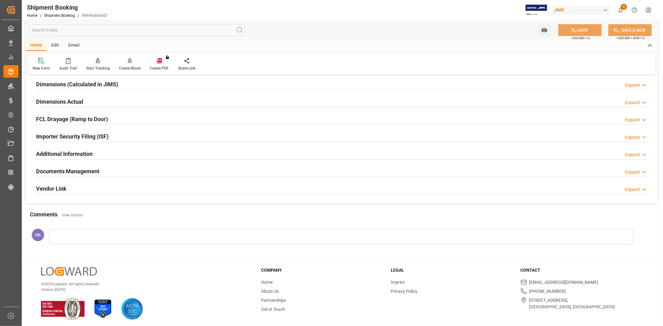
click at [96, 169] on h2 "Documents Management" at bounding box center [67, 171] width 63 height 8
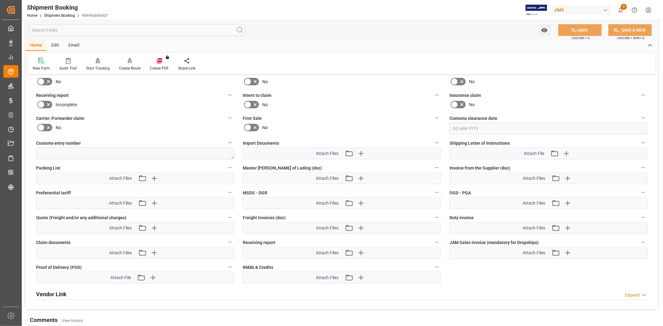
scroll to position [276, 0]
click at [153, 176] on icon "button" at bounding box center [154, 178] width 6 height 6
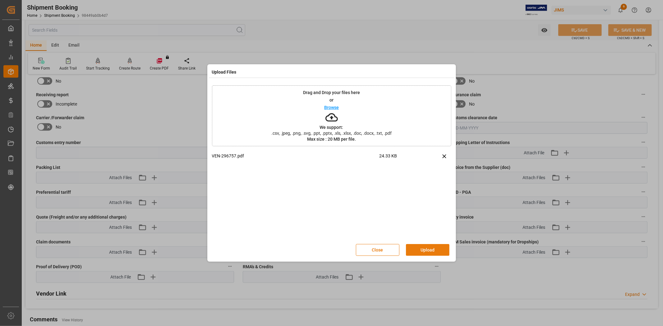
click at [425, 251] on button "Upload" at bounding box center [428, 250] width 44 height 12
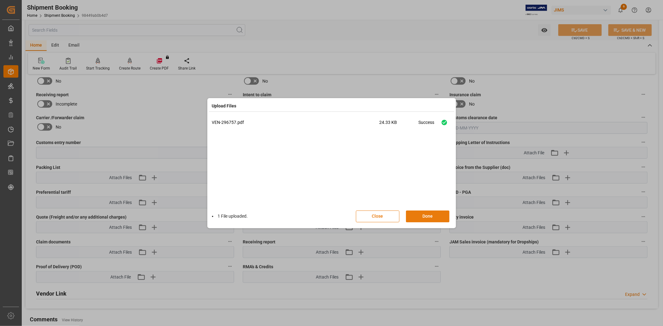
click at [426, 212] on button "Done" at bounding box center [428, 217] width 44 height 12
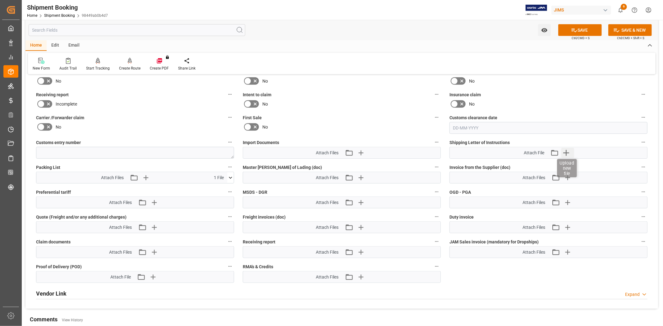
click at [567, 148] on icon "button" at bounding box center [566, 153] width 10 height 10
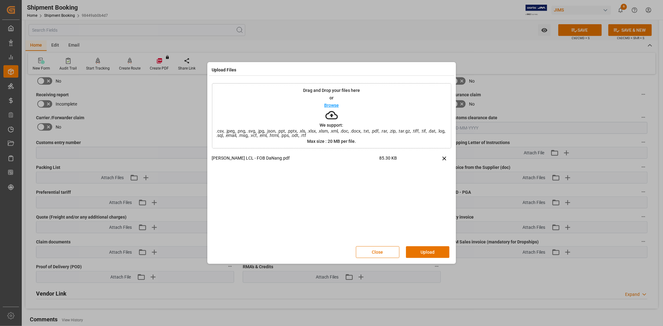
click at [435, 251] on button "Upload" at bounding box center [428, 252] width 44 height 12
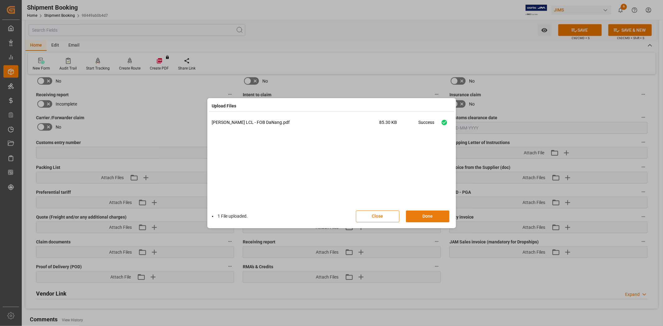
click at [421, 214] on button "Done" at bounding box center [428, 217] width 44 height 12
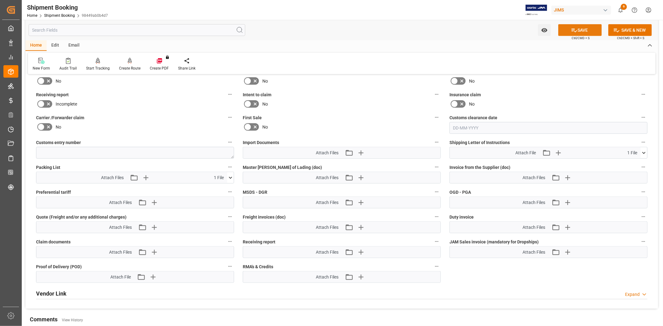
click at [577, 29] on button "SAVE" at bounding box center [580, 30] width 44 height 12
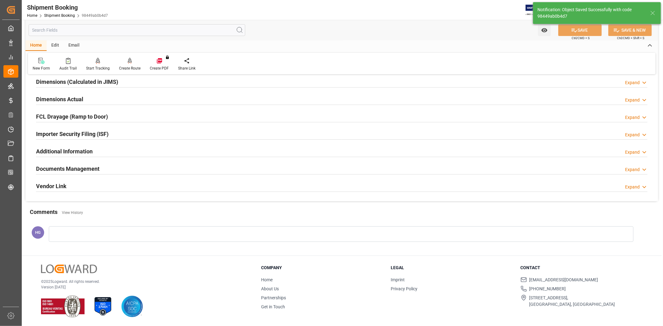
scroll to position [0, 0]
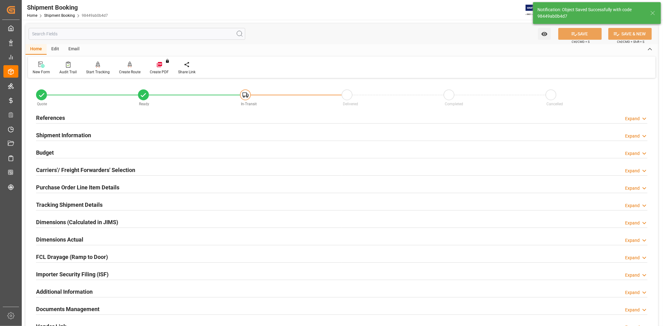
click at [56, 118] on h2 "References" at bounding box center [50, 118] width 29 height 8
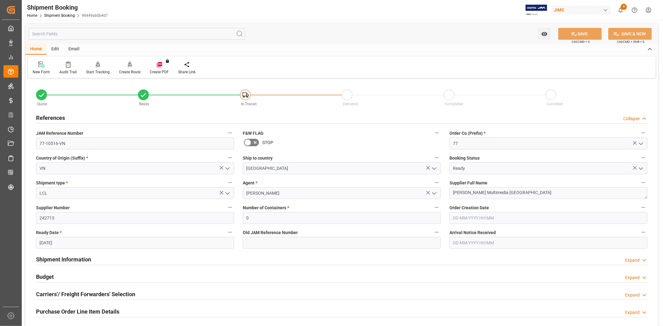
click at [76, 47] on div "Email" at bounding box center [74, 49] width 21 height 11
click at [27, 69] on div "Home Edit Email Send Email" at bounding box center [341, 61] width 633 height 34
click at [39, 67] on icon at bounding box center [42, 65] width 8 height 4
click at [45, 67] on icon at bounding box center [42, 65] width 8 height 4
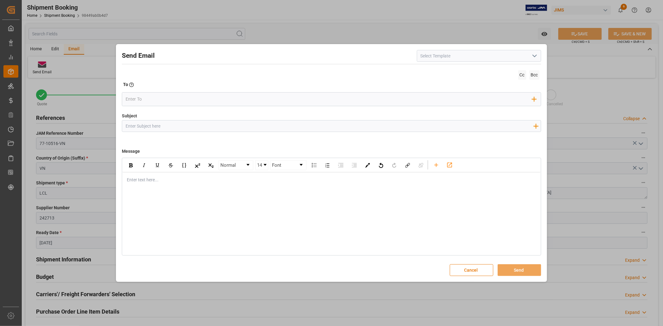
click at [458, 55] on input at bounding box center [479, 56] width 124 height 12
click at [534, 56] on polyline "open menu" at bounding box center [535, 56] width 4 height 2
click at [473, 69] on div "2BOOK - Ocean - Air freight" at bounding box center [479, 70] width 124 height 14
type input "2BOOK - Ocean - Air freight"
type input "2BOOK {{jamReferenceNumber}} {{supplierFullName}} Ship from: {{country}} Ship t…"
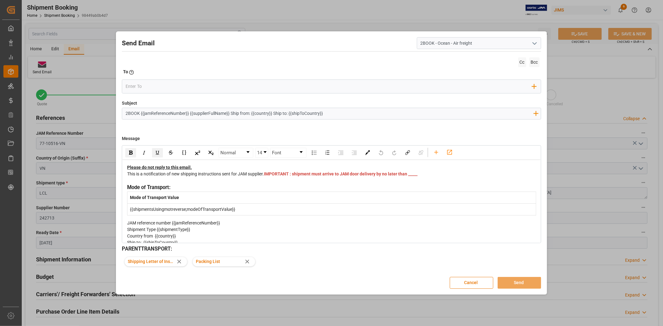
click at [282, 181] on div "This is a notification of new shipping instructions sent for JAM supplier. IMPO…" at bounding box center [331, 177] width 409 height 13
click at [463, 282] on button "Cancel" at bounding box center [472, 283] width 44 height 12
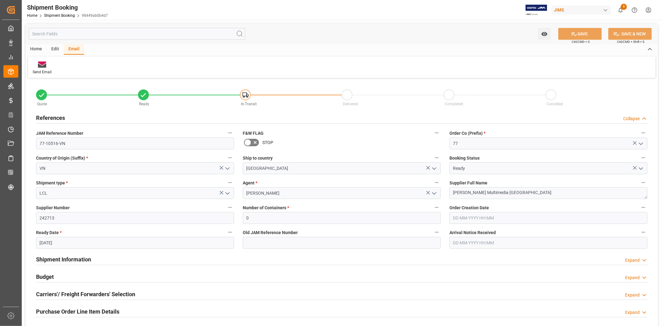
click at [37, 47] on div "Home" at bounding box center [35, 49] width 21 height 11
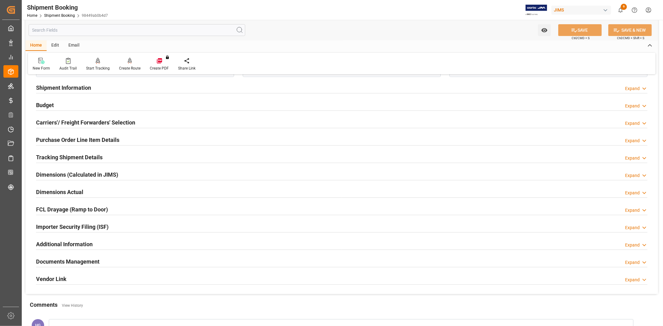
scroll to position [173, 0]
click at [83, 259] on h2 "Documents Management" at bounding box center [67, 261] width 63 height 8
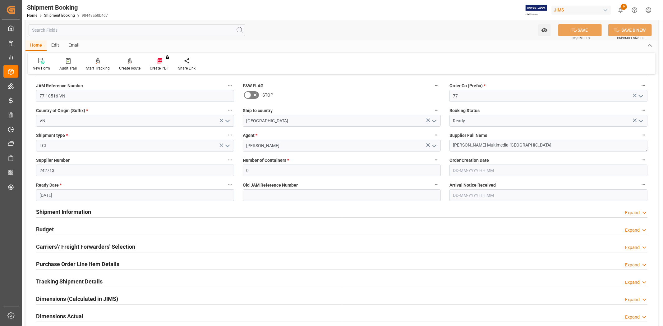
scroll to position [35, 0]
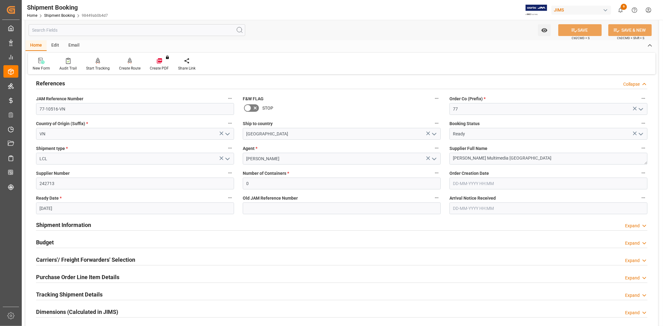
click at [70, 43] on div "Email" at bounding box center [74, 45] width 21 height 11
click at [42, 63] on icon at bounding box center [42, 62] width 8 height 4
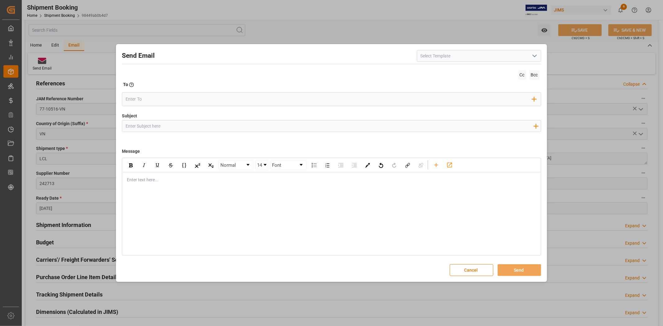
click at [433, 56] on input at bounding box center [479, 56] width 124 height 12
click at [425, 55] on input at bounding box center [479, 56] width 124 height 12
click at [536, 54] on icon "open menu" at bounding box center [534, 55] width 7 height 7
click at [444, 68] on div "2BOOK - Ocean - Air freight" at bounding box center [479, 70] width 124 height 14
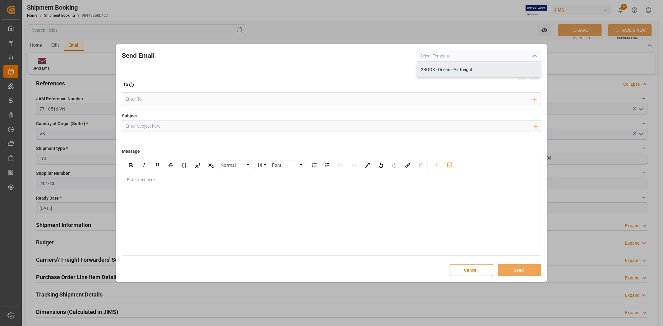
type input "2BOOK - Ocean - Air freight"
type input "2BOOK {{jamReferenceNumber}} {{supplierFullName}} Ship from: {{country}} Ship t…"
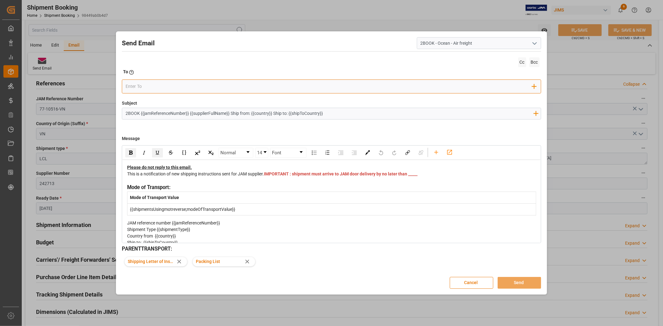
click at [197, 89] on input "email" at bounding box center [329, 86] width 407 height 9
type input "boisvert.brigitte@delmarcargo.com"
click at [170, 98] on span "boisvert.brigitte@delmarcargo.com" at bounding box center [184, 102] width 91 height 13
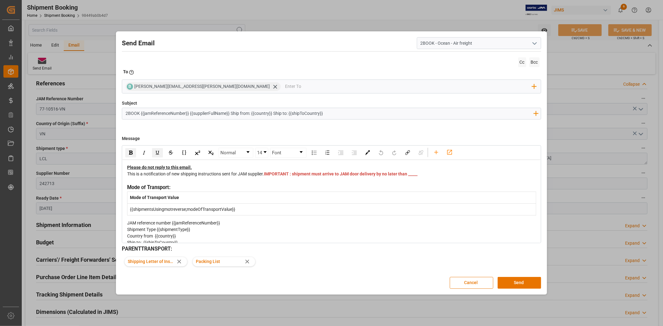
click at [320, 192] on div "Mode of Transport:" at bounding box center [331, 188] width 409 height 8
click at [296, 183] on div "This is a notification of new shipping instructions sent for JAM supplier. IMPO…" at bounding box center [331, 177] width 409 height 13
drag, startPoint x: 289, startPoint y: 183, endPoint x: 271, endPoint y: 183, distance: 18.0
click at [271, 183] on div "This is a notification of new shipping instructions sent for JAM supplier. IMPO…" at bounding box center [331, 177] width 409 height 13
click at [517, 277] on button "Send" at bounding box center [520, 283] width 44 height 12
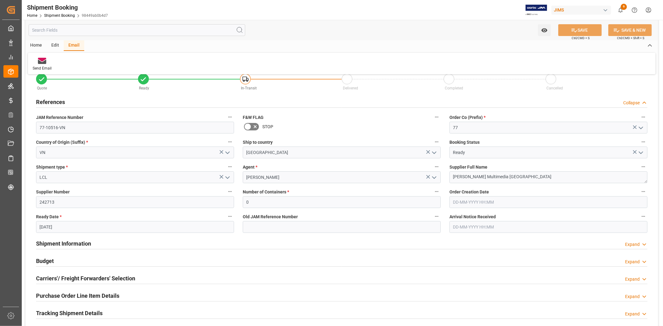
scroll to position [0, 0]
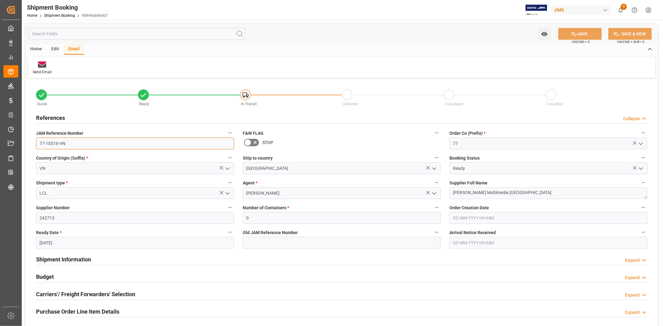
click at [81, 146] on input "77-10516-VN" at bounding box center [135, 144] width 198 height 12
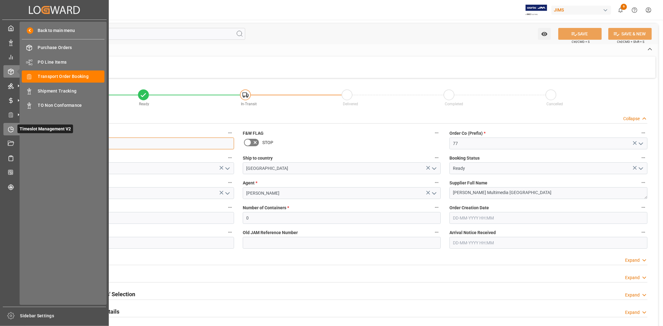
drag, startPoint x: 81, startPoint y: 146, endPoint x: 14, endPoint y: 131, distance: 69.1
click at [14, 131] on div "Created by potrace 1.15, written by Peter Selinger 2001-2017 Created by potrace…" at bounding box center [331, 163] width 663 height 326
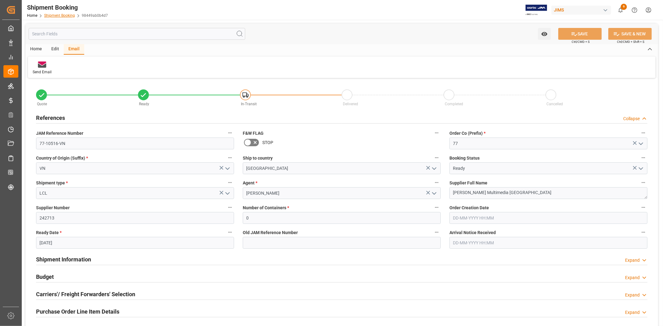
click at [60, 14] on link "Shipment Booking" at bounding box center [59, 15] width 31 height 4
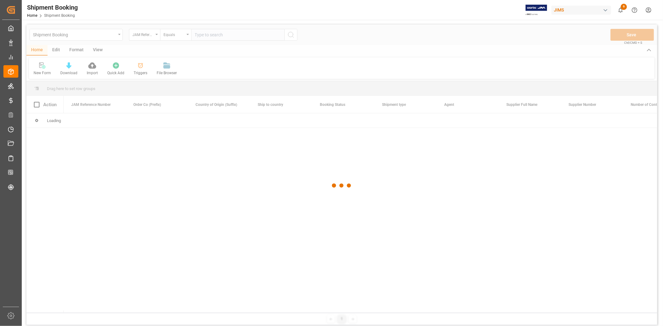
click at [206, 35] on div at bounding box center [341, 186] width 631 height 323
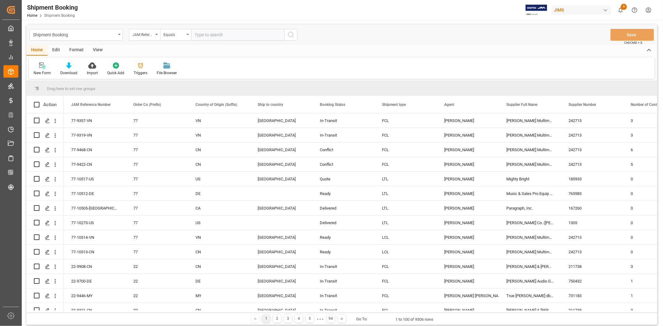
click at [204, 35] on input "text" at bounding box center [237, 35] width 93 height 12
paste input "22-7539-SE"
type input "22-7539-SE"
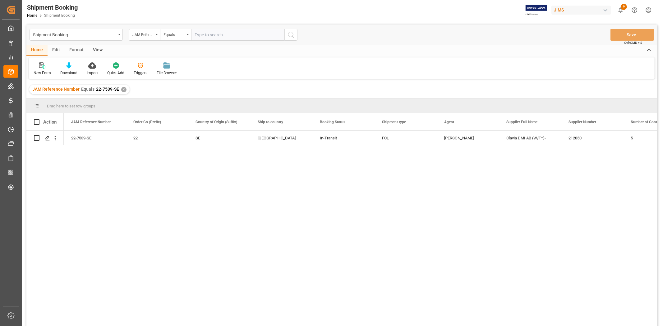
drag, startPoint x: 448, startPoint y: 205, endPoint x: 446, endPoint y: 202, distance: 4.2
click at [448, 205] on div "22-7539-SE 22 SE United States In-Transit FCL Kevin Schofield Clavia DMI AB (W/…" at bounding box center [360, 231] width 593 height 200
click at [417, 195] on div "22-7539-SE 22 SE United States In-Transit FCL Kevin Schofield Clavia DMI AB (W/…" at bounding box center [360, 231] width 593 height 200
click at [300, 230] on div "22-7539-SE 22 SE United States In-Transit FCL Kevin Schofield Clavia DMI AB (W/…" at bounding box center [360, 231] width 593 height 200
click at [300, 247] on div "22-7539-SE 22 SE United States In-Transit FCL Kevin Schofield Clavia DMI AB (W/…" at bounding box center [360, 231] width 593 height 200
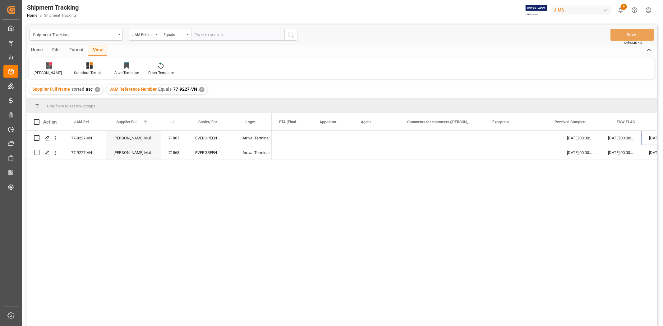
scroll to position [0, 370]
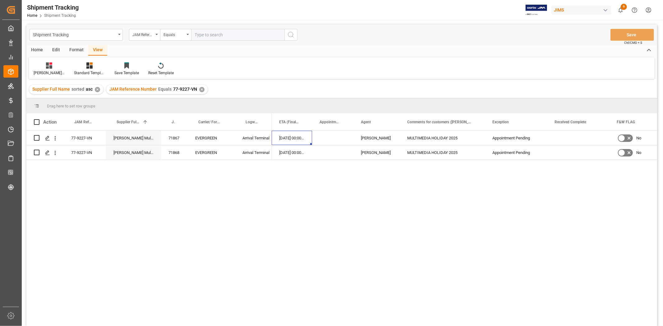
click at [199, 89] on div "✕" at bounding box center [201, 89] width 5 height 5
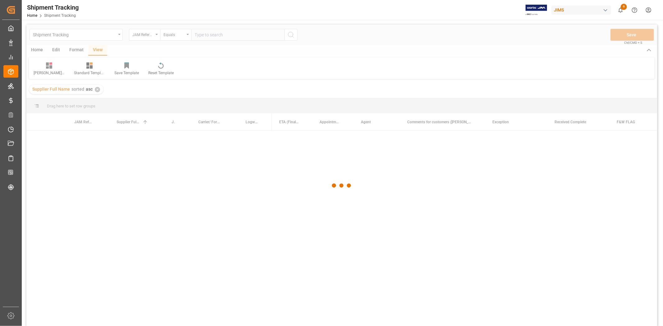
click at [212, 32] on div at bounding box center [341, 186] width 631 height 323
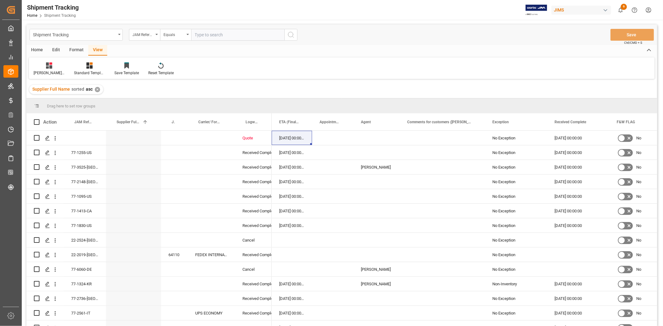
click at [213, 35] on input "text" at bounding box center [237, 35] width 93 height 12
paste input "77-10516-VN"
type input "77-10516-VN"
click at [289, 35] on icon "search button" at bounding box center [290, 34] width 7 height 7
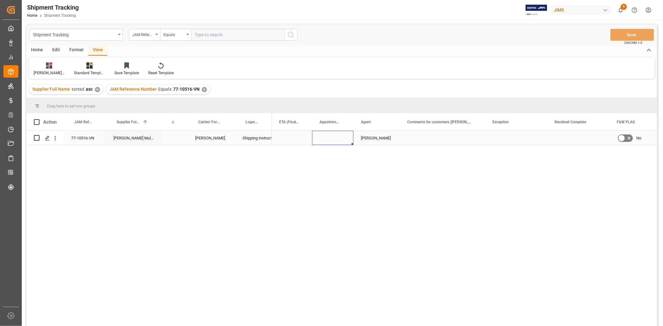
click at [329, 142] on div "Press SPACE to select this row." at bounding box center [332, 138] width 41 height 14
click at [303, 136] on div "Press SPACE to select this row." at bounding box center [291, 138] width 39 height 14
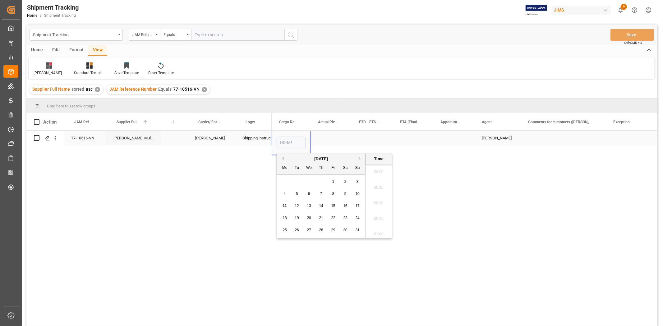
scroll to position [608, 0]
click at [346, 230] on span "30" at bounding box center [345, 230] width 4 height 4
type input "[DATE] 00:00"
click at [371, 135] on div "Press SPACE to select this row." at bounding box center [372, 138] width 41 height 14
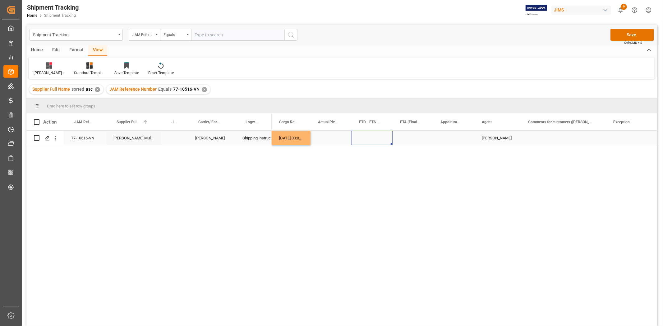
click at [371, 136] on div "Press SPACE to select this row." at bounding box center [372, 138] width 41 height 14
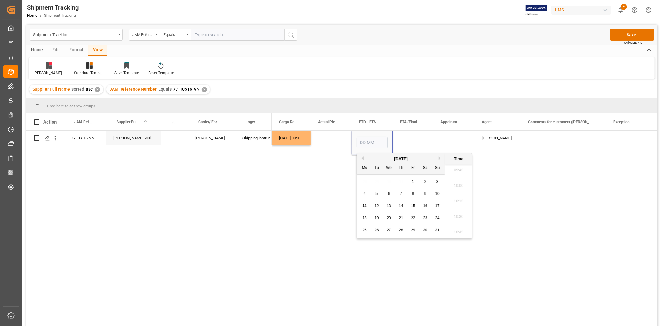
click at [440, 159] on button "Next Month" at bounding box center [441, 159] width 4 height 4
click at [437, 181] on span "7" at bounding box center [437, 182] width 2 height 4
type input "[DATE] 00:00"
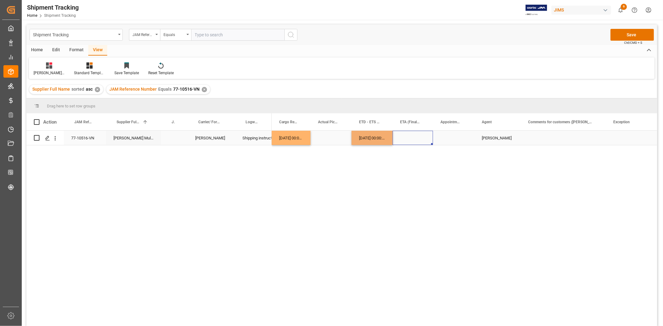
click at [417, 143] on div "Press SPACE to select this row." at bounding box center [413, 138] width 40 height 14
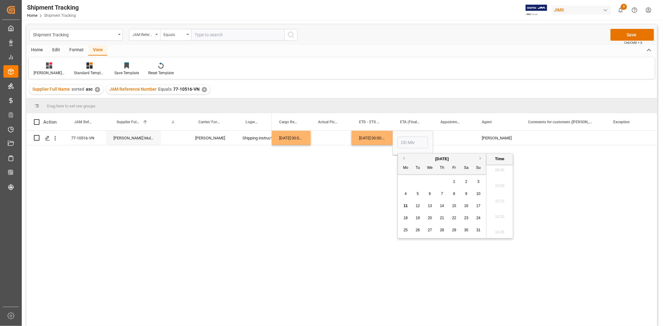
click at [480, 157] on div "Previous Month Next Month [DATE] Mo Tu We Th Fr Sa Su 28 29 30 31 1 2 3 4 5 6 7…" at bounding box center [456, 195] width 116 height 85
click at [480, 157] on button "Next Month" at bounding box center [482, 159] width 4 height 4
click at [454, 219] on span "26" at bounding box center [454, 218] width 4 height 4
click at [481, 157] on button "Next Month" at bounding box center [482, 159] width 4 height 4
click at [418, 228] on div "28" at bounding box center [418, 230] width 8 height 7
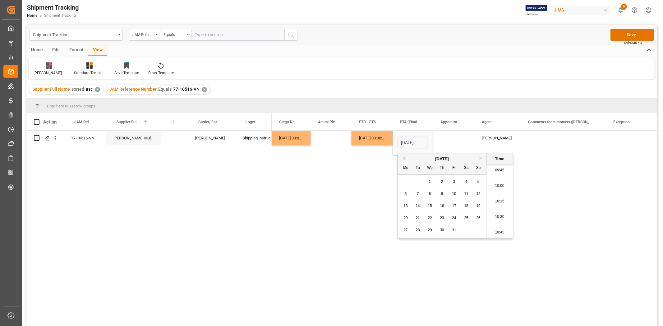
type input "[DATE] 00:00"
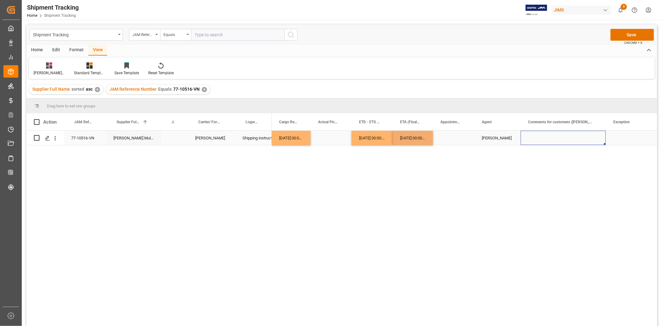
click at [535, 140] on div "Press SPACE to select this row." at bounding box center [563, 138] width 85 height 14
click at [543, 134] on div "Press SPACE to select this row." at bounding box center [563, 138] width 85 height 14
click at [546, 137] on input "Press SPACE to select this row." at bounding box center [563, 142] width 75 height 12
paste input "MULTIMEDIA HOLIDAY 2025"
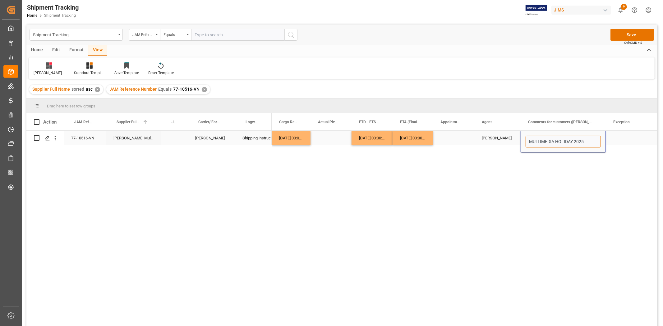
type input "MULTIMEDIA HOLIDAY 2025"
click at [612, 139] on div "Press SPACE to select this row." at bounding box center [637, 138] width 62 height 14
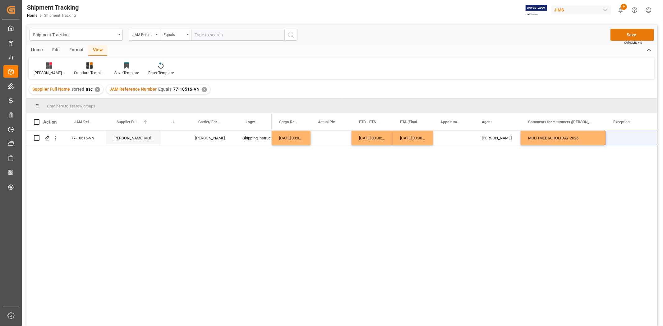
click at [631, 32] on button "Save" at bounding box center [632, 35] width 44 height 12
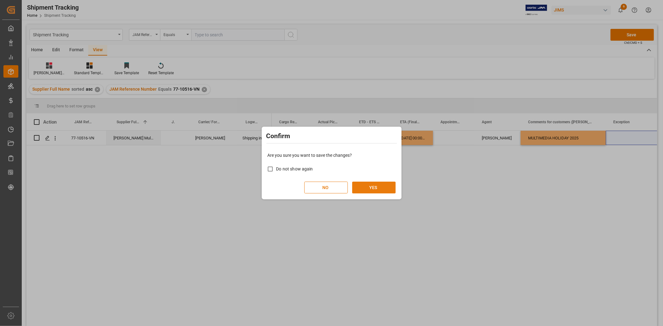
click at [364, 185] on button "YES" at bounding box center [374, 188] width 44 height 12
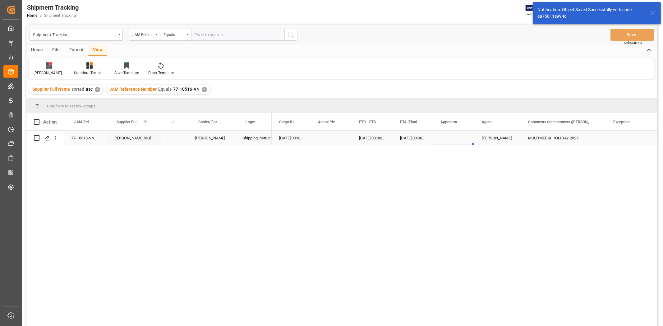
click at [461, 139] on div "Press SPACE to select this row." at bounding box center [453, 138] width 41 height 14
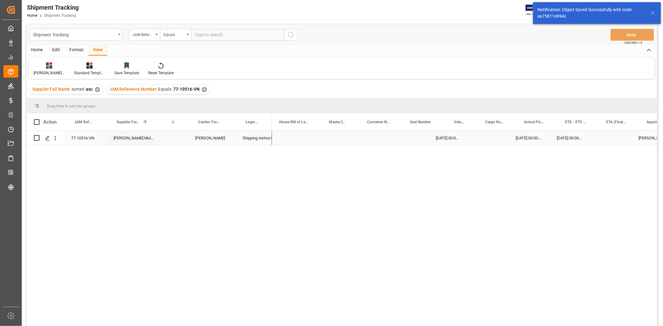
scroll to position [0, 0]
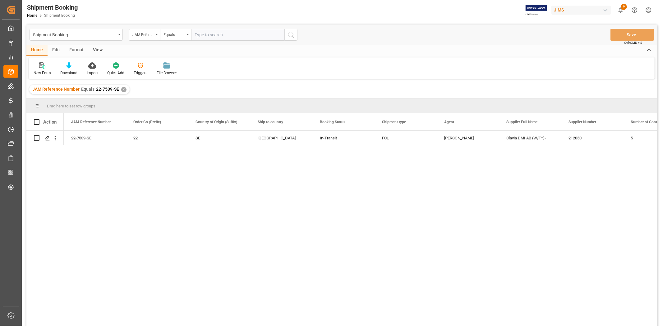
click at [121, 90] on div "✕" at bounding box center [123, 89] width 5 height 5
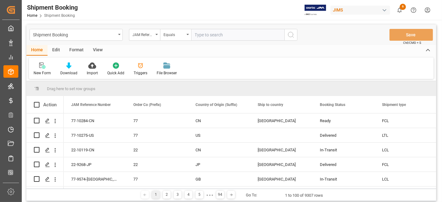
click at [219, 34] on input "text" at bounding box center [237, 35] width 93 height 12
paste input "77-9317-CN"
type input "77-9317-CN"
click at [290, 35] on icon "search button" at bounding box center [290, 34] width 7 height 7
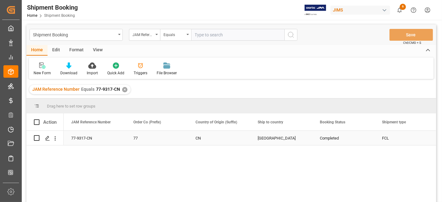
click at [92, 138] on div "77-9317-CN" at bounding box center [95, 138] width 62 height 14
click at [44, 135] on div "Press SPACE to select this row." at bounding box center [47, 139] width 9 height 12
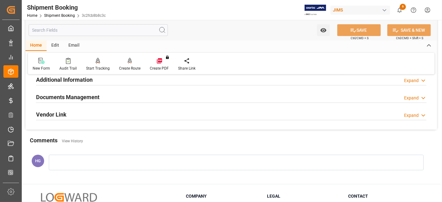
scroll to position [214, 0]
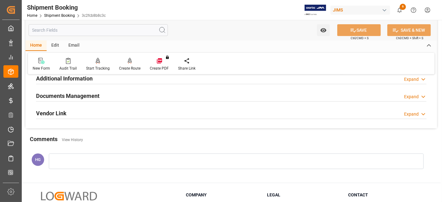
click at [97, 93] on h2 "Documents Management" at bounding box center [67, 96] width 63 height 8
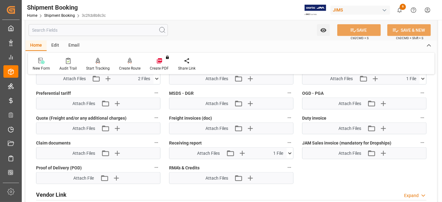
scroll to position [386, 0]
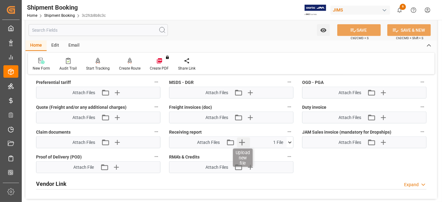
click at [241, 140] on icon "button" at bounding box center [242, 142] width 10 height 10
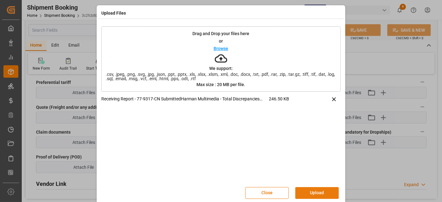
click at [308, 192] on button "Upload" at bounding box center [317, 193] width 44 height 12
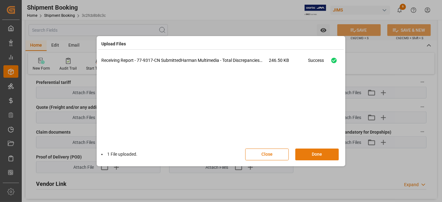
click at [314, 155] on button "Done" at bounding box center [317, 155] width 44 height 12
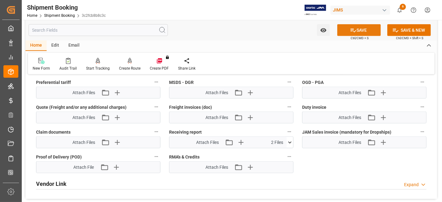
click at [344, 30] on button "SAVE" at bounding box center [359, 30] width 44 height 12
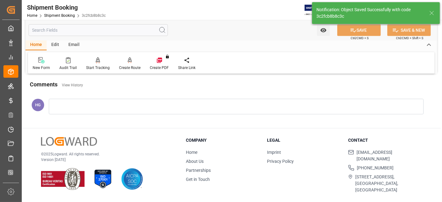
scroll to position [145, 0]
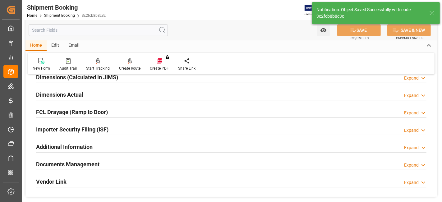
click at [75, 161] on h2 "Documents Management" at bounding box center [67, 164] width 63 height 8
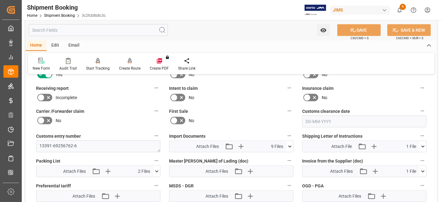
scroll to position [248, 0]
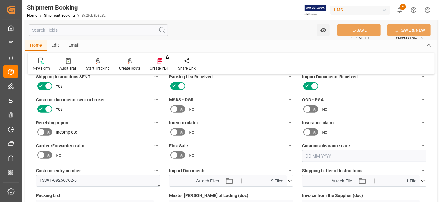
click at [48, 131] on icon at bounding box center [48, 132] width 3 height 3
click at [0, 0] on input "checkbox" at bounding box center [0, 0] width 0 height 0
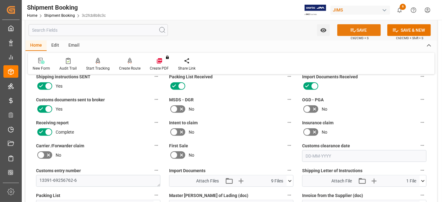
click at [356, 28] on button "SAVE" at bounding box center [359, 30] width 44 height 12
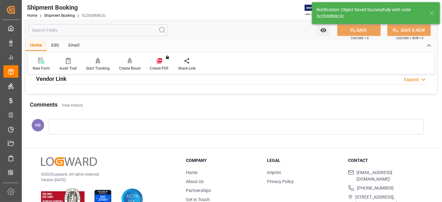
scroll to position [179, 0]
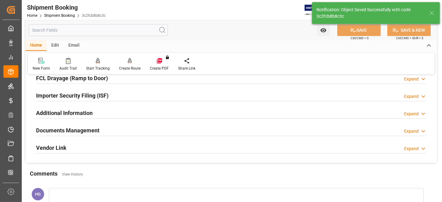
click at [81, 129] on h2 "Documents Management" at bounding box center [67, 130] width 63 height 8
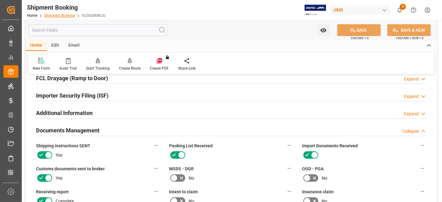
click at [59, 14] on link "Shipment Booking" at bounding box center [59, 15] width 31 height 4
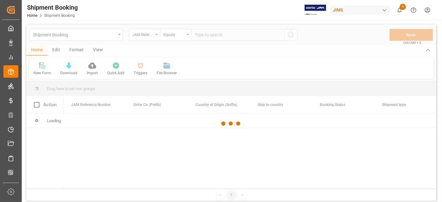
click at [201, 35] on div at bounding box center [231, 124] width 410 height 198
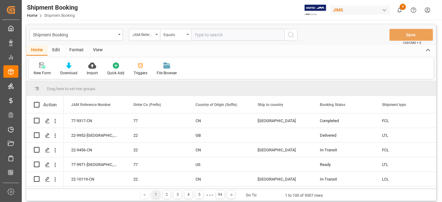
click at [201, 35] on input "text" at bounding box center [237, 35] width 93 height 12
paste input "2025-08-08 00:00:00"
type input "2025-08-08 00:00:00"
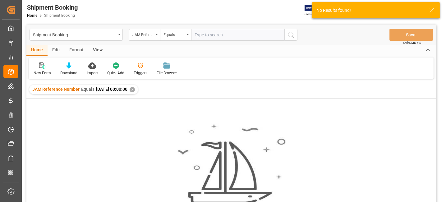
click at [135, 87] on div "✕" at bounding box center [132, 89] width 5 height 5
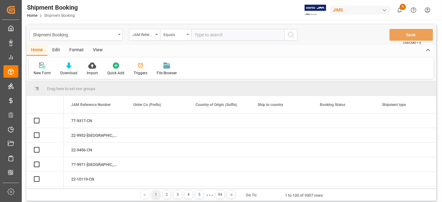
click at [214, 33] on input "text" at bounding box center [237, 35] width 93 height 12
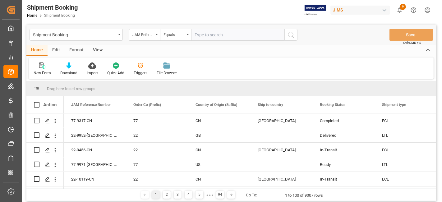
click at [212, 35] on input "text" at bounding box center [237, 35] width 93 height 12
paste input "77-9388-CN"
type input "77-9388-CN"
click at [291, 36] on icon "search button" at bounding box center [290, 34] width 7 height 7
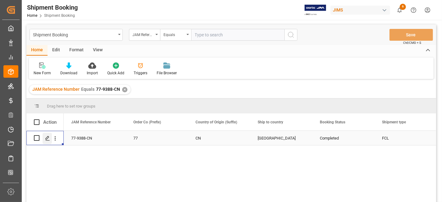
click at [47, 136] on icon "Press SPACE to select this row." at bounding box center [47, 138] width 5 height 5
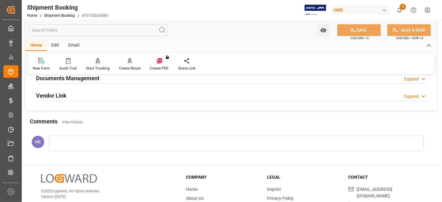
scroll to position [194, 0]
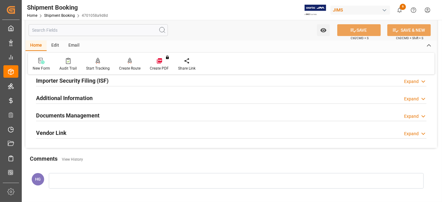
click at [64, 112] on h2 "Documents Management" at bounding box center [67, 115] width 63 height 8
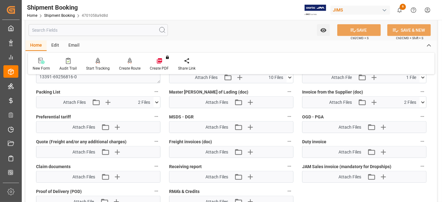
scroll to position [367, 0]
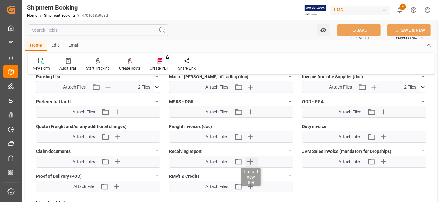
click at [252, 160] on icon "button" at bounding box center [250, 162] width 10 height 10
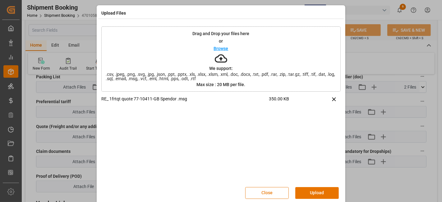
click at [267, 192] on button "Close" at bounding box center [267, 193] width 44 height 12
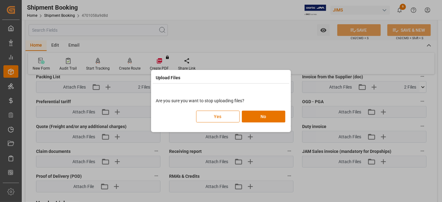
click at [223, 117] on button "Yes" at bounding box center [218, 117] width 44 height 12
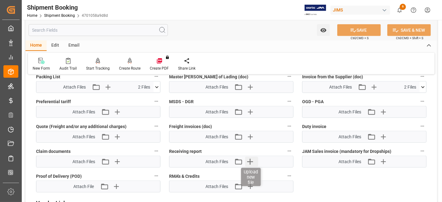
click at [248, 157] on icon "button" at bounding box center [250, 162] width 10 height 10
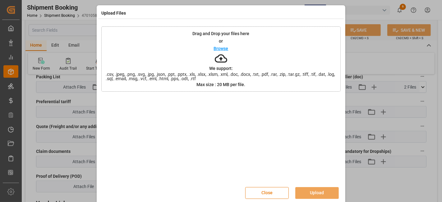
click at [264, 192] on button "Close" at bounding box center [267, 193] width 44 height 12
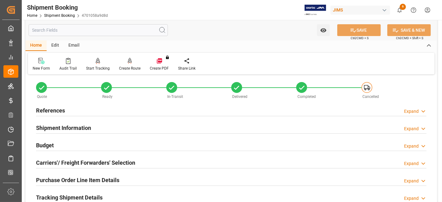
scroll to position [0, 0]
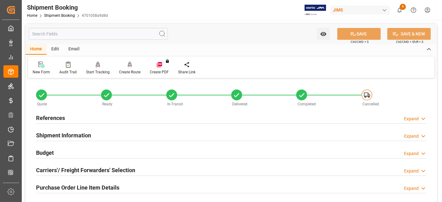
click at [50, 113] on div "References" at bounding box center [50, 118] width 29 height 12
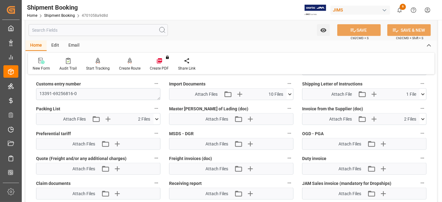
scroll to position [518, 0]
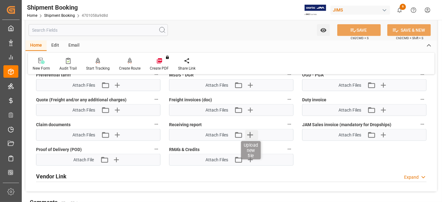
click at [253, 132] on icon "button" at bounding box center [250, 135] width 6 height 6
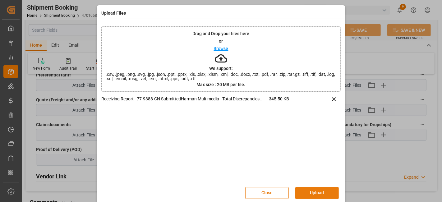
click at [317, 191] on button "Upload" at bounding box center [317, 193] width 44 height 12
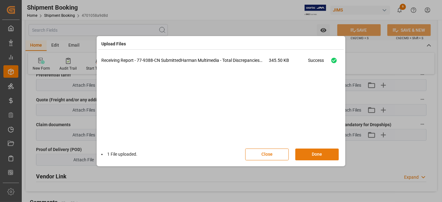
click at [309, 156] on button "Done" at bounding box center [317, 155] width 44 height 12
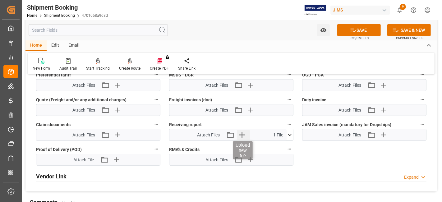
click at [240, 133] on icon "button" at bounding box center [242, 135] width 10 height 10
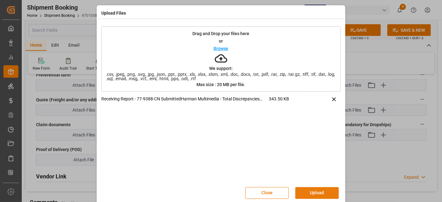
click at [315, 193] on button "Upload" at bounding box center [317, 193] width 44 height 12
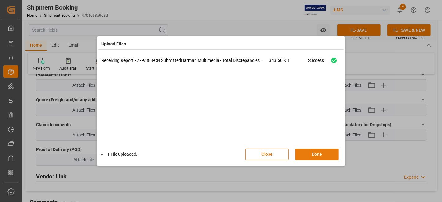
click at [313, 154] on button "Done" at bounding box center [317, 155] width 44 height 12
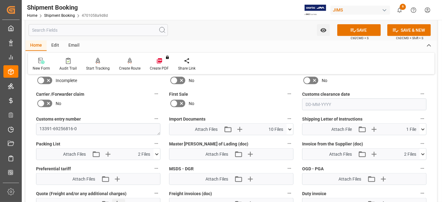
scroll to position [345, 0]
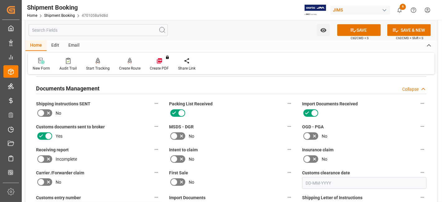
click at [43, 155] on icon at bounding box center [40, 158] width 7 height 7
click at [0, 0] on input "checkbox" at bounding box center [0, 0] width 0 height 0
click at [356, 31] on button "SAVE" at bounding box center [359, 30] width 44 height 12
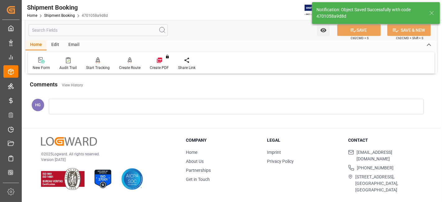
scroll to position [221, 0]
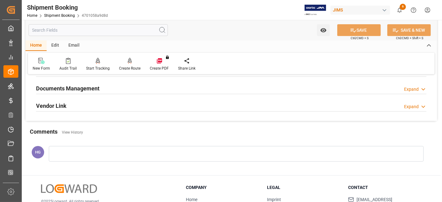
click at [52, 19] on div "Shipment Booking Home Shipment Booking 4701058a9d8d" at bounding box center [67, 10] width 85 height 20
click at [53, 13] on link "Shipment Booking" at bounding box center [59, 15] width 31 height 4
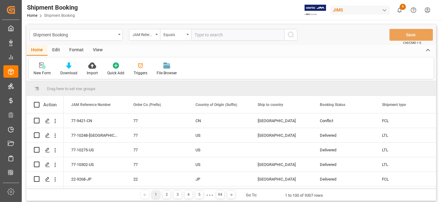
click at [209, 35] on input "text" at bounding box center [237, 35] width 93 height 12
type input "77-9421-CN"
click at [292, 37] on icon "search button" at bounding box center [290, 34] width 7 height 7
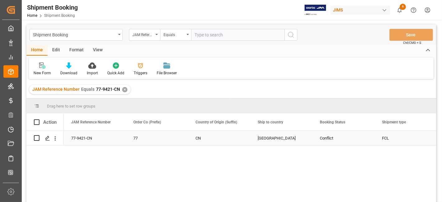
click at [41, 136] on div "Press SPACE to select this row." at bounding box center [45, 138] width 22 height 14
click at [46, 139] on icon "Press SPACE to select this row." at bounding box center [47, 138] width 5 height 5
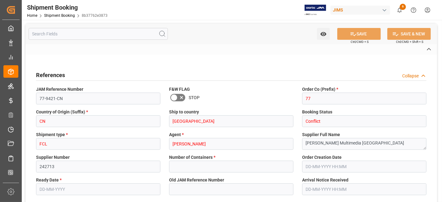
type textarea "13391-69256782-0"
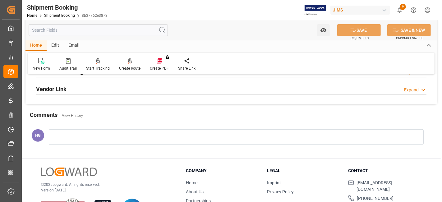
scroll to position [194, 0]
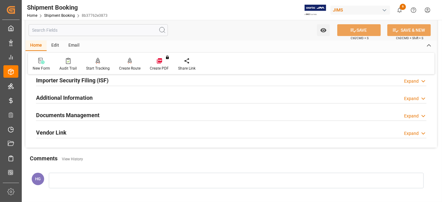
click at [81, 114] on h2 "Documents Management" at bounding box center [67, 115] width 63 height 8
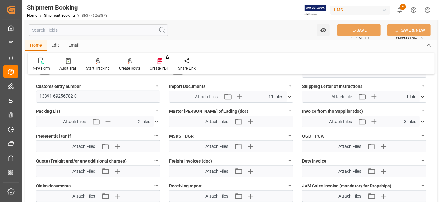
scroll to position [401, 0]
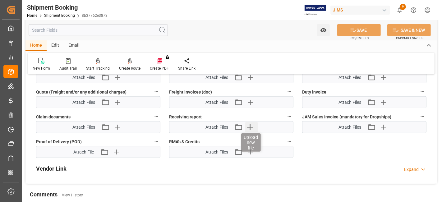
click at [250, 124] on icon "button" at bounding box center [250, 127] width 6 height 6
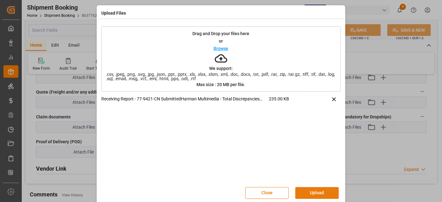
click at [320, 191] on button "Upload" at bounding box center [317, 193] width 44 height 12
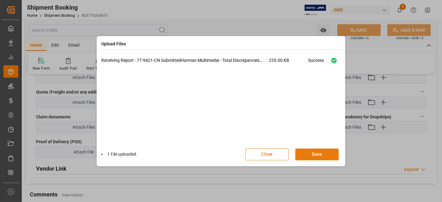
click at [310, 155] on button "Done" at bounding box center [317, 155] width 44 height 12
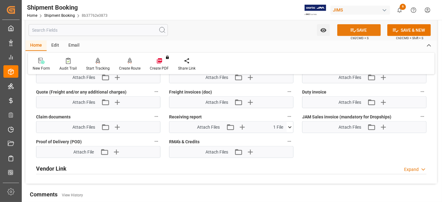
click at [346, 27] on button "SAVE" at bounding box center [359, 30] width 44 height 12
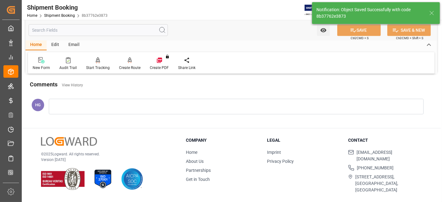
scroll to position [160, 0]
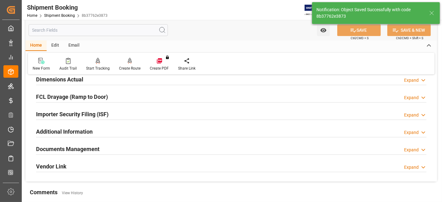
click at [262, 100] on div "FCL Drayage (Ramp to Door) Expand" at bounding box center [231, 96] width 390 height 12
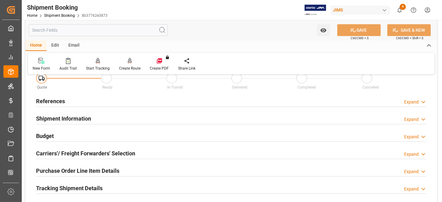
scroll to position [0, 0]
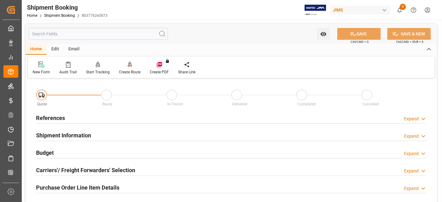
click at [50, 116] on h2 "References" at bounding box center [50, 118] width 29 height 8
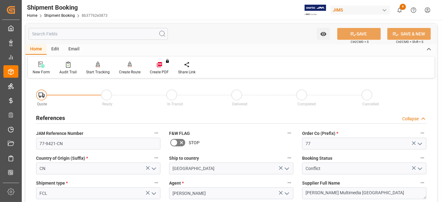
click at [60, 12] on div "Home Shipment Booking 8b37762e3873" at bounding box center [67, 15] width 81 height 7
click at [60, 15] on link "Shipment Booking" at bounding box center [59, 15] width 31 height 4
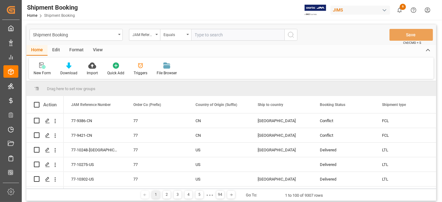
click at [202, 34] on input "text" at bounding box center [237, 35] width 93 height 12
type input "77-9386-CN"
click at [292, 35] on icon "search button" at bounding box center [290, 34] width 7 height 7
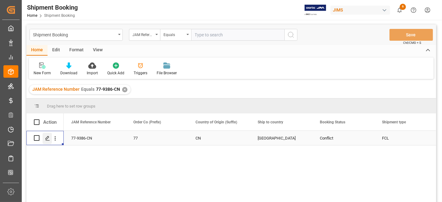
click at [49, 137] on icon "Press SPACE to select this row." at bounding box center [47, 138] width 5 height 5
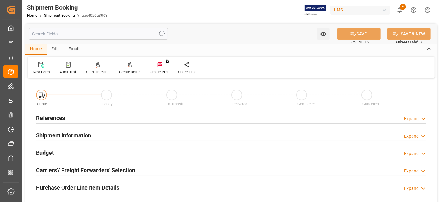
scroll to position [138, 0]
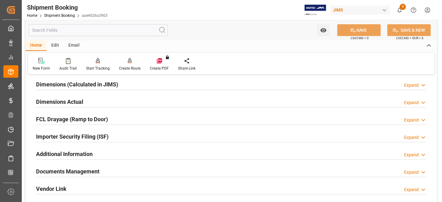
drag, startPoint x: 70, startPoint y: 169, endPoint x: 70, endPoint y: 165, distance: 3.4
click at [70, 168] on h2 "Documents Management" at bounding box center [67, 171] width 63 height 8
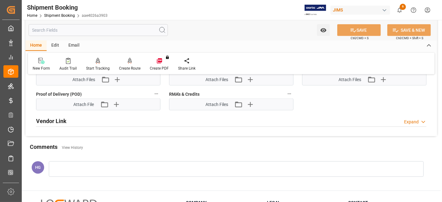
scroll to position [414, 0]
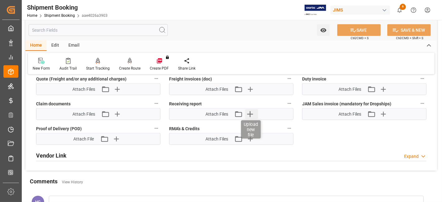
click at [250, 109] on icon "button" at bounding box center [250, 114] width 10 height 10
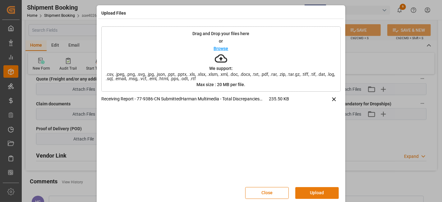
click at [310, 191] on button "Upload" at bounding box center [317, 193] width 44 height 12
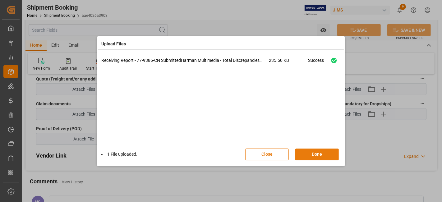
click at [307, 153] on button "Done" at bounding box center [317, 155] width 44 height 12
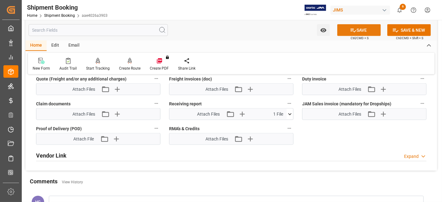
click at [345, 27] on button "SAVE" at bounding box center [359, 30] width 44 height 12
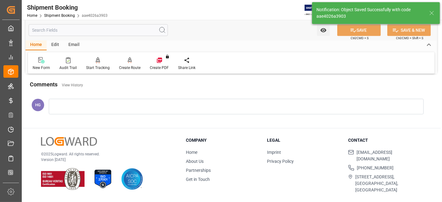
scroll to position [173, 0]
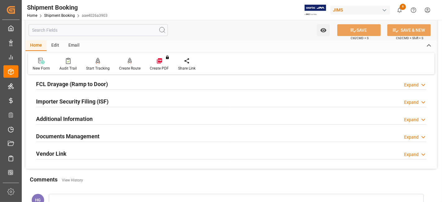
click at [153, 14] on div "Shipment Booking Home Shipment Booking aae4026a3903 JIMS 6 Notifications Only s…" at bounding box center [229, 10] width 425 height 20
click at [58, 16] on link "Shipment Booking" at bounding box center [59, 15] width 31 height 4
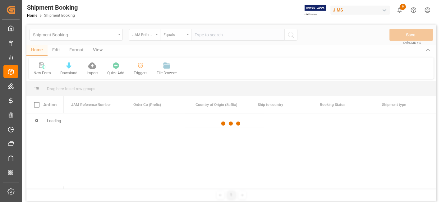
click at [222, 33] on div at bounding box center [231, 124] width 410 height 198
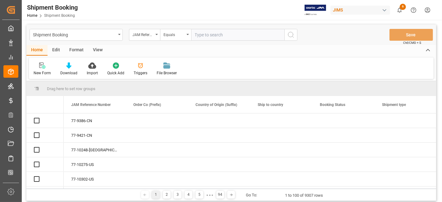
click at [221, 33] on input "text" at bounding box center [237, 35] width 93 height 12
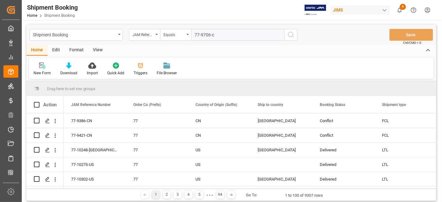
type input "77-9706-cn"
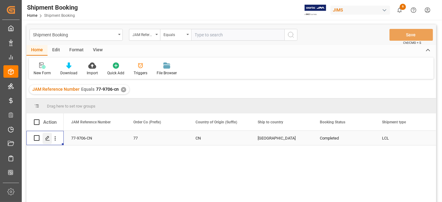
click at [47, 140] on line "Press SPACE to select this row." at bounding box center [48, 140] width 4 height 0
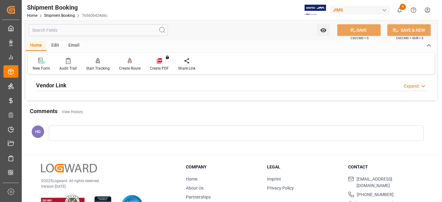
scroll to position [207, 0]
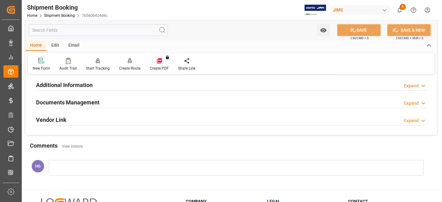
click at [91, 99] on h2 "Documents Management" at bounding box center [67, 102] width 63 height 8
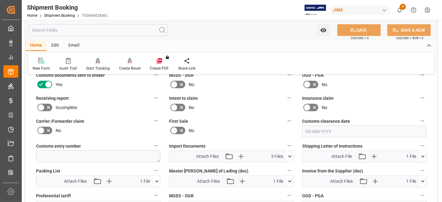
scroll to position [345, 0]
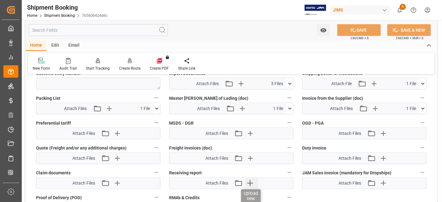
click at [248, 178] on icon "button" at bounding box center [250, 183] width 10 height 10
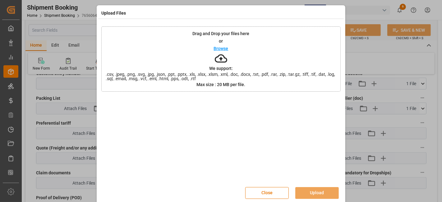
click at [143, 116] on div at bounding box center [220, 139] width 239 height 87
click at [156, 131] on div at bounding box center [220, 139] width 239 height 87
click at [196, 115] on div at bounding box center [220, 139] width 239 height 87
click at [257, 187] on button "Close" at bounding box center [267, 193] width 44 height 12
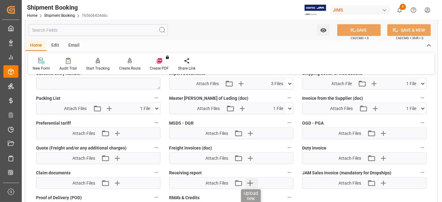
click at [252, 179] on icon "button" at bounding box center [250, 183] width 10 height 10
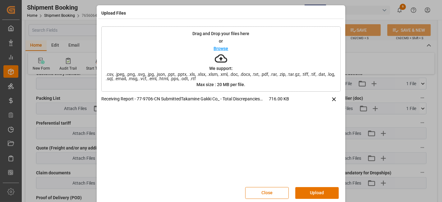
click at [260, 159] on div "Receiving Report - 77-9706-CN SubmittedTakamine Gakki Co_ - Total Discrepancies…" at bounding box center [220, 139] width 239 height 87
click at [305, 190] on button "Upload" at bounding box center [317, 193] width 44 height 12
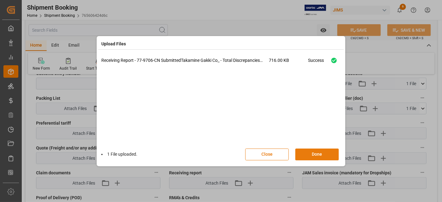
click at [315, 154] on button "Done" at bounding box center [317, 155] width 44 height 12
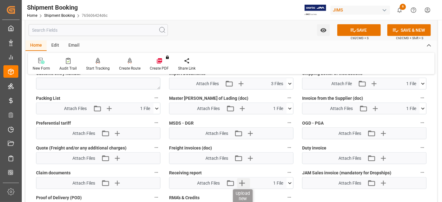
click at [242, 182] on icon "button" at bounding box center [242, 183] width 10 height 10
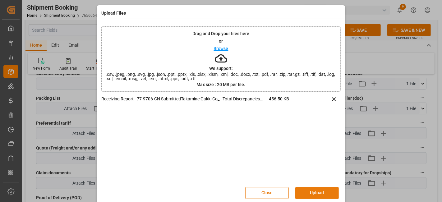
click at [317, 192] on button "Upload" at bounding box center [317, 193] width 44 height 12
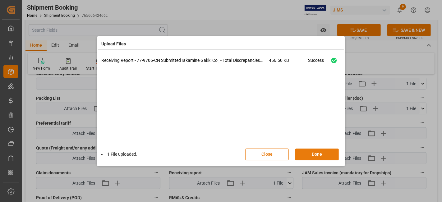
click at [322, 151] on button "Done" at bounding box center [317, 155] width 44 height 12
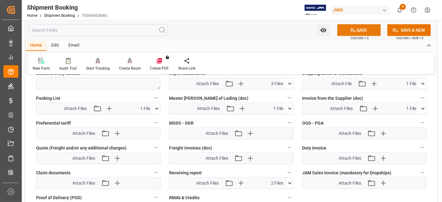
click at [347, 30] on button "SAVE" at bounding box center [359, 30] width 44 height 12
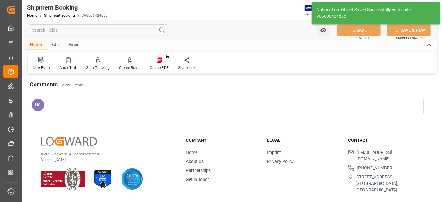
scroll to position [263, 0]
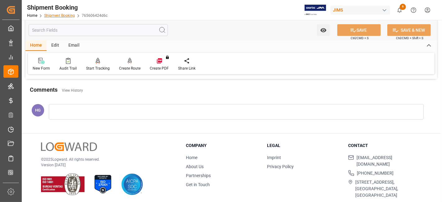
click at [60, 16] on link "Shipment Booking" at bounding box center [59, 15] width 31 height 4
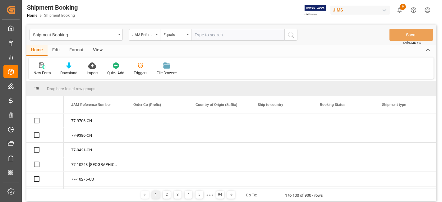
click at [205, 33] on input "text" at bounding box center [237, 35] width 93 height 12
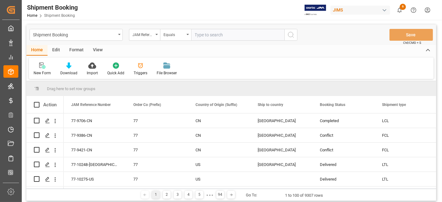
click at [205, 35] on input "text" at bounding box center [237, 35] width 93 height 12
type input "77-9317-CN"
click at [291, 35] on icon "search button" at bounding box center [290, 34] width 7 height 7
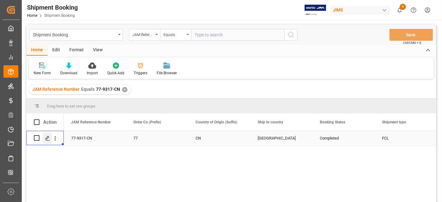
click at [46, 138] on icon "Press SPACE to select this row." at bounding box center [47, 138] width 5 height 5
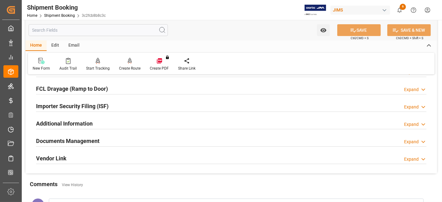
scroll to position [196, 0]
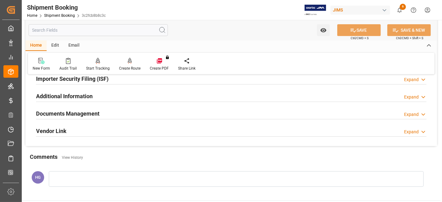
click at [109, 112] on div "Documents Management Expand" at bounding box center [231, 113] width 390 height 12
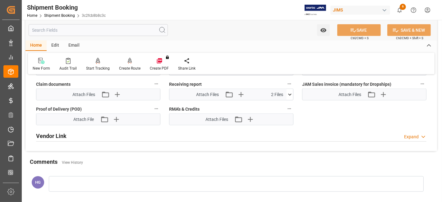
scroll to position [438, 0]
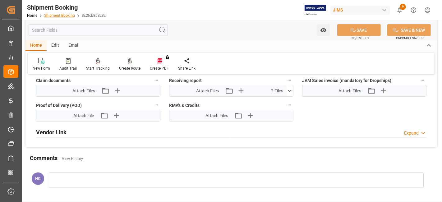
click at [69, 17] on div "Home Shipment Booking 3c2fcb8b8c3c" at bounding box center [66, 15] width 79 height 7
click at [63, 16] on link "Shipment Booking" at bounding box center [59, 15] width 31 height 4
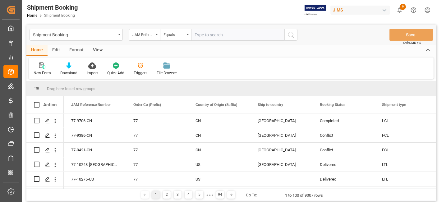
click at [205, 34] on input "text" at bounding box center [237, 35] width 93 height 12
paste input "77-9357-CN"
type input "77-9357-CN"
click at [290, 36] on icon "search button" at bounding box center [290, 34] width 7 height 7
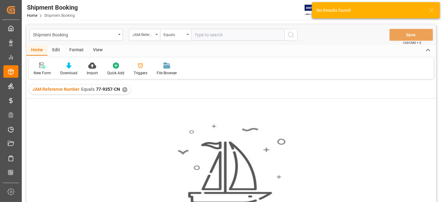
click at [123, 86] on div "JAM Reference Number Equals 77-9357-CN ✕" at bounding box center [79, 89] width 101 height 9
click at [124, 84] on div "JAM Reference Number Equals 77-9357-CN ✕" at bounding box center [231, 89] width 410 height 17
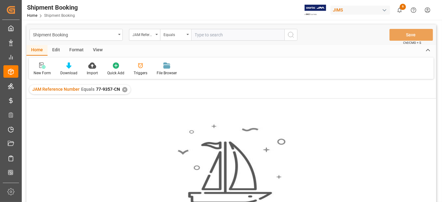
click at [124, 84] on div "JAM Reference Number Equals 77-9357-CN ✕" at bounding box center [231, 89] width 410 height 17
click at [124, 89] on div "✕" at bounding box center [124, 89] width 5 height 5
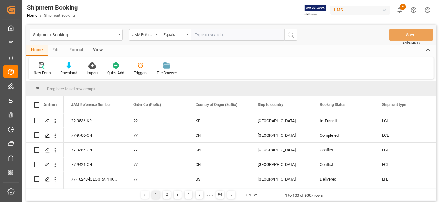
click at [197, 32] on input "text" at bounding box center [237, 35] width 93 height 12
paste input "77-9357-CN"
click at [213, 36] on input "77-9357-CN" at bounding box center [237, 35] width 93 height 12
type input "77-9357-vN"
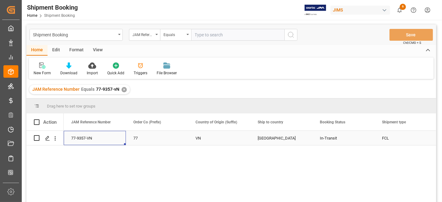
click at [83, 131] on div "77-9357-VN" at bounding box center [95, 138] width 62 height 14
click at [122, 89] on div "✕" at bounding box center [124, 89] width 5 height 5
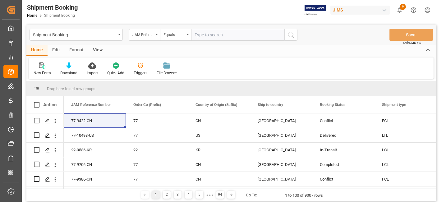
click at [200, 34] on input "text" at bounding box center [237, 35] width 93 height 12
paste input "77-9422-CN"
type input "77-9422-CN"
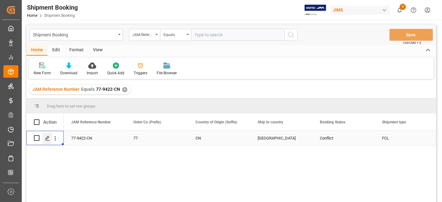
click at [47, 137] on icon "Press SPACE to select this row." at bounding box center [47, 138] width 5 height 5
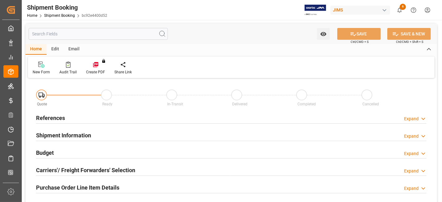
scroll to position [173, 0]
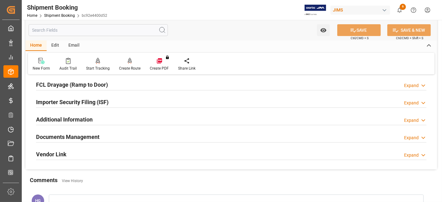
click at [90, 136] on h2 "Documents Management" at bounding box center [67, 137] width 63 height 8
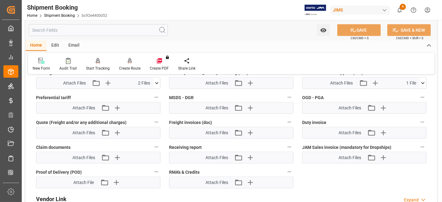
scroll to position [380, 0]
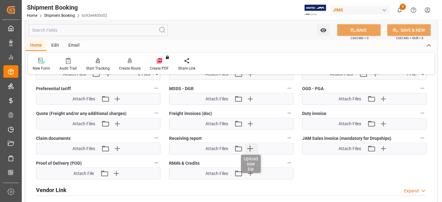
click at [247, 146] on icon "button" at bounding box center [250, 149] width 10 height 10
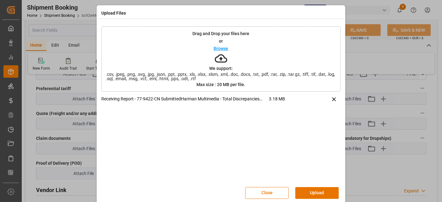
click at [320, 186] on div "Close Upload" at bounding box center [220, 193] width 239 height 21
click at [322, 189] on button "Upload" at bounding box center [317, 193] width 44 height 12
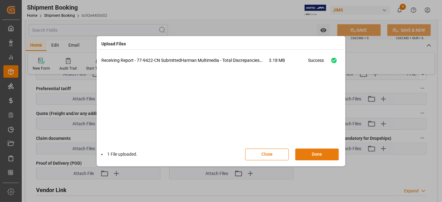
click at [309, 153] on button "Done" at bounding box center [317, 155] width 44 height 12
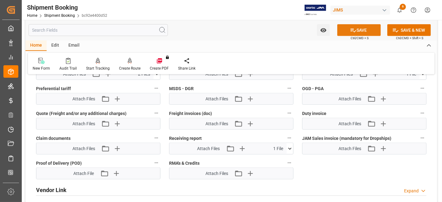
click at [350, 29] on icon at bounding box center [353, 30] width 7 height 7
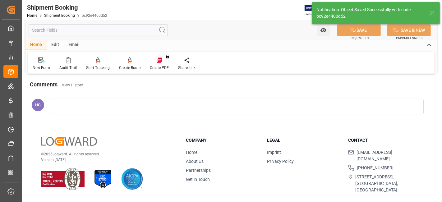
scroll to position [139, 0]
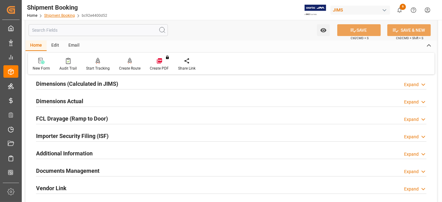
click at [68, 15] on link "Shipment Booking" at bounding box center [59, 15] width 31 height 4
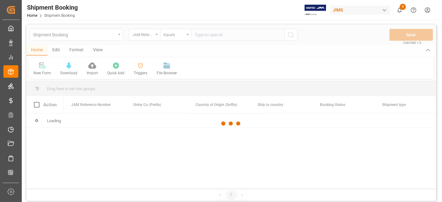
click at [212, 38] on div at bounding box center [231, 124] width 410 height 198
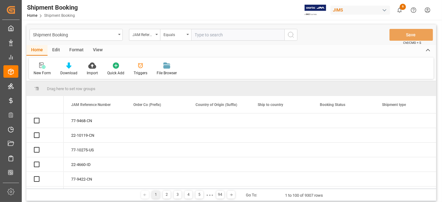
click at [210, 37] on input "text" at bounding box center [237, 35] width 93 height 12
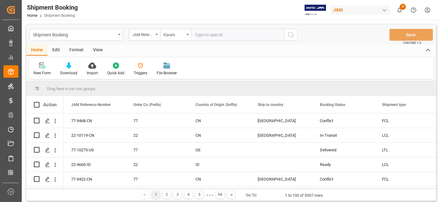
paste input "77-9386-CN"
click at [203, 32] on input "77-9386-CN" at bounding box center [237, 35] width 93 height 12
type input "77-9468-CN"
click at [292, 35] on icon "search button" at bounding box center [290, 34] width 7 height 7
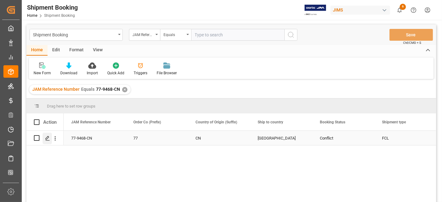
click at [46, 136] on icon "Press SPACE to select this row." at bounding box center [47, 138] width 5 height 5
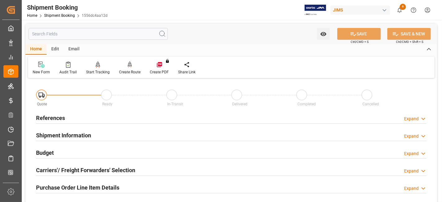
scroll to position [173, 0]
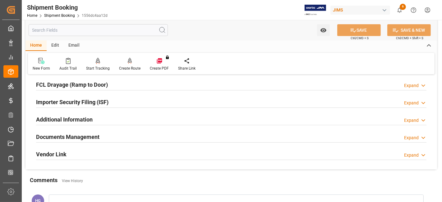
click at [95, 134] on h2 "Documents Management" at bounding box center [67, 137] width 63 height 8
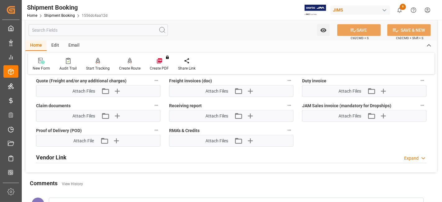
scroll to position [414, 0]
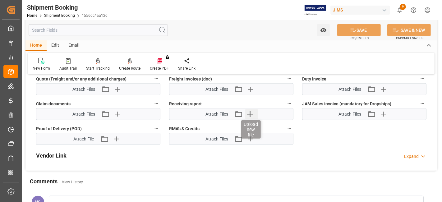
click at [248, 111] on icon "button" at bounding box center [250, 114] width 6 height 6
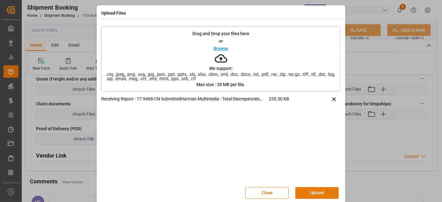
click at [315, 192] on button "Upload" at bounding box center [317, 193] width 44 height 12
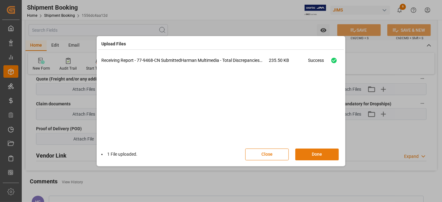
drag, startPoint x: 312, startPoint y: 152, endPoint x: 308, endPoint y: 159, distance: 7.4
click at [313, 152] on button "Done" at bounding box center [317, 155] width 44 height 12
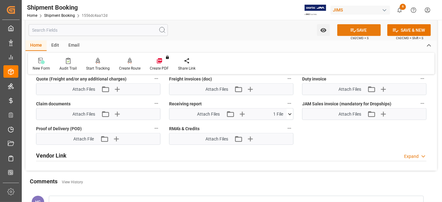
click at [345, 28] on button "SAVE" at bounding box center [359, 30] width 44 height 12
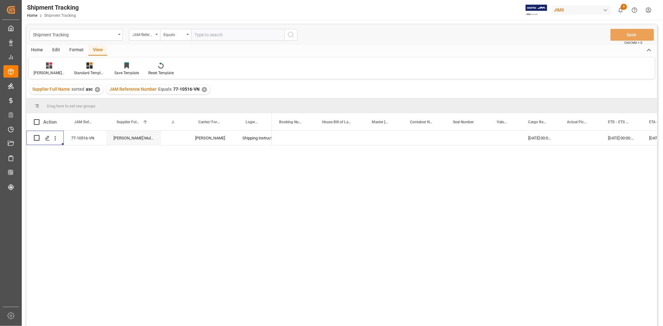
click at [206, 90] on div "JAM Reference Number Equals 77-10516-VN ✕" at bounding box center [158, 89] width 104 height 9
click at [203, 90] on div "✕" at bounding box center [204, 89] width 5 height 5
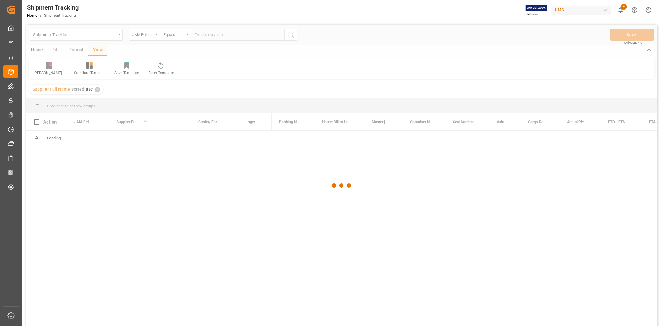
click at [228, 36] on div at bounding box center [341, 186] width 631 height 323
click at [231, 33] on div at bounding box center [341, 186] width 631 height 323
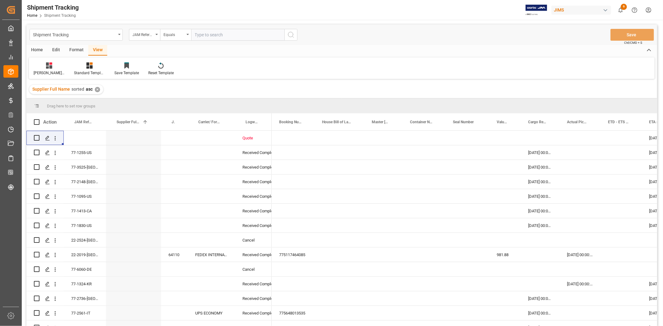
click at [231, 33] on input "text" at bounding box center [237, 35] width 93 height 12
type input "77-9227-vn"
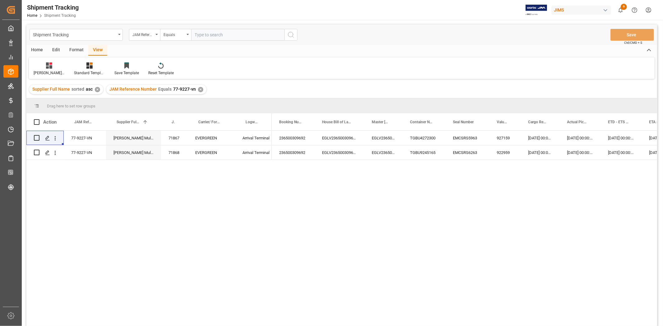
click at [200, 89] on div "✕" at bounding box center [200, 89] width 5 height 5
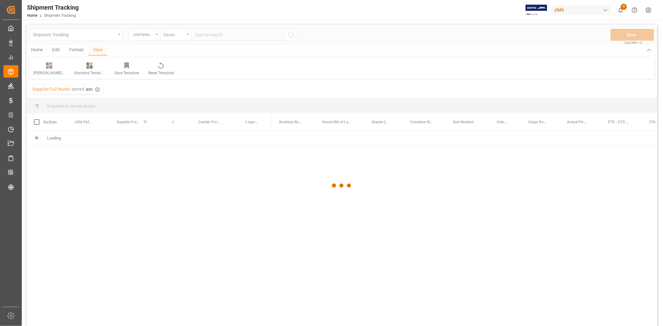
click at [204, 36] on div at bounding box center [341, 186] width 631 height 323
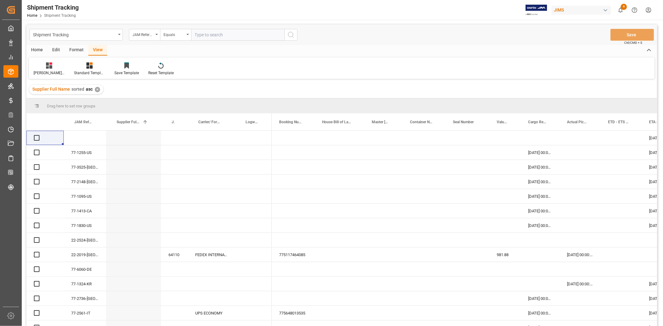
click at [204, 36] on input "text" at bounding box center [237, 35] width 93 height 12
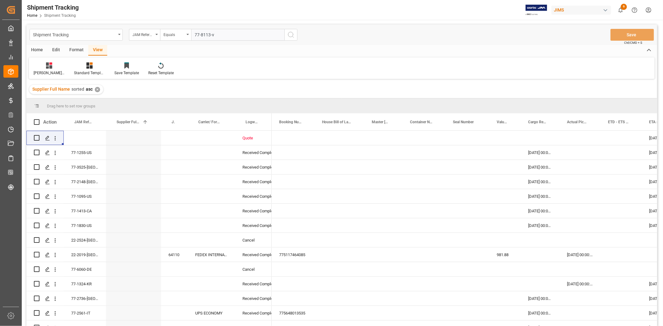
type input "77-8113-vn"
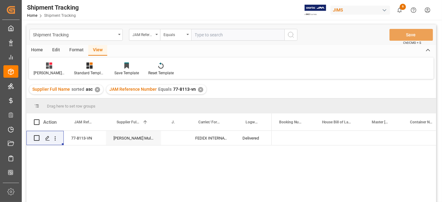
click at [198, 163] on div "77-8113-VN [PERSON_NAME] Multimedia FEDEX INTERNATIONAL ECONOMY Delivered" at bounding box center [231, 167] width 410 height 73
click at [200, 88] on div "✕" at bounding box center [200, 89] width 5 height 5
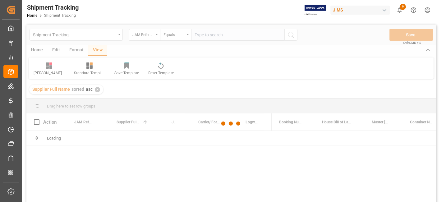
click at [214, 38] on div at bounding box center [231, 124] width 410 height 198
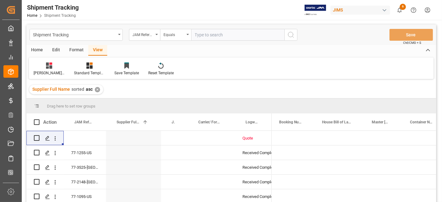
click at [212, 35] on input "text" at bounding box center [237, 35] width 93 height 12
paste input "77-9317-CN"
type input "77-9317-CN"
click at [291, 31] on icon "search button" at bounding box center [290, 34] width 7 height 7
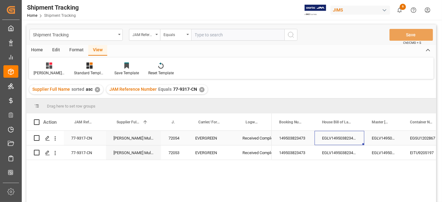
click at [361, 138] on div "EGLV149503823473" at bounding box center [340, 138] width 50 height 14
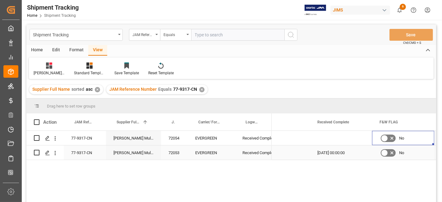
scroll to position [0, 607]
click at [331, 139] on div "Press SPACE to select this row." at bounding box center [341, 138] width 62 height 14
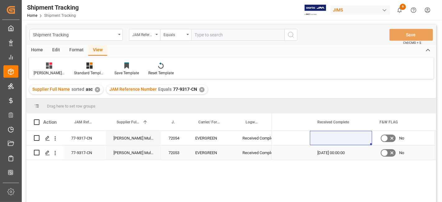
click at [337, 150] on div "[DATE] 00:00:00" at bounding box center [341, 152] width 62 height 14
click at [334, 150] on div "[DATE] 00:00:00" at bounding box center [341, 152] width 62 height 14
click at [354, 139] on div "Press SPACE to select this row." at bounding box center [341, 138] width 62 height 14
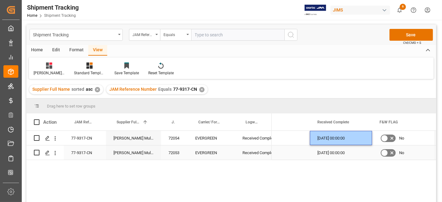
click at [339, 154] on div "[DATE] 00:00:00" at bounding box center [341, 152] width 62 height 14
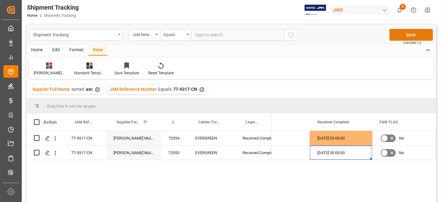
click at [401, 34] on button "Save" at bounding box center [411, 35] width 44 height 12
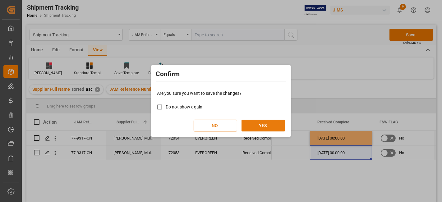
click at [260, 127] on button "YES" at bounding box center [264, 126] width 44 height 12
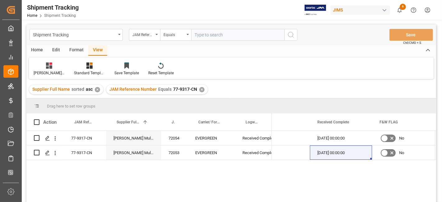
click at [199, 90] on div "✕" at bounding box center [201, 89] width 5 height 5
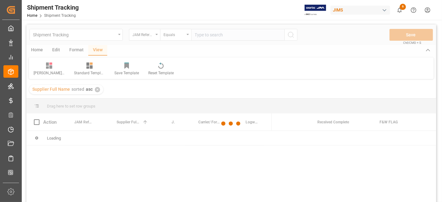
click at [203, 39] on div at bounding box center [231, 124] width 410 height 198
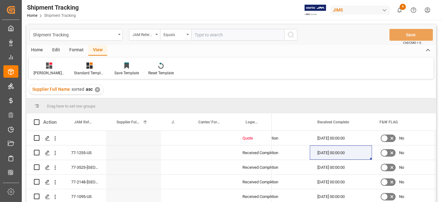
click at [204, 35] on input "text" at bounding box center [237, 35] width 93 height 12
paste input "77-9418-CN"
type input "77-9418-CN"
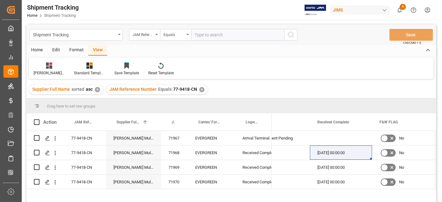
click at [200, 88] on div "✕" at bounding box center [201, 89] width 5 height 5
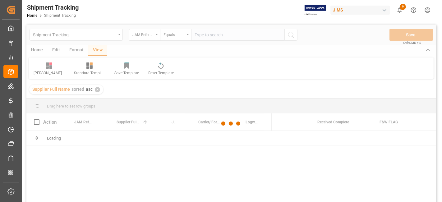
click at [204, 37] on div at bounding box center [231, 124] width 410 height 198
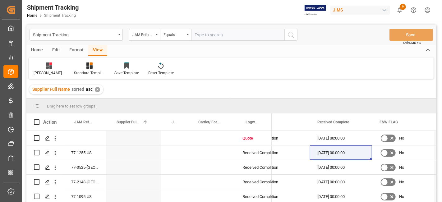
click at [205, 35] on input "text" at bounding box center [237, 35] width 93 height 12
type input "77-9421-cn"
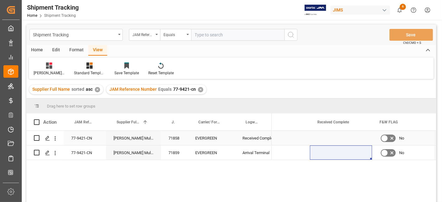
click at [337, 143] on div "Press SPACE to select this row." at bounding box center [341, 138] width 62 height 14
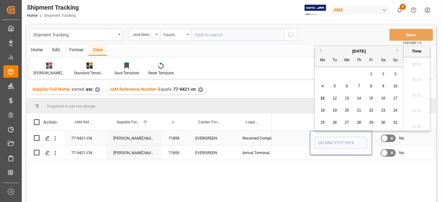
scroll to position [701, 0]
click at [340, 143] on input "Press SPACE to select this row." at bounding box center [341, 143] width 52 height 12
type input "[DATE] 00:00"
click at [303, 169] on div "MULTIMEDIA HOLIDAY 2025 [DATE] 00:00 No [DATE] MULTIMEDIA HOLIDAY 2025 No [DATE]" at bounding box center [354, 168] width 164 height 75
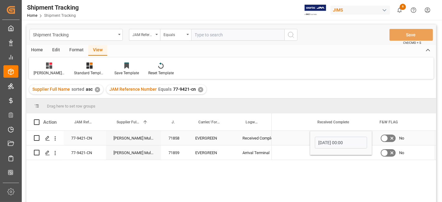
click at [295, 138] on div "Press SPACE to select this row." at bounding box center [279, 138] width 62 height 14
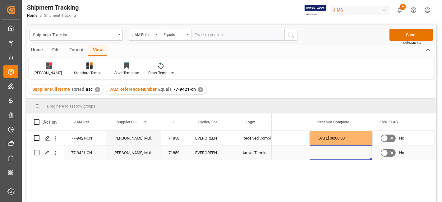
click at [313, 150] on div "Press SPACE to select this row." at bounding box center [341, 152] width 62 height 14
click at [405, 36] on button "Save" at bounding box center [411, 35] width 44 height 12
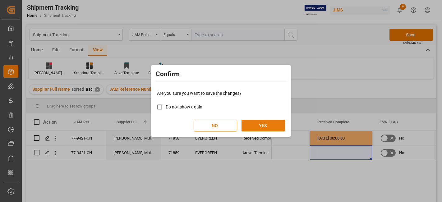
click at [259, 125] on button "YES" at bounding box center [264, 126] width 44 height 12
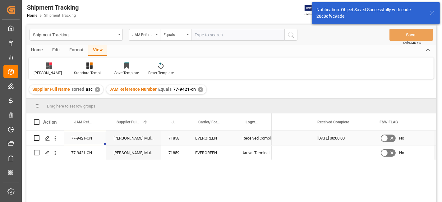
click at [91, 137] on div "77-9421-CN" at bounding box center [85, 138] width 42 height 14
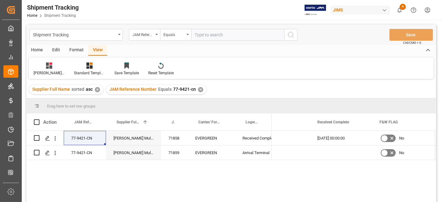
click at [200, 91] on div "✕" at bounding box center [200, 89] width 5 height 5
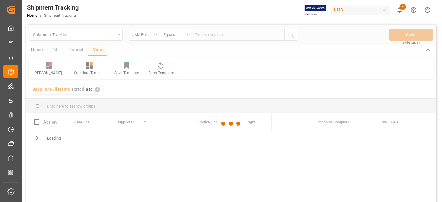
click at [213, 32] on div at bounding box center [231, 124] width 410 height 198
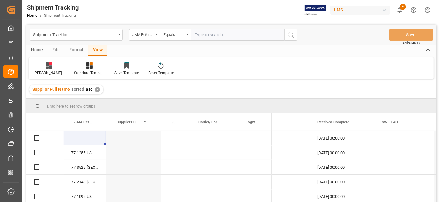
click at [213, 32] on input "text" at bounding box center [237, 35] width 93 height 12
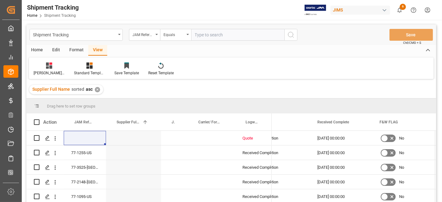
click at [213, 32] on input "text" at bounding box center [237, 35] width 93 height 12
paste input "77-9386-CN"
type input "77-9386-CN"
click at [292, 37] on icon "search button" at bounding box center [290, 34] width 7 height 7
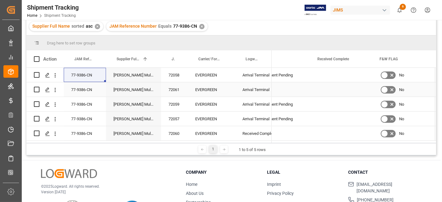
scroll to position [69, 0]
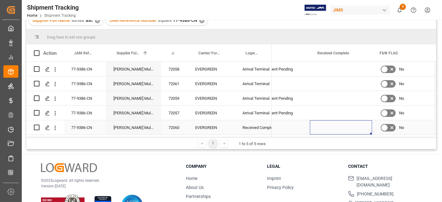
click at [342, 123] on div "Press SPACE to select this row." at bounding box center [341, 127] width 62 height 14
click at [348, 126] on div "Press SPACE to select this row." at bounding box center [341, 127] width 62 height 14
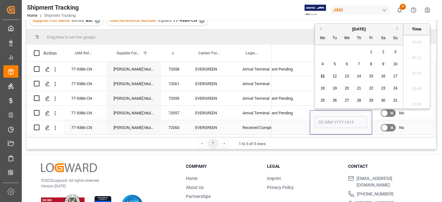
scroll to position [701, 0]
click at [374, 63] on div "8" at bounding box center [371, 64] width 8 height 7
type input "[DATE] 00:00"
click at [309, 84] on div "Press SPACE to select this row." at bounding box center [279, 83] width 62 height 14
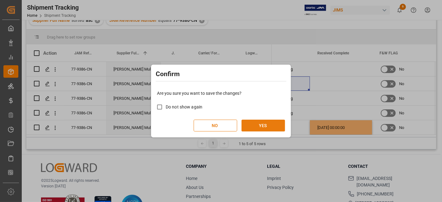
click at [262, 130] on button "YES" at bounding box center [264, 126] width 44 height 12
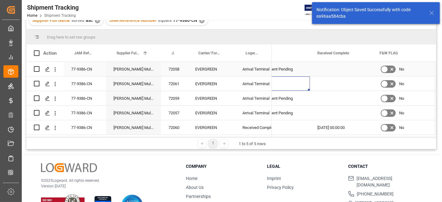
click at [80, 66] on div "77-9386-CN" at bounding box center [85, 69] width 42 height 14
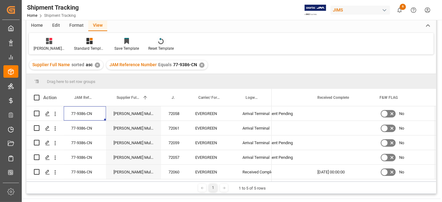
scroll to position [0, 0]
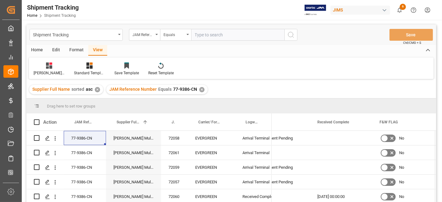
click at [199, 88] on div "✕" at bounding box center [201, 89] width 5 height 5
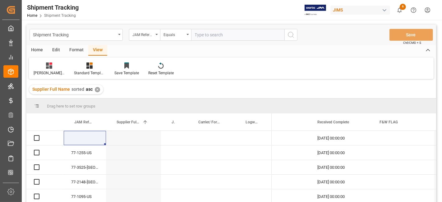
click at [202, 36] on input "text" at bounding box center [237, 35] width 93 height 12
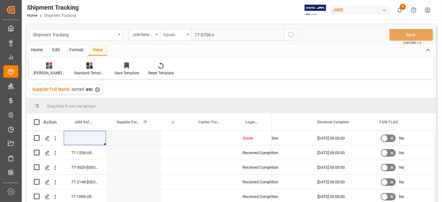
type input "77-9706-cn"
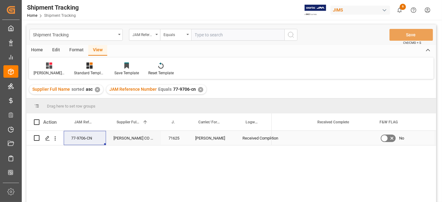
click at [336, 136] on div "Press SPACE to select this row." at bounding box center [341, 138] width 62 height 14
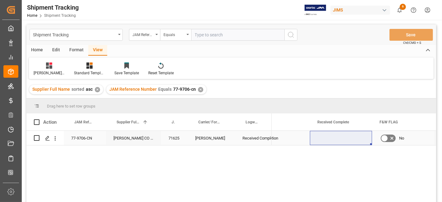
click at [347, 143] on div "Press SPACE to select this row." at bounding box center [341, 138] width 62 height 14
click at [347, 142] on div "Press SPACE to select this row." at bounding box center [341, 138] width 62 height 14
click at [346, 136] on div "Press SPACE to select this row." at bounding box center [341, 138] width 62 height 14
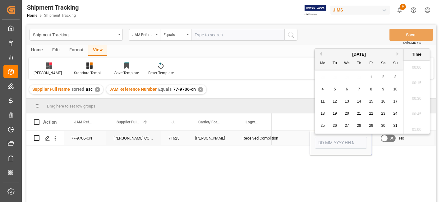
scroll to position [701, 0]
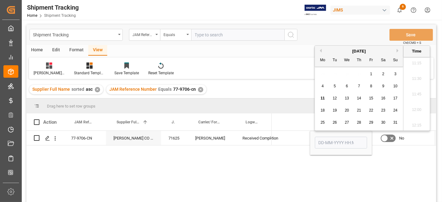
click at [321, 100] on span "11" at bounding box center [322, 98] width 4 height 4
type input "[DATE] 00:00"
click at [293, 139] on div "No Exception" at bounding box center [278, 138] width 47 height 14
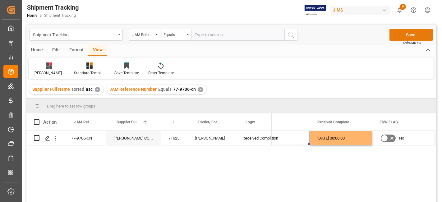
click at [411, 36] on button "Save" at bounding box center [411, 35] width 44 height 12
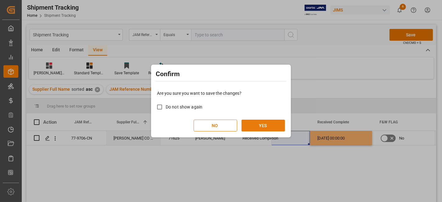
click at [268, 126] on button "YES" at bounding box center [264, 126] width 44 height 12
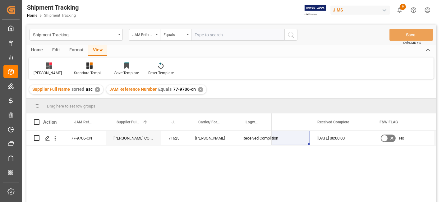
click at [199, 87] on div "✕" at bounding box center [200, 89] width 5 height 5
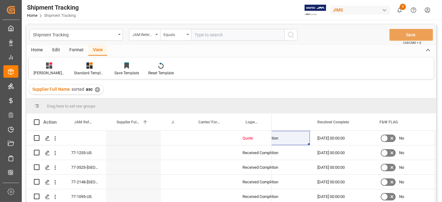
click at [201, 38] on input "text" at bounding box center [237, 35] width 93 height 12
paste input "77-9317-CN"
type input "77-9317-CN"
click at [297, 38] on div "Shipment Tracking JAM Reference Number Equals 77-9317-CN Save Ctrl/CMD + S" at bounding box center [231, 35] width 410 height 21
click at [290, 35] on icon "search button" at bounding box center [290, 34] width 7 height 7
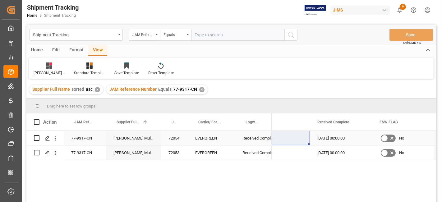
click at [87, 137] on div "77-9317-CN" at bounding box center [85, 138] width 42 height 14
click at [200, 88] on div "✕" at bounding box center [201, 89] width 5 height 5
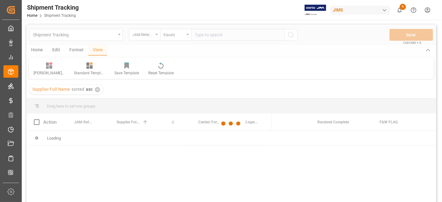
click at [199, 37] on div at bounding box center [231, 124] width 410 height 198
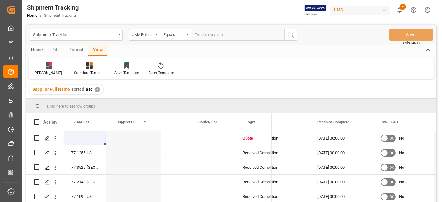
click at [199, 35] on input "text" at bounding box center [237, 35] width 93 height 12
paste input "77-9357-VN"
type input "77-9357-VN"
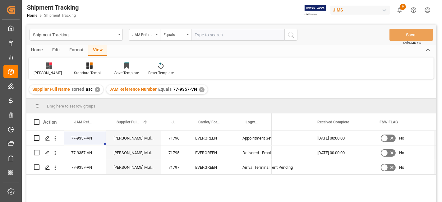
click at [199, 88] on div "✕" at bounding box center [201, 89] width 5 height 5
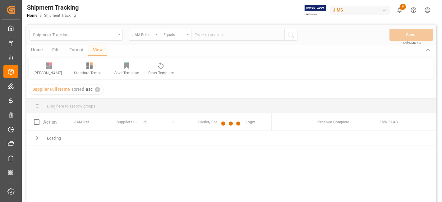
click at [197, 39] on div at bounding box center [231, 124] width 410 height 198
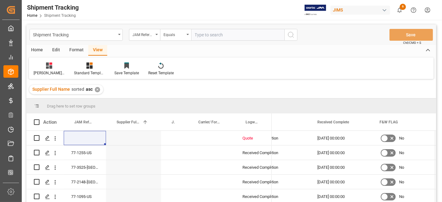
click at [198, 36] on input "text" at bounding box center [237, 35] width 93 height 12
paste input "77-9422-CN"
type input "77-9422-CN"
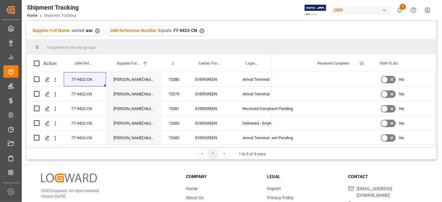
scroll to position [69, 0]
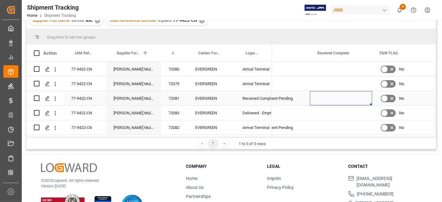
click at [342, 97] on div "Press SPACE to select this row." at bounding box center [341, 98] width 62 height 14
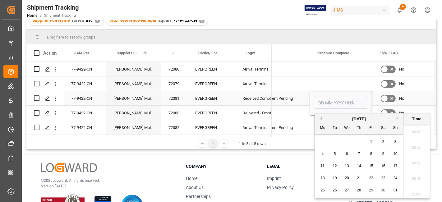
scroll to position [701, 0]
click at [342, 97] on input "Press SPACE to select this row." at bounding box center [341, 103] width 52 height 12
click at [382, 155] on div "9" at bounding box center [384, 153] width 8 height 7
type input "09-08-2025 00:00"
click at [320, 80] on div "Press SPACE to select this row." at bounding box center [341, 83] width 62 height 14
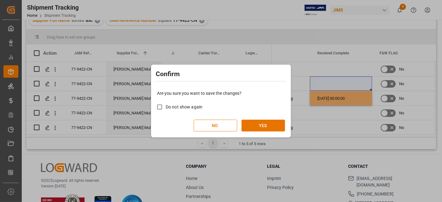
click at [266, 118] on div "Are you sure you want to save the changes? Do not show again NO YES" at bounding box center [221, 111] width 137 height 50
click at [271, 126] on button "YES" at bounding box center [264, 126] width 44 height 12
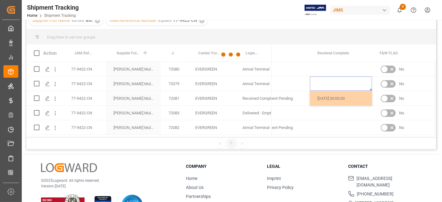
click at [88, 98] on div at bounding box center [231, 55] width 410 height 198
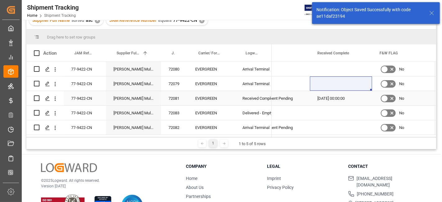
click at [86, 99] on div "77-9422-CN" at bounding box center [85, 98] width 42 height 14
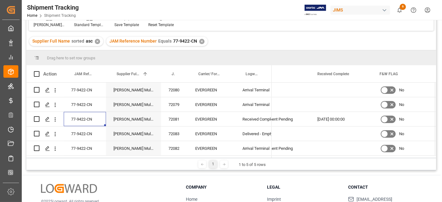
scroll to position [35, 0]
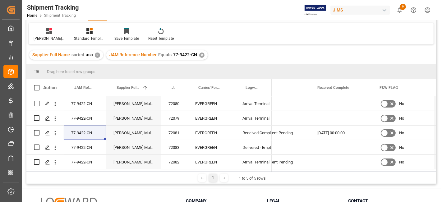
click at [199, 54] on div "✕" at bounding box center [201, 55] width 5 height 5
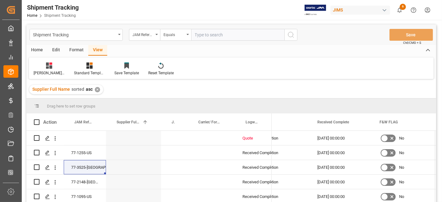
click at [216, 34] on input "text" at bounding box center [237, 35] width 93 height 12
type input "77-9317-vn"
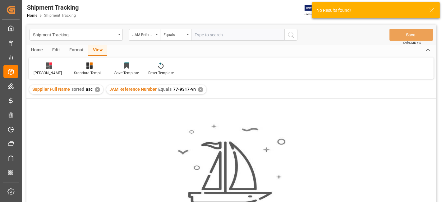
click at [198, 87] on div "✕" at bounding box center [200, 89] width 5 height 5
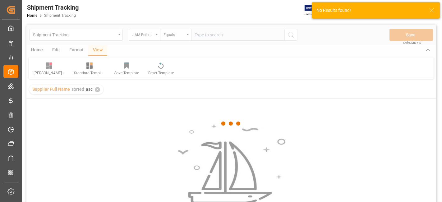
click at [202, 36] on div at bounding box center [231, 124] width 410 height 198
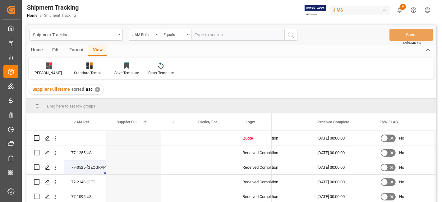
click at [202, 36] on input "text" at bounding box center [237, 35] width 93 height 12
type input "77-9317-cn"
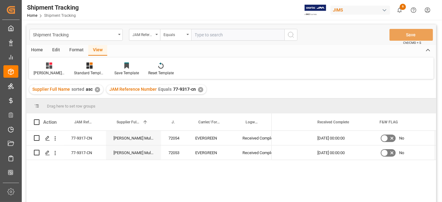
click at [199, 88] on div "✕" at bounding box center [200, 89] width 5 height 5
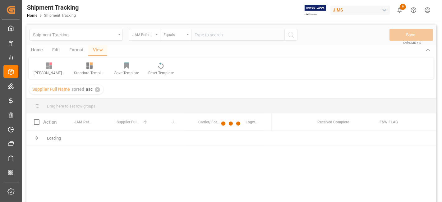
click at [207, 36] on div at bounding box center [231, 124] width 410 height 198
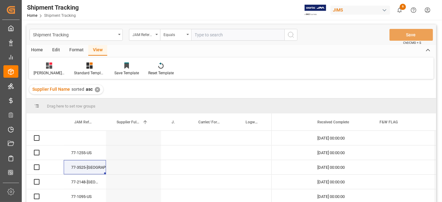
click at [207, 34] on input "text" at bounding box center [237, 35] width 93 height 12
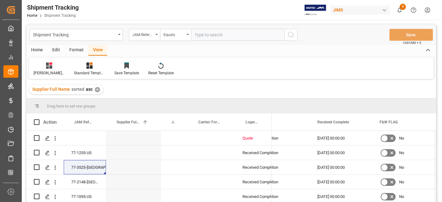
paste input "77-9386-CN"
type input "77-9386-CN"
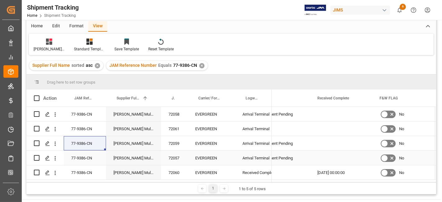
scroll to position [35, 0]
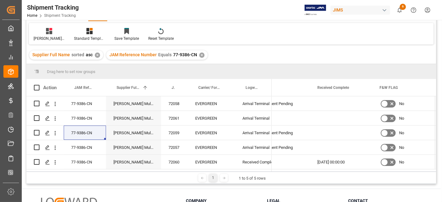
click at [200, 53] on div "✕" at bounding box center [201, 55] width 5 height 5
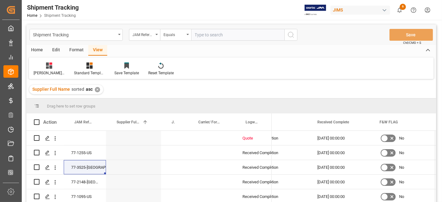
click at [209, 37] on input "text" at bounding box center [237, 35] width 93 height 12
type input "77-9468-cn"
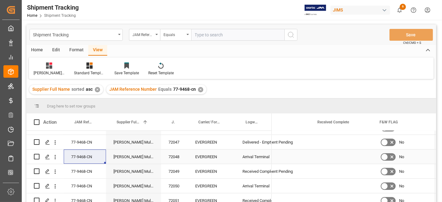
scroll to position [16, 0]
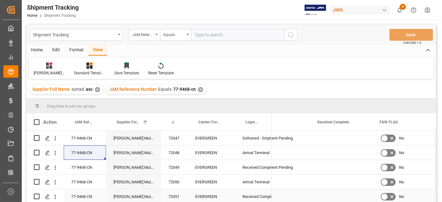
click at [341, 194] on div "Press SPACE to select this row." at bounding box center [341, 196] width 62 height 14
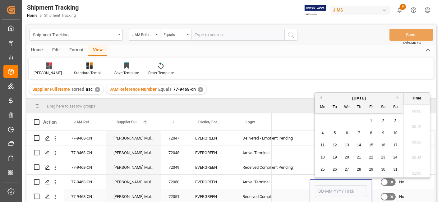
scroll to position [701, 0]
click at [369, 131] on div "8" at bounding box center [371, 133] width 8 height 7
type input "08-08-2025 00:00"
click at [304, 146] on div "Press SPACE to select this row." at bounding box center [279, 152] width 62 height 14
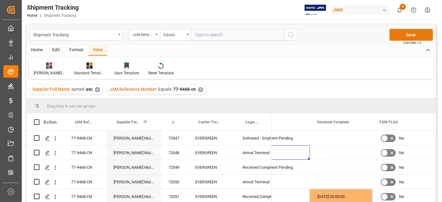
click at [395, 32] on button "Save" at bounding box center [411, 35] width 44 height 12
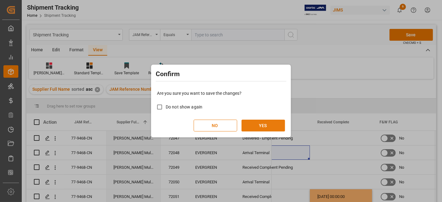
click at [265, 126] on button "YES" at bounding box center [264, 126] width 44 height 12
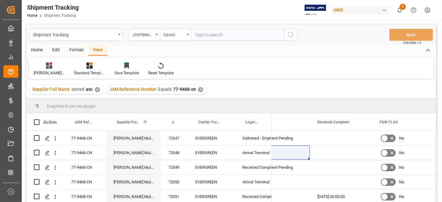
drag, startPoint x: 196, startPoint y: 87, endPoint x: 199, endPoint y: 63, distance: 24.8
click at [196, 87] on div "JAM Reference Number Equals 77-9468-cn ✕" at bounding box center [156, 89] width 100 height 9
click at [201, 35] on input "text" at bounding box center [237, 35] width 93 height 12
click at [198, 88] on div "✕" at bounding box center [200, 89] width 5 height 5
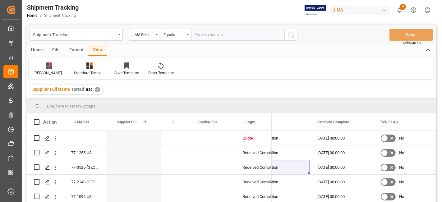
click at [210, 29] on input "text" at bounding box center [237, 35] width 93 height 12
paste input "77-9308-CN"
type input "77-9308-CN"
click at [289, 33] on icon "search button" at bounding box center [290, 34] width 7 height 7
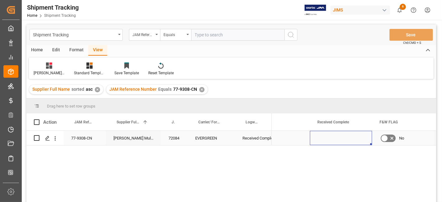
click at [336, 140] on div "Press SPACE to select this row." at bounding box center [341, 138] width 62 height 14
click at [338, 139] on div "Press SPACE to select this row." at bounding box center [341, 138] width 62 height 14
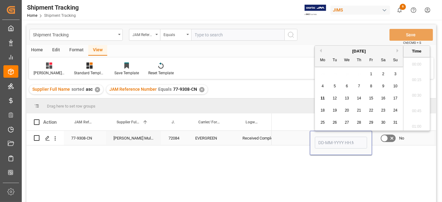
scroll to position [716, 0]
click at [369, 86] on div "8" at bounding box center [371, 86] width 8 height 7
type input "08-08-2025 00:00"
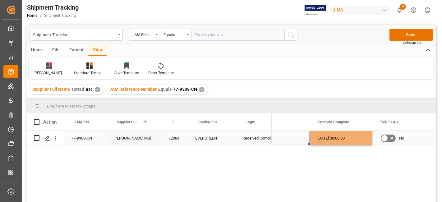
click at [274, 140] on div "Press SPACE to select this row." at bounding box center [279, 138] width 62 height 14
click at [408, 32] on button "Save" at bounding box center [411, 35] width 44 height 12
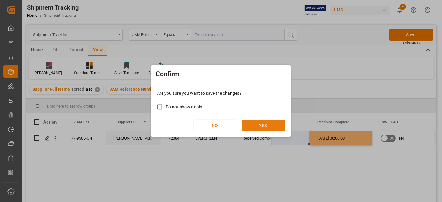
click at [253, 123] on button "YES" at bounding box center [264, 126] width 44 height 12
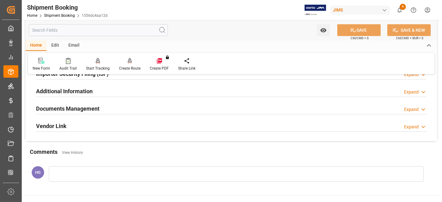
scroll to position [207, 0]
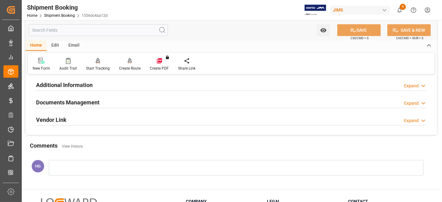
click at [94, 102] on h2 "Documents Management" at bounding box center [67, 102] width 63 height 8
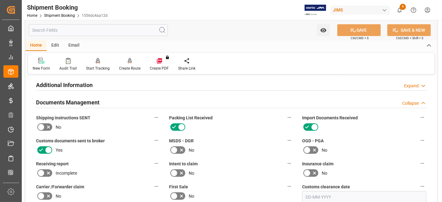
scroll to position [345, 0]
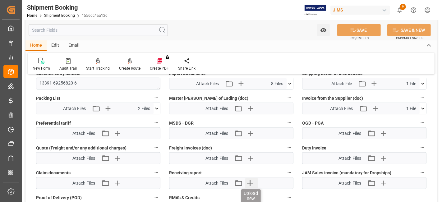
click at [250, 180] on icon "button" at bounding box center [250, 183] width 6 height 6
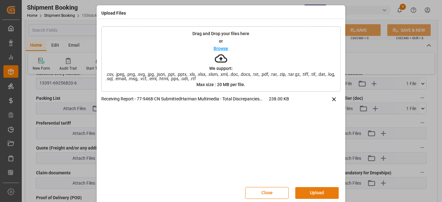
click at [316, 189] on button "Upload" at bounding box center [317, 193] width 44 height 12
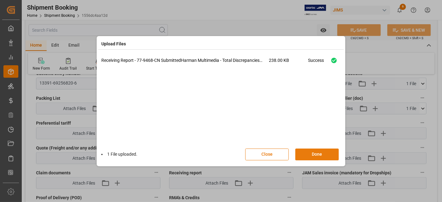
click at [309, 152] on button "Done" at bounding box center [317, 155] width 44 height 12
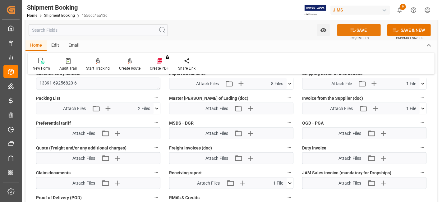
click at [355, 34] on button "SAVE" at bounding box center [359, 30] width 44 height 12
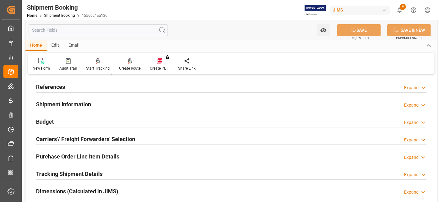
scroll to position [0, 0]
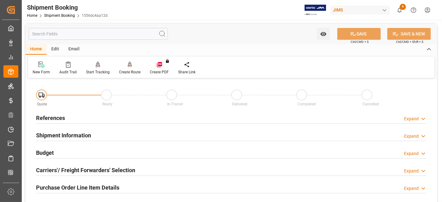
click at [46, 118] on h2 "References" at bounding box center [50, 118] width 29 height 8
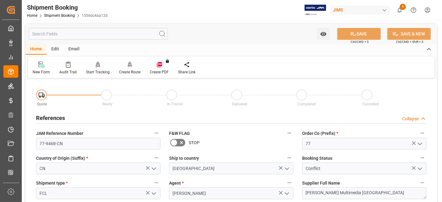
click at [46, 118] on h2 "References" at bounding box center [50, 118] width 29 height 8
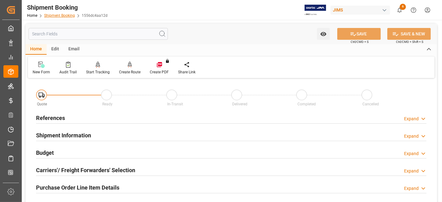
click at [61, 15] on link "Shipment Booking" at bounding box center [59, 15] width 31 height 4
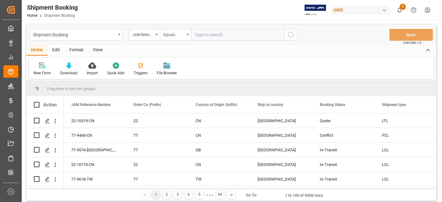
click at [204, 34] on input "text" at bounding box center [237, 35] width 93 height 12
type input "77-9308-cn"
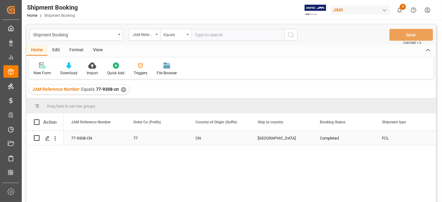
click at [81, 136] on div "77-9308-CN" at bounding box center [95, 138] width 62 height 14
click at [48, 138] on polygon "Press SPACE to select this row." at bounding box center [47, 137] width 3 height 3
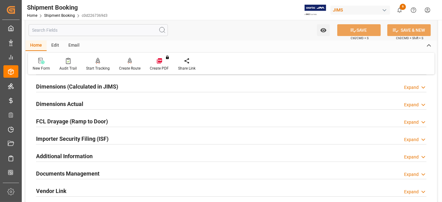
scroll to position [173, 0]
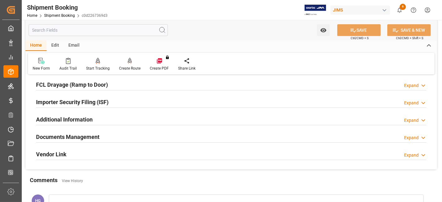
drag, startPoint x: 87, startPoint y: 136, endPoint x: 94, endPoint y: 137, distance: 7.0
click at [88, 135] on h2 "Documents Management" at bounding box center [67, 137] width 63 height 8
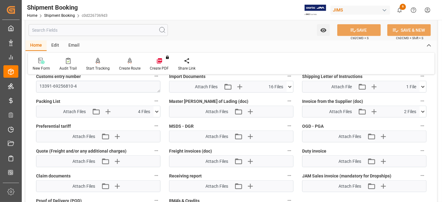
scroll to position [380, 0]
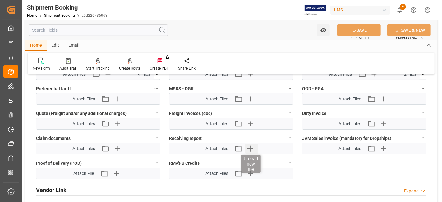
click at [252, 144] on icon "button" at bounding box center [250, 149] width 10 height 10
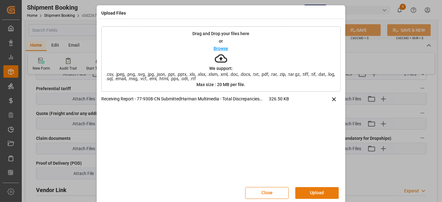
click at [313, 191] on button "Upload" at bounding box center [317, 193] width 44 height 12
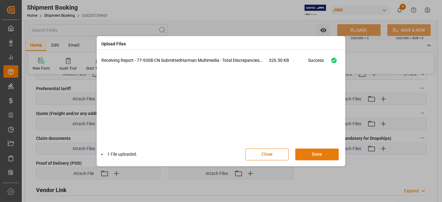
click at [308, 150] on button "Done" at bounding box center [317, 155] width 44 height 12
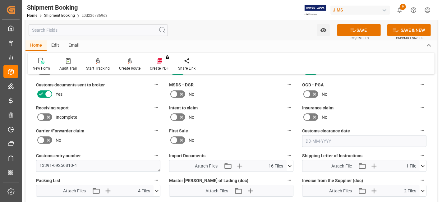
scroll to position [242, 0]
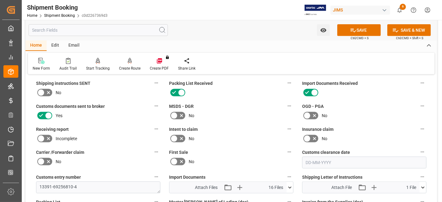
click at [46, 135] on icon at bounding box center [48, 138] width 7 height 7
click at [0, 0] on input "checkbox" at bounding box center [0, 0] width 0 height 0
click at [116, 131] on div "Receiving report Complete" at bounding box center [98, 134] width 133 height 23
click at [366, 30] on button "SAVE" at bounding box center [359, 30] width 44 height 12
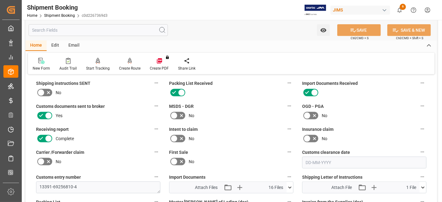
click at [244, 114] on div "No" at bounding box center [231, 116] width 124 height 10
click at [252, 118] on div "No" at bounding box center [231, 116] width 124 height 10
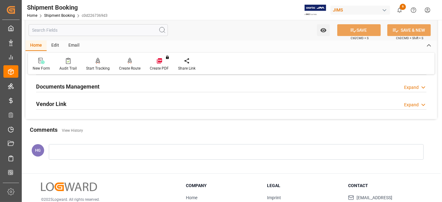
scroll to position [207, 0]
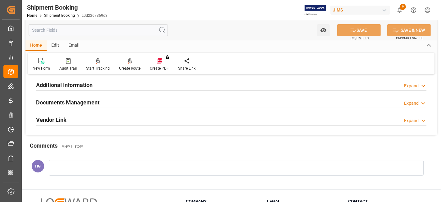
drag, startPoint x: 58, startPoint y: 99, endPoint x: 110, endPoint y: 105, distance: 53.2
click at [58, 100] on h2 "Documents Management" at bounding box center [67, 102] width 63 height 8
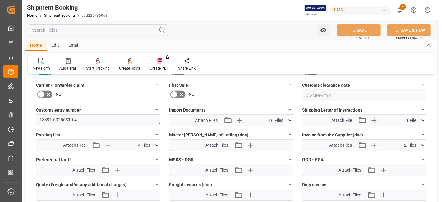
scroll to position [380, 0]
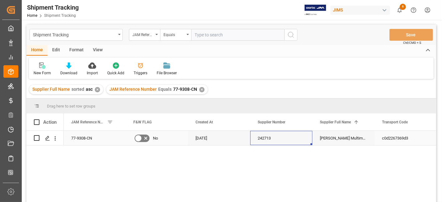
click at [303, 141] on div "242713" at bounding box center [281, 138] width 62 height 14
click at [94, 50] on div "View" at bounding box center [97, 50] width 19 height 11
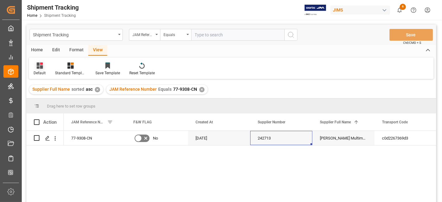
click at [42, 70] on div "Default" at bounding box center [39, 69] width 21 height 14
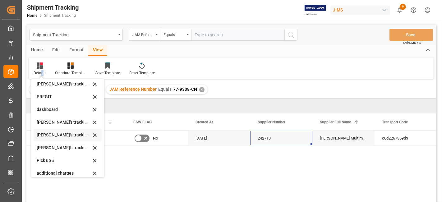
scroll to position [123, 0]
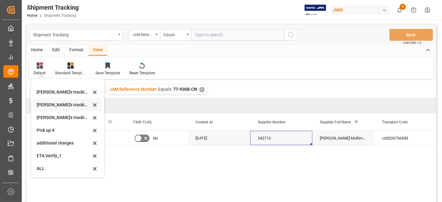
click at [43, 104] on div "[PERSON_NAME]'s tracking all # _5" at bounding box center [64, 105] width 54 height 7
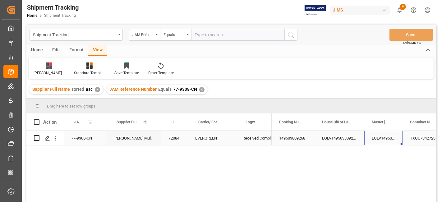
click at [384, 139] on div "EGLV149503809268" at bounding box center [383, 138] width 38 height 14
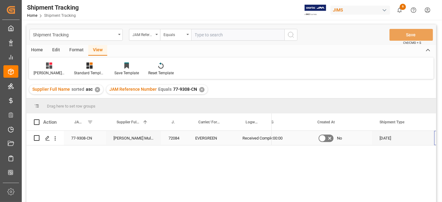
scroll to position [0, 0]
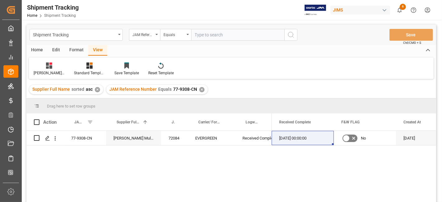
click at [203, 88] on div "JAM Reference Number Equals 77-9308-CN ✕" at bounding box center [156, 89] width 101 height 9
click at [197, 87] on div "JAM Reference Number Equals 77-9308-CN ✕" at bounding box center [156, 89] width 101 height 9
click at [199, 87] on div "✕" at bounding box center [201, 89] width 5 height 5
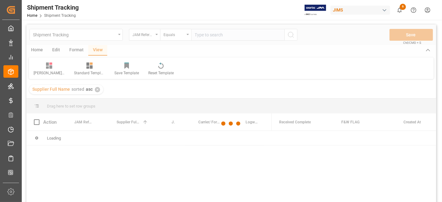
click at [209, 36] on div at bounding box center [231, 124] width 410 height 198
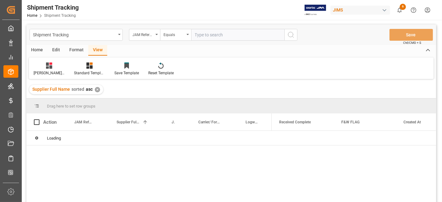
click at [208, 34] on input "text" at bounding box center [237, 35] width 93 height 12
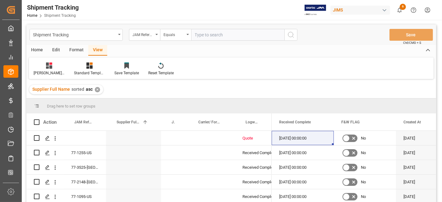
paste input "77-9319-CN"
type input "77-9319-CN"
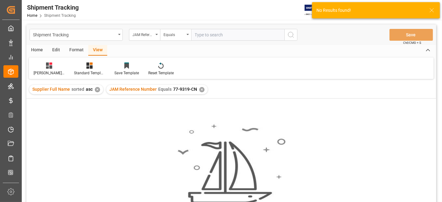
click at [199, 89] on div "✕" at bounding box center [201, 89] width 5 height 5
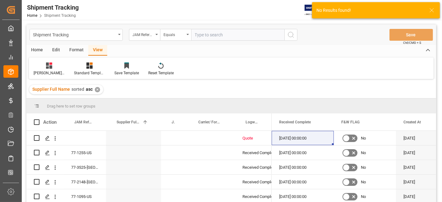
click at [209, 35] on input "text" at bounding box center [237, 35] width 93 height 12
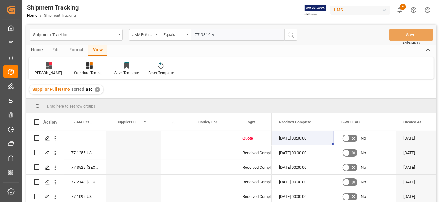
type input "77-9319-vn"
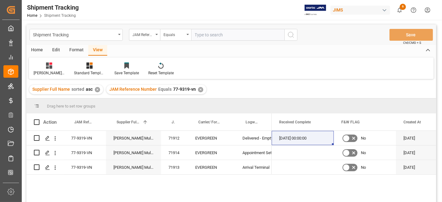
click at [199, 89] on div "✕" at bounding box center [200, 89] width 5 height 5
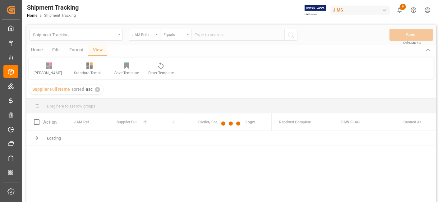
click at [203, 35] on div at bounding box center [231, 124] width 410 height 198
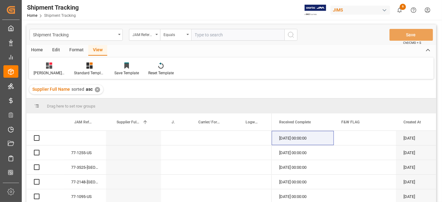
click at [203, 35] on input "text" at bounding box center [237, 35] width 93 height 12
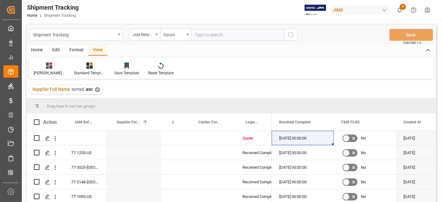
paste input "77-9422-CN"
type input "77-9422-CN"
click at [288, 34] on icon "search button" at bounding box center [290, 34] width 7 height 7
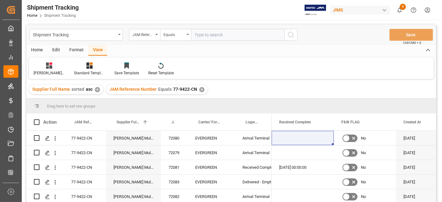
click at [200, 88] on div "✕" at bounding box center [201, 89] width 5 height 5
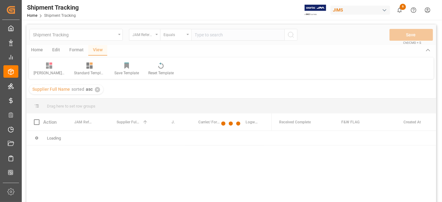
click at [207, 32] on div at bounding box center [231, 124] width 410 height 198
click at [208, 33] on div at bounding box center [231, 124] width 410 height 198
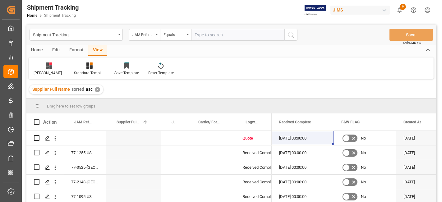
click at [208, 34] on input "text" at bounding box center [237, 35] width 93 height 12
paste input "77-9357-CN"
type input "77-9357-CN"
click at [289, 36] on icon "search button" at bounding box center [290, 34] width 7 height 7
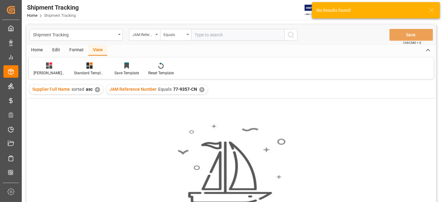
click at [197, 88] on div "JAM Reference Number Equals 77-9357-CN ✕" at bounding box center [156, 89] width 101 height 9
click at [199, 88] on div "✕" at bounding box center [201, 89] width 5 height 5
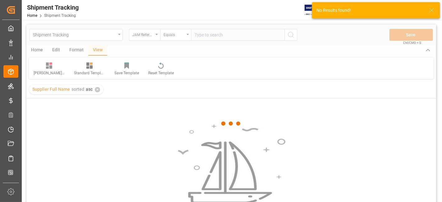
click at [209, 35] on div at bounding box center [231, 124] width 410 height 198
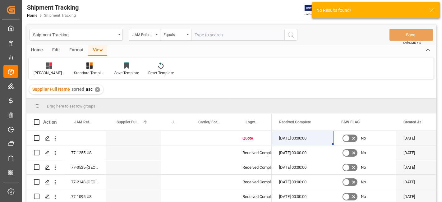
click at [209, 35] on input "text" at bounding box center [237, 35] width 93 height 12
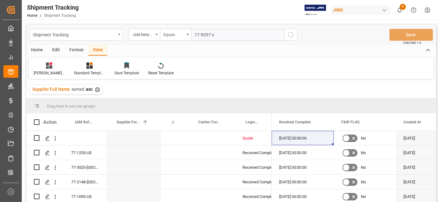
type input "77-9357-vn"
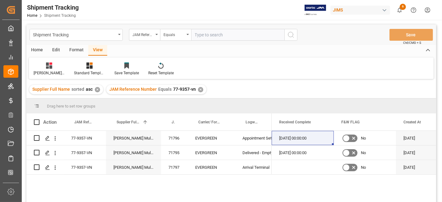
click at [198, 89] on div "✕" at bounding box center [200, 89] width 5 height 5
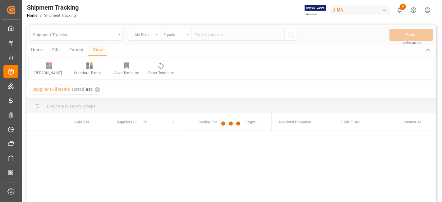
click at [208, 33] on div at bounding box center [231, 124] width 410 height 198
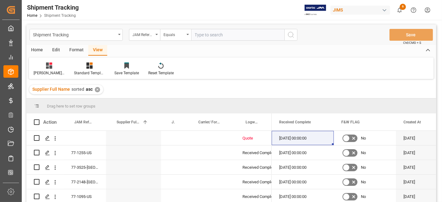
click at [208, 33] on input "text" at bounding box center [237, 35] width 93 height 12
type input "77-9422-cn"
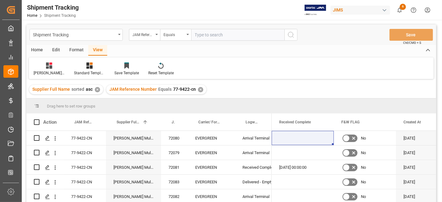
click at [198, 90] on div "✕" at bounding box center [200, 89] width 5 height 5
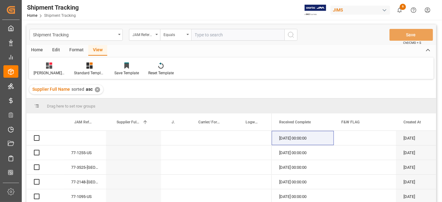
click at [210, 35] on input "text" at bounding box center [237, 35] width 93 height 12
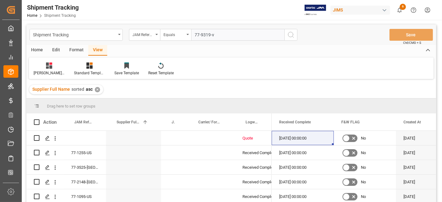
type input "77-9319-vn"
